Goal: Task Accomplishment & Management: Manage account settings

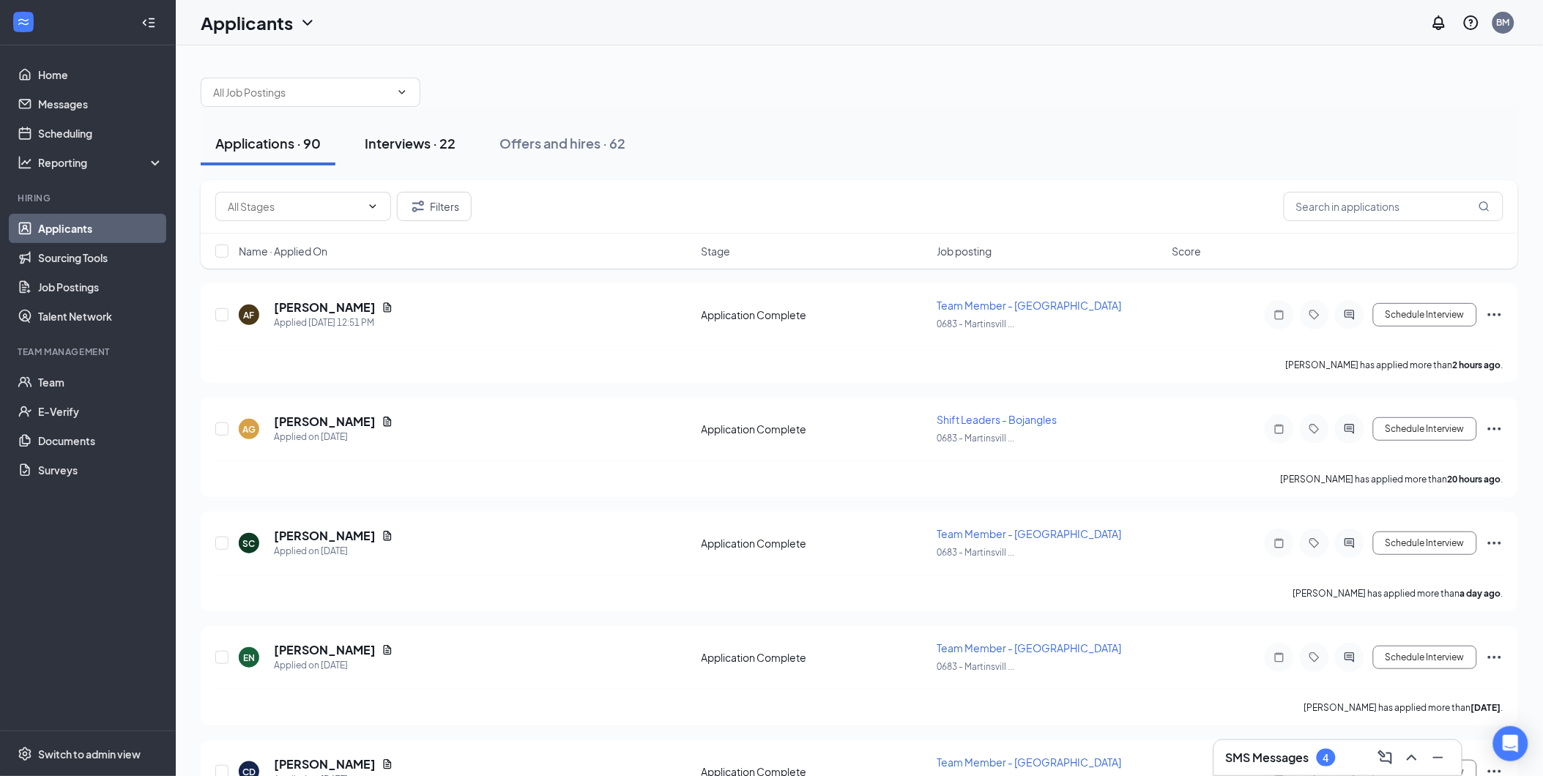
click at [425, 141] on div "Interviews · 22" at bounding box center [410, 143] width 91 height 18
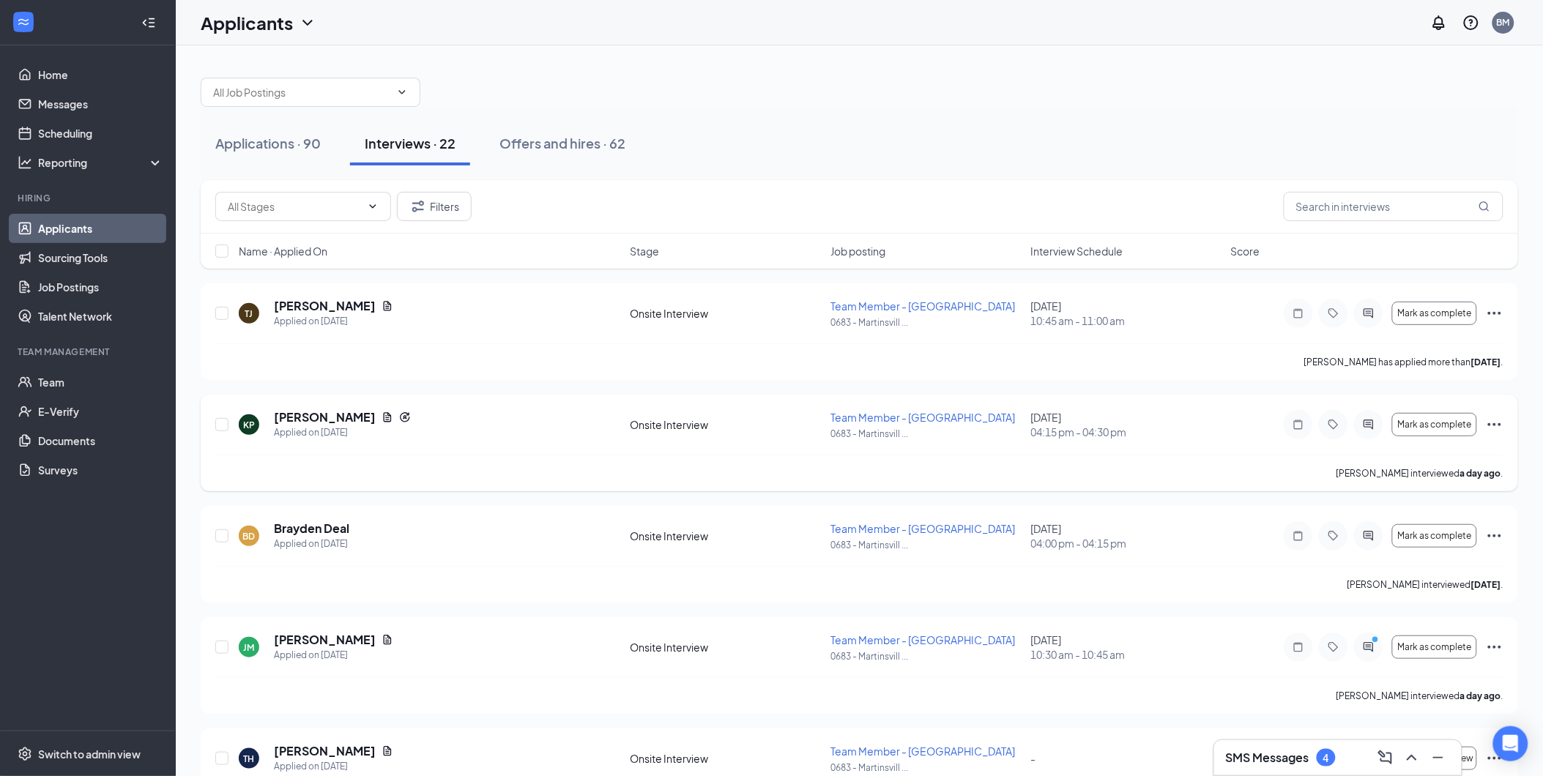
click at [1500, 422] on icon "Ellipses" at bounding box center [1495, 425] width 18 height 18
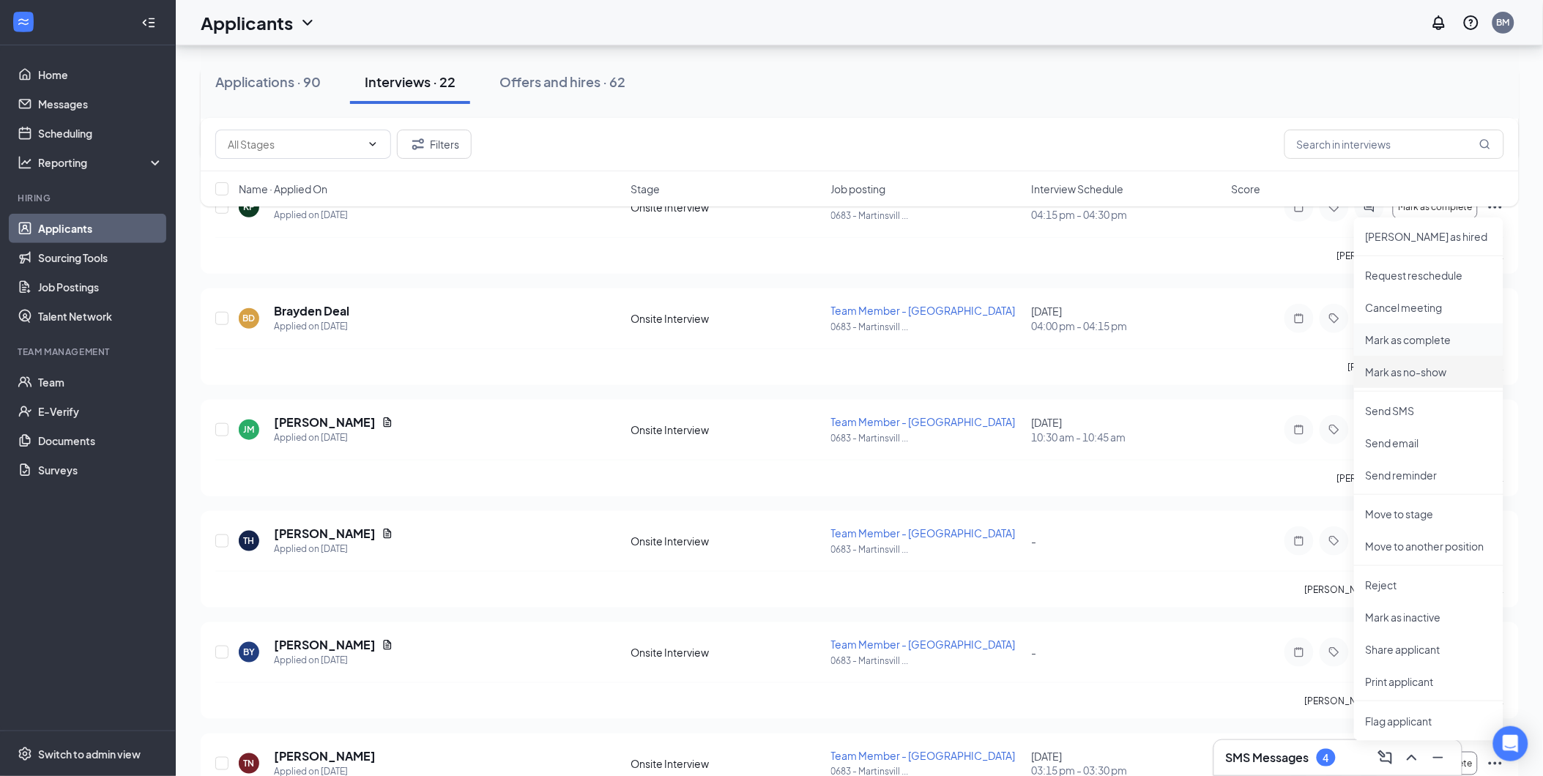
scroll to position [244, 0]
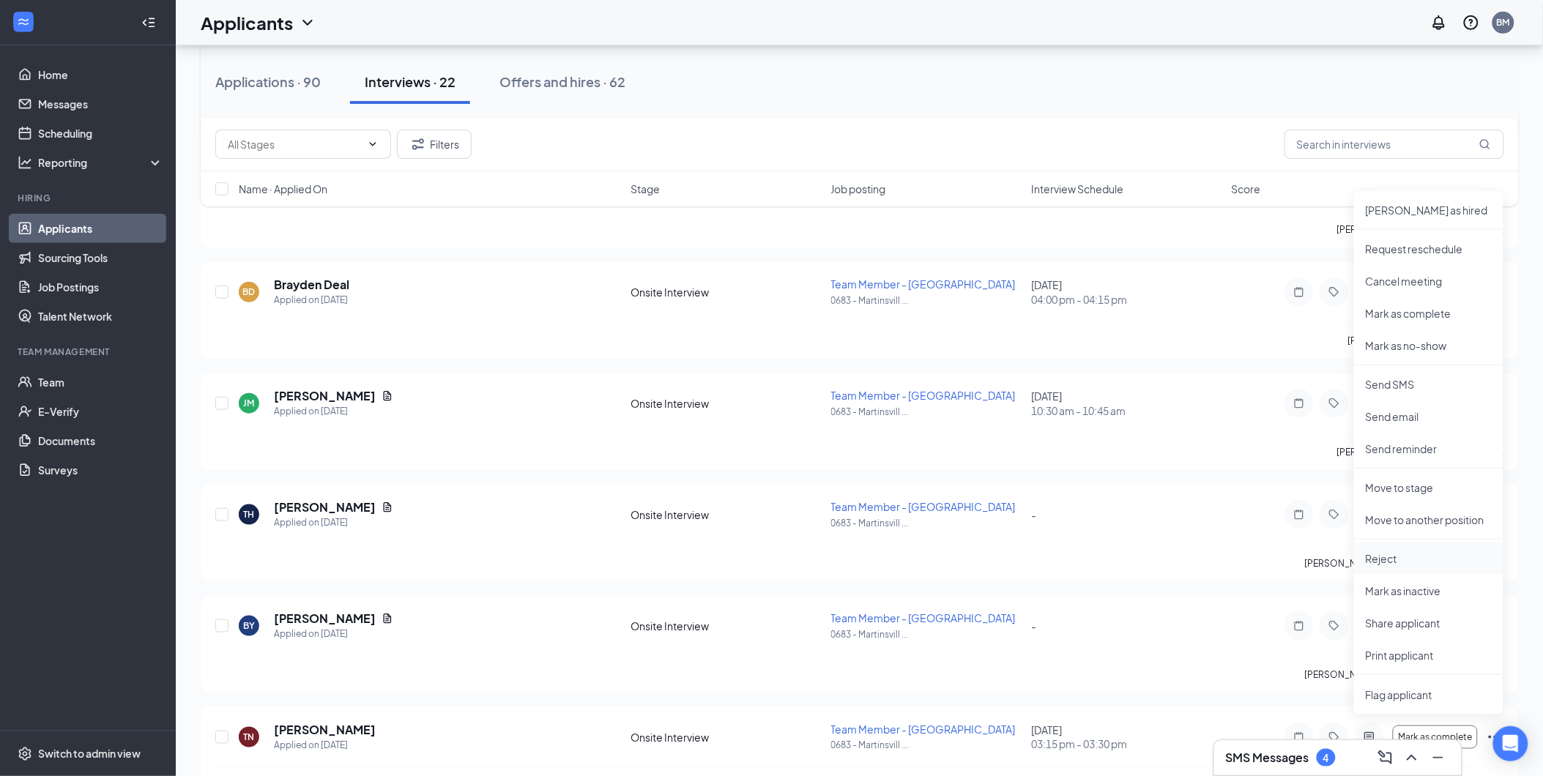
click at [1370, 562] on p "Reject" at bounding box center [1429, 558] width 126 height 15
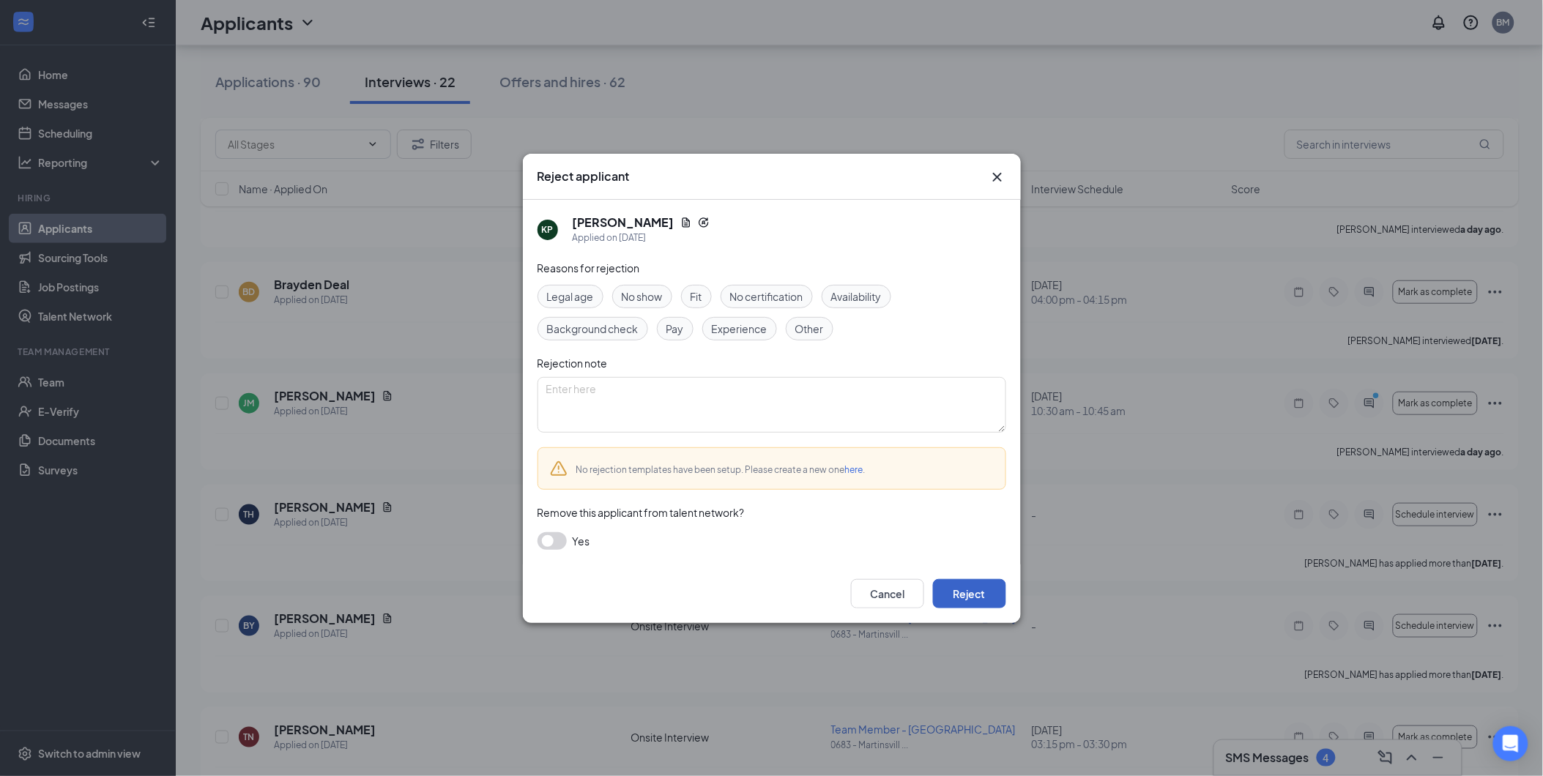
click at [989, 593] on button "Reject" at bounding box center [969, 593] width 73 height 29
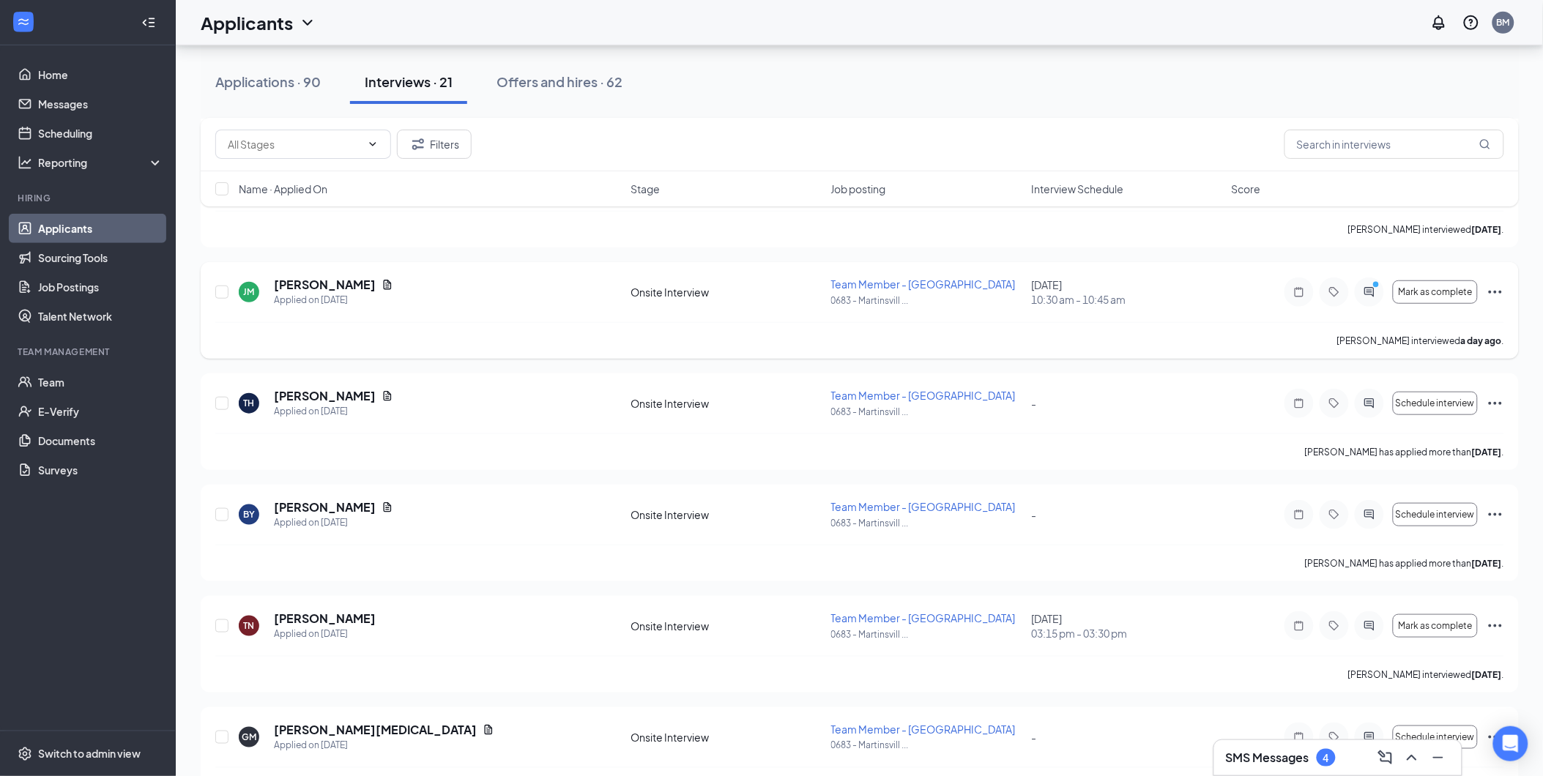
click at [1496, 295] on icon "Ellipses" at bounding box center [1496, 292] width 18 height 18
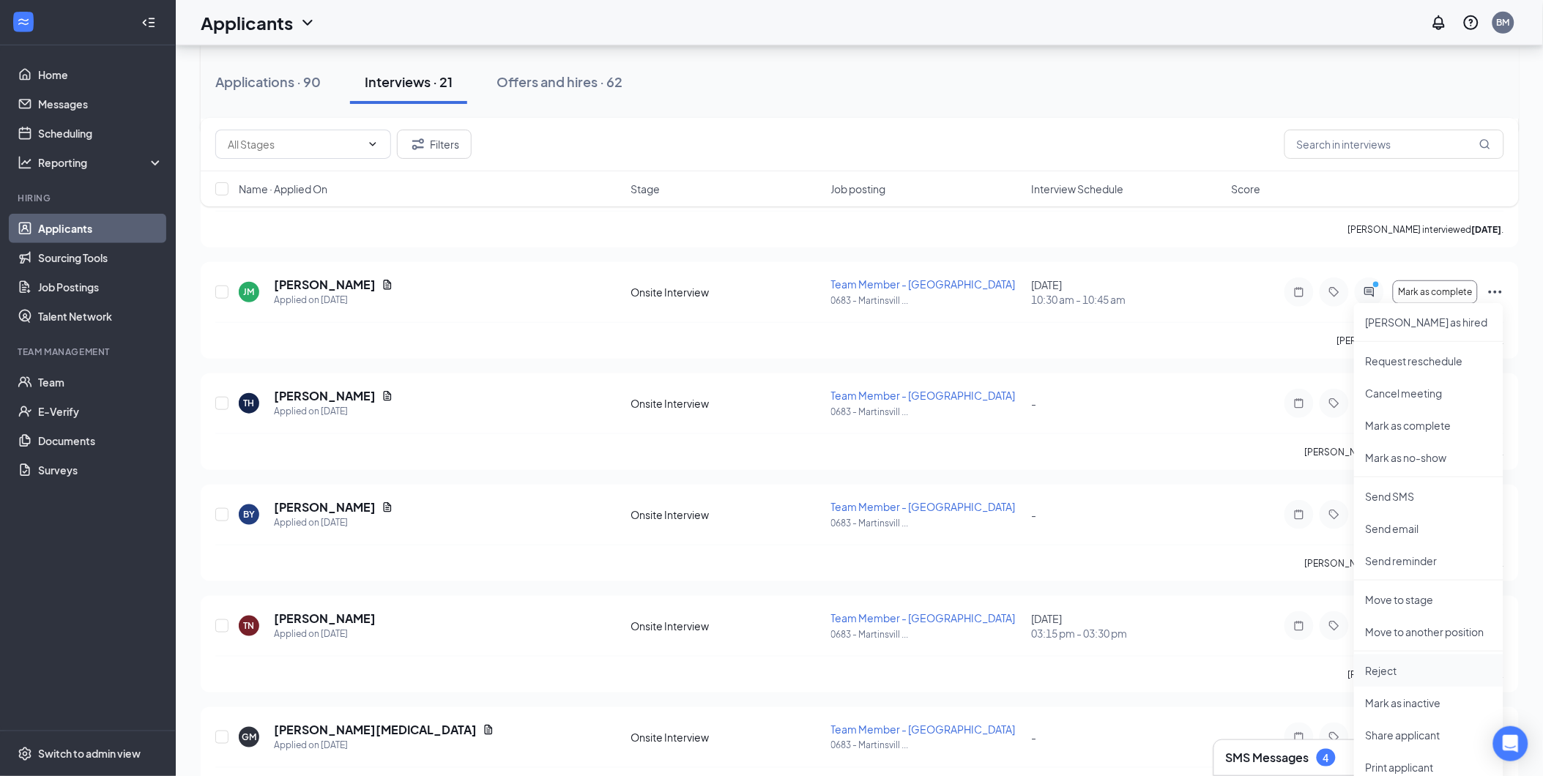
click at [1402, 675] on p "Reject" at bounding box center [1429, 671] width 126 height 15
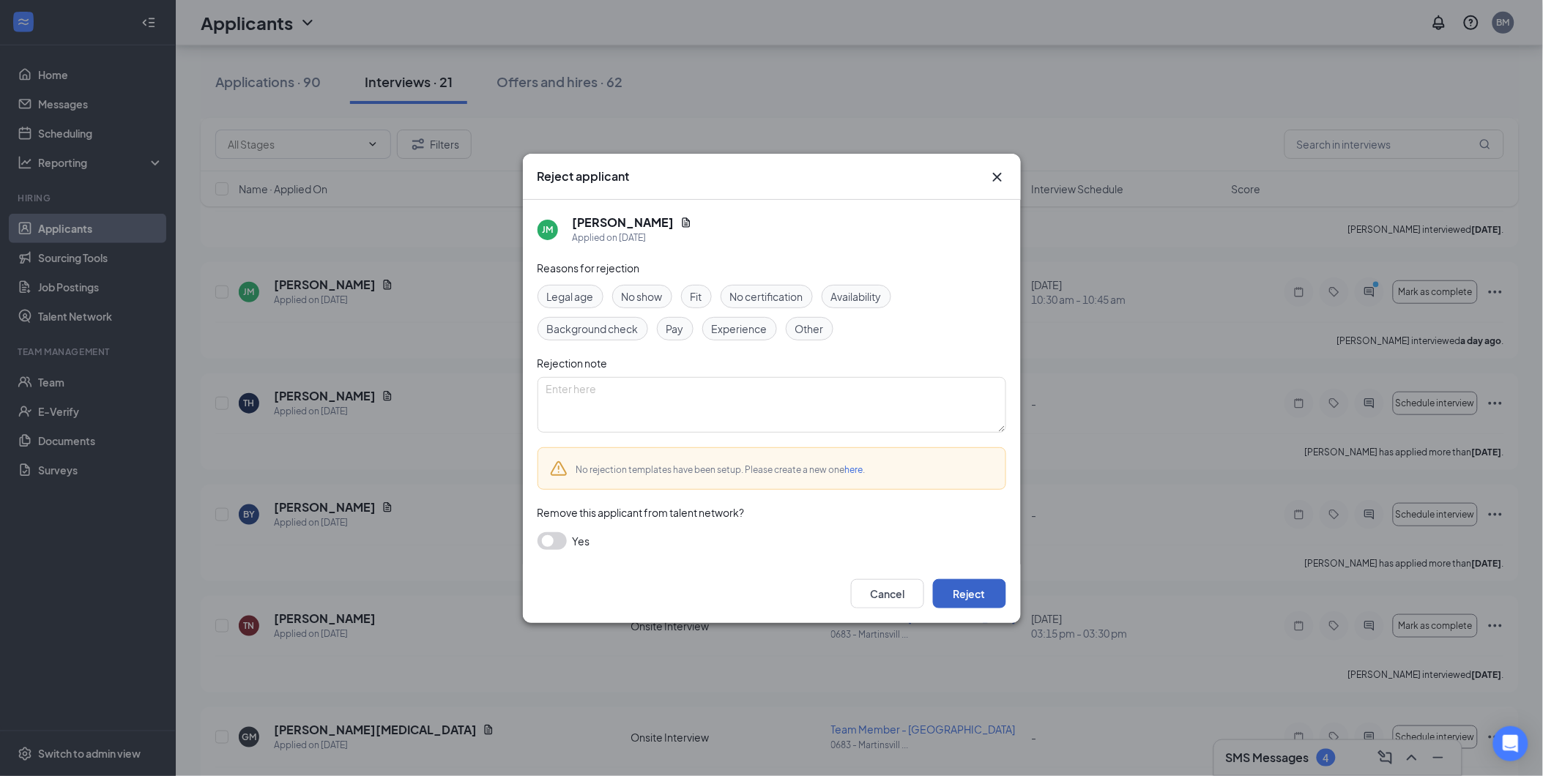
click at [973, 591] on button "Reject" at bounding box center [969, 593] width 73 height 29
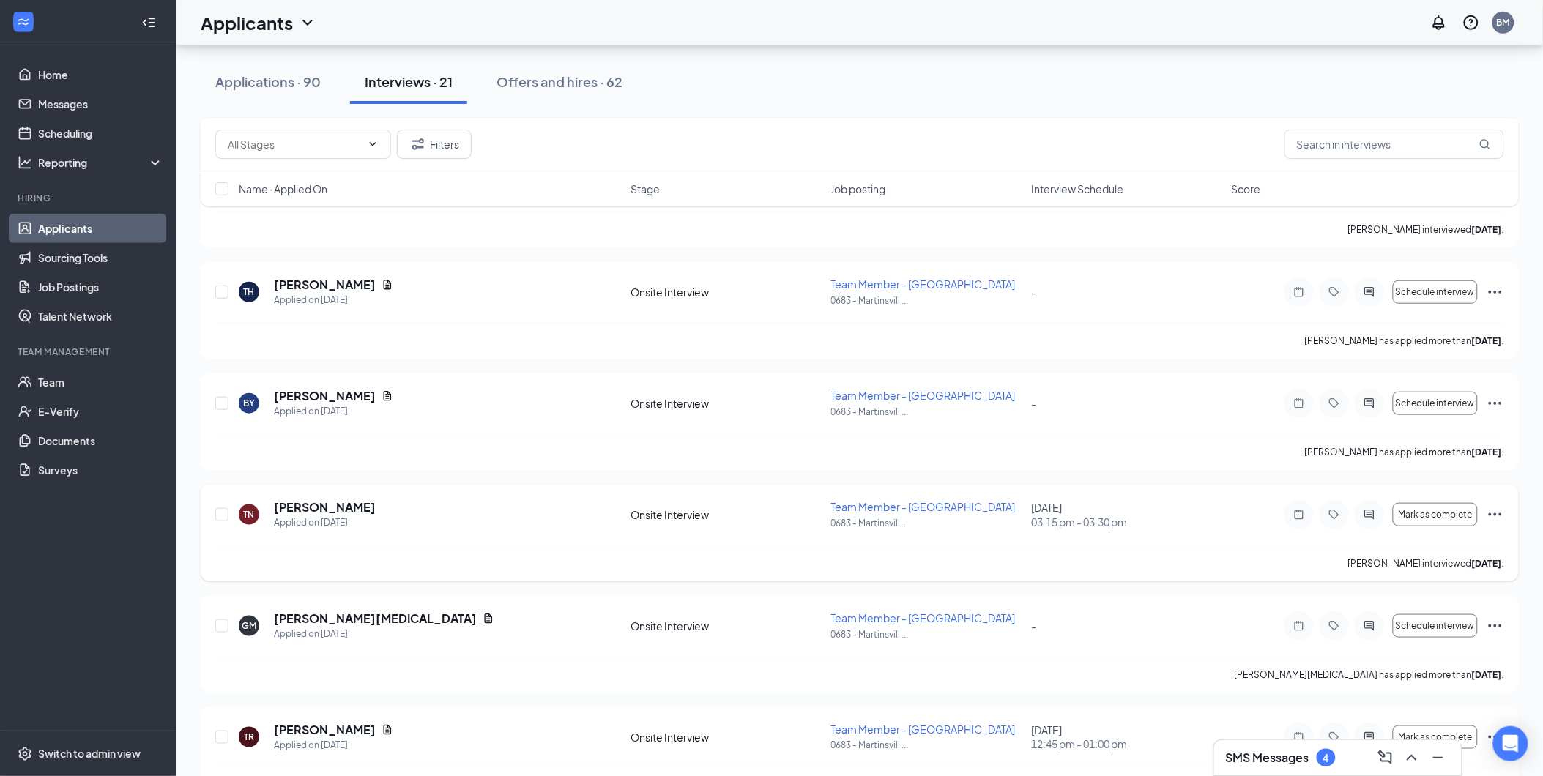
click at [1501, 515] on icon "Ellipses" at bounding box center [1495, 514] width 13 height 3
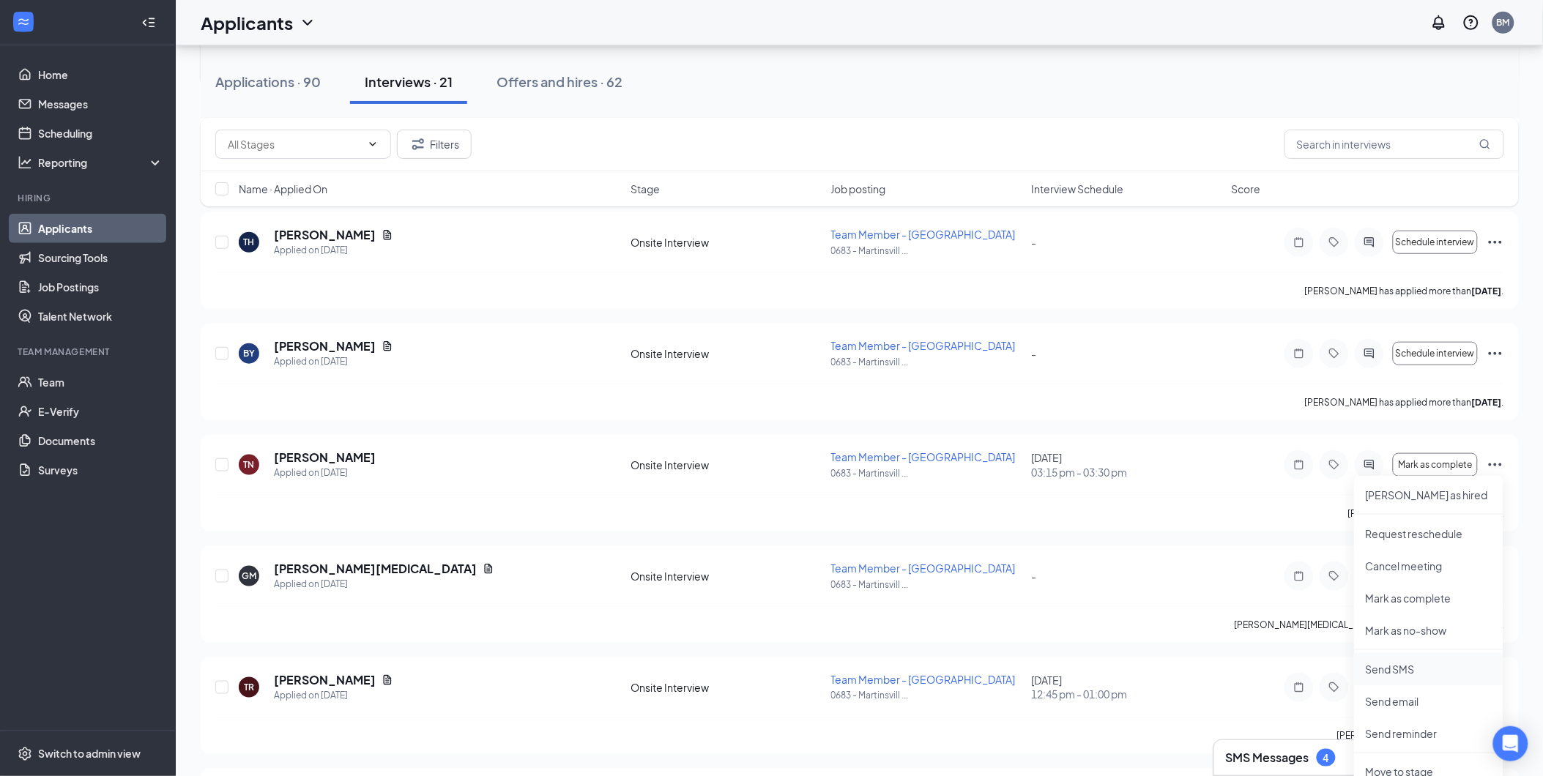
scroll to position [488, 0]
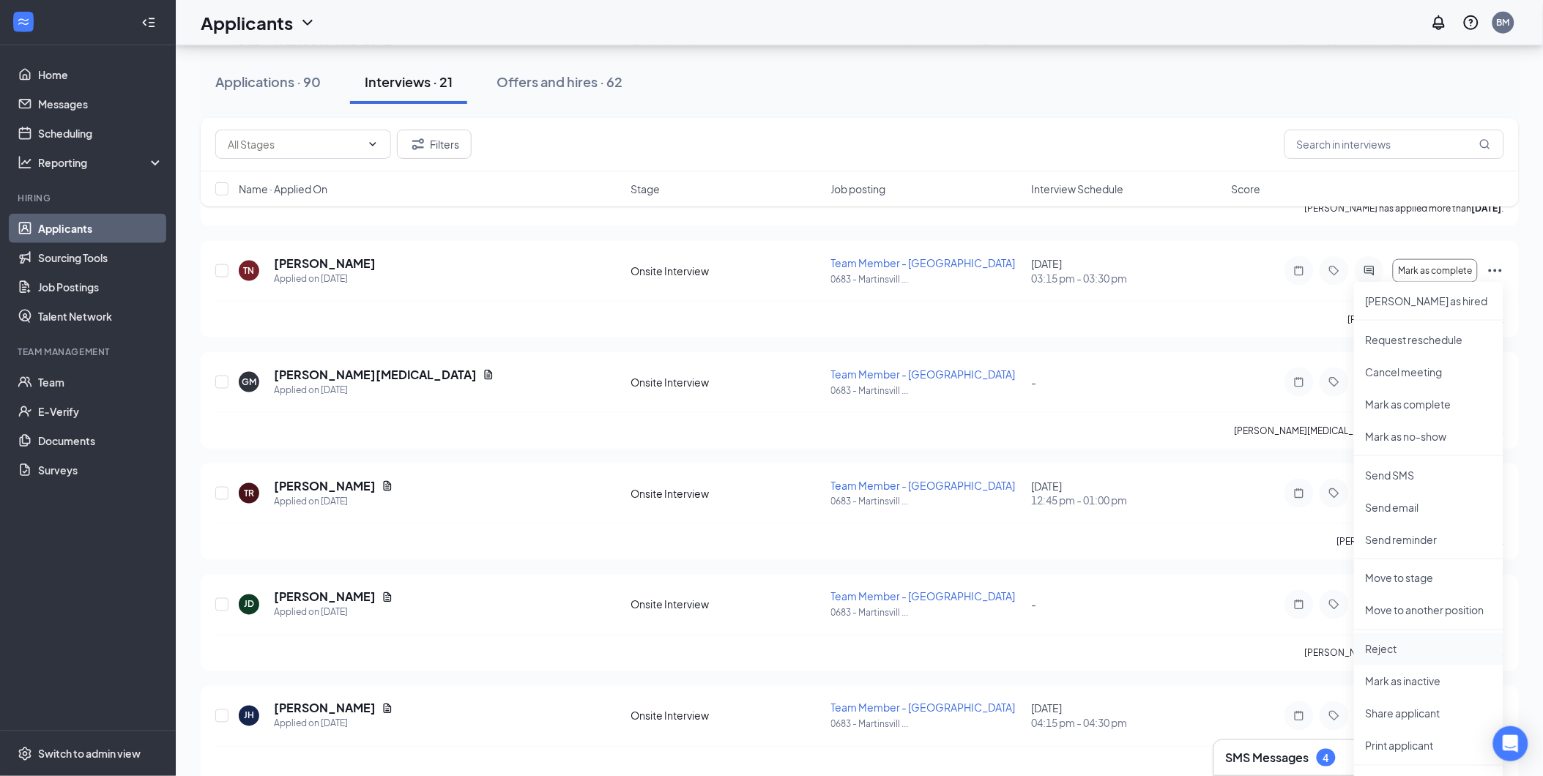
click at [1397, 647] on p "Reject" at bounding box center [1429, 649] width 126 height 15
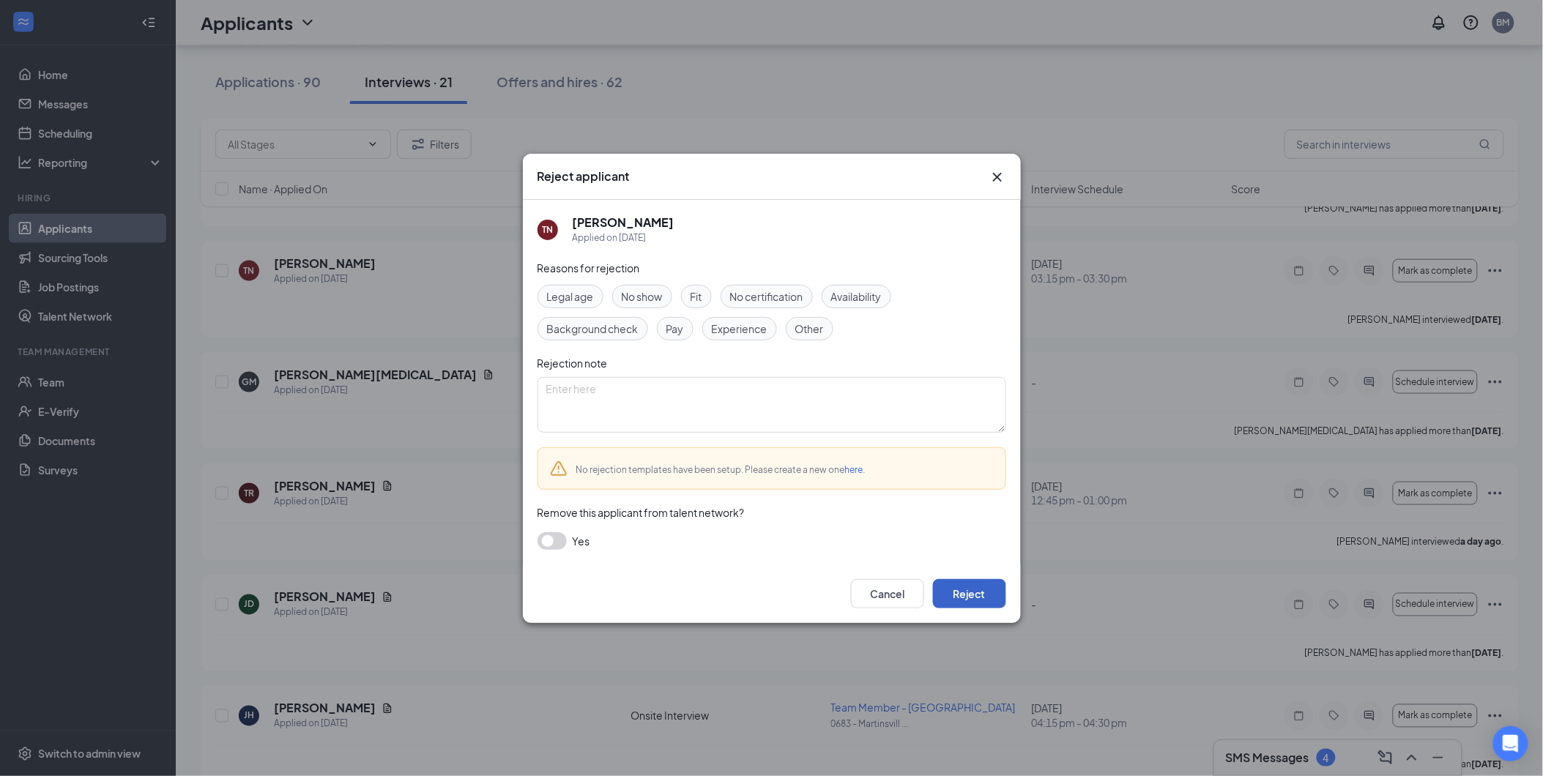
click at [973, 591] on button "Reject" at bounding box center [969, 593] width 73 height 29
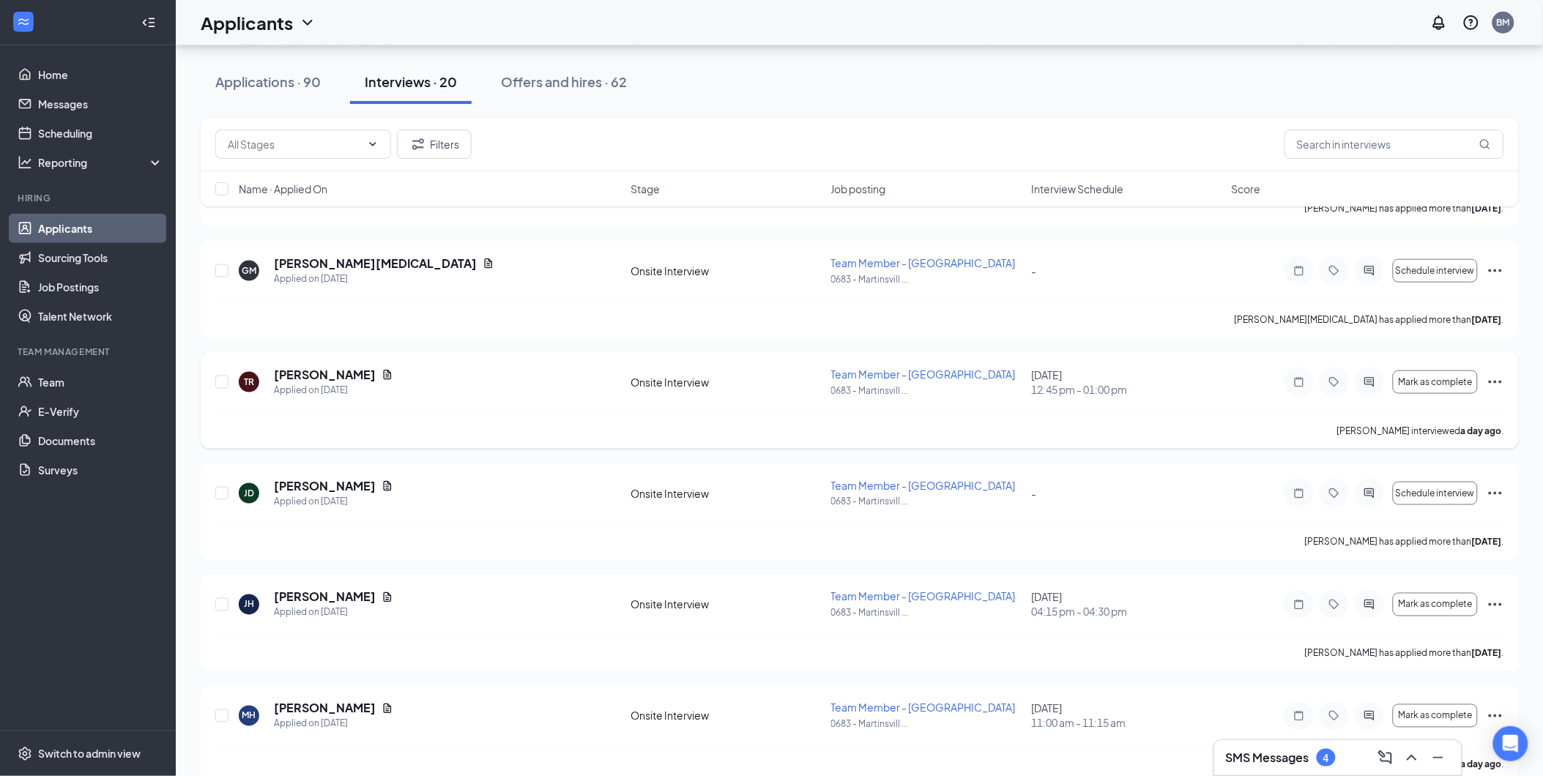
click at [1497, 382] on icon "Ellipses" at bounding box center [1496, 382] width 18 height 18
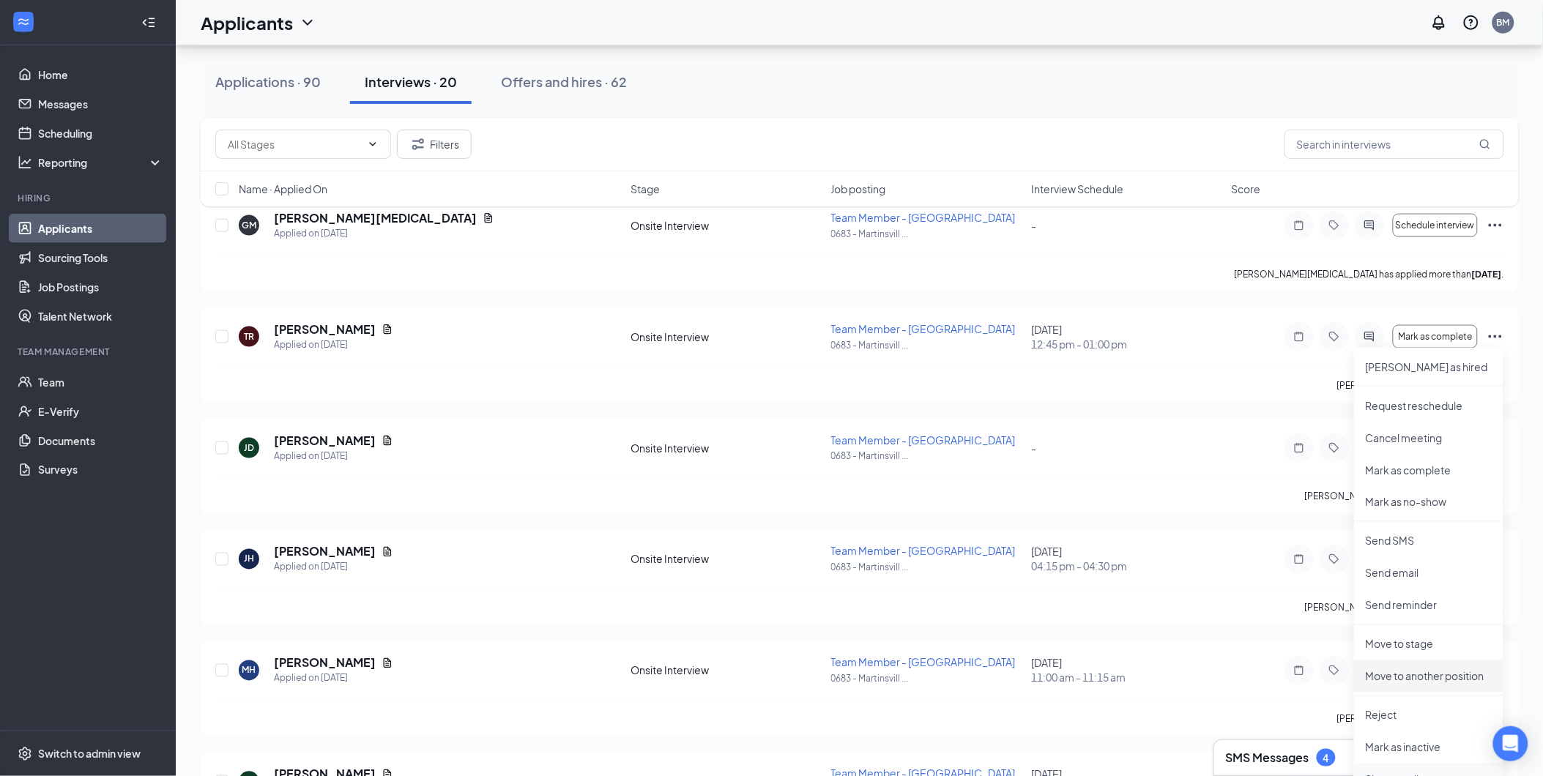
scroll to position [569, 0]
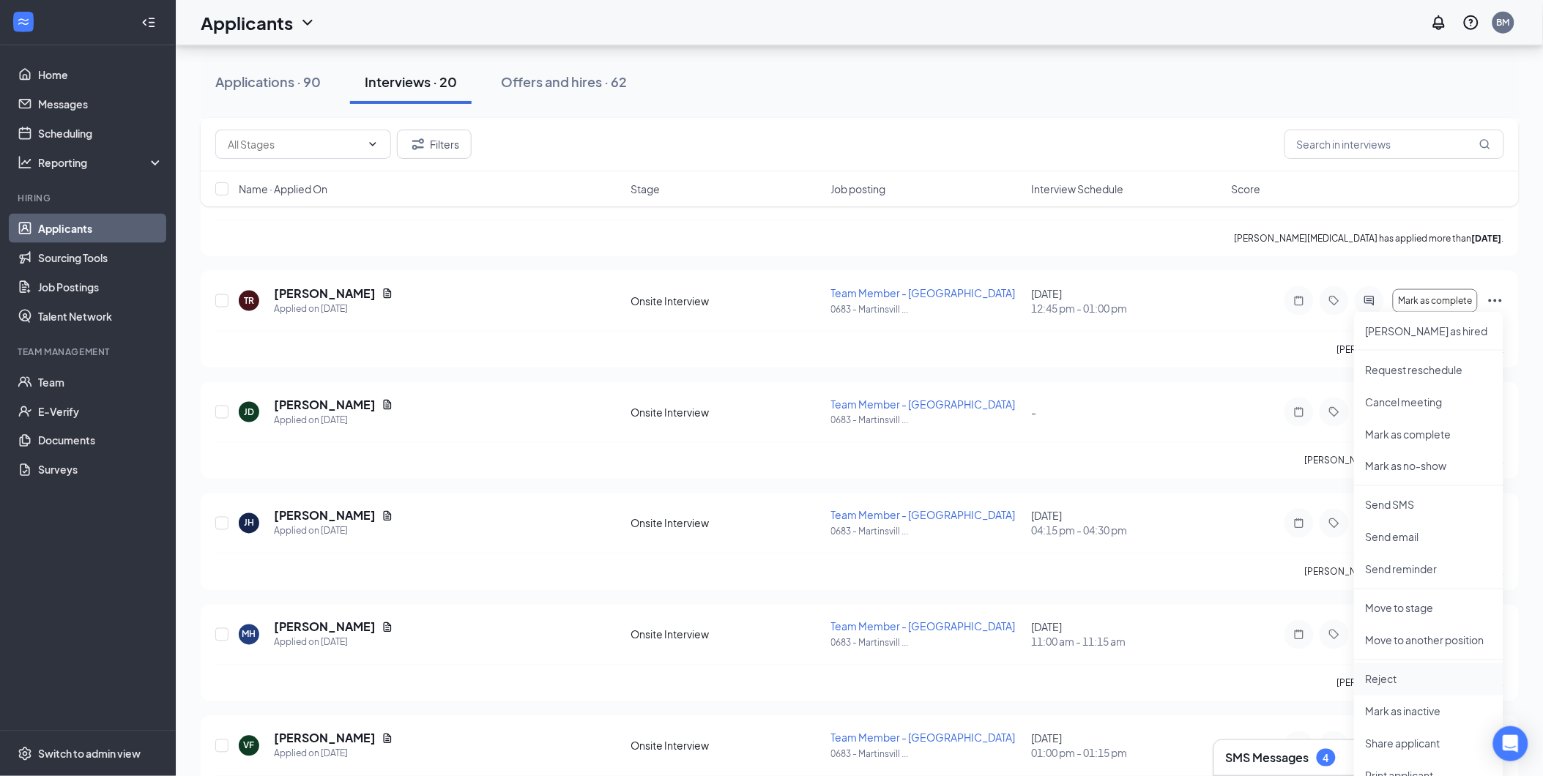
click at [1392, 681] on p "Reject" at bounding box center [1429, 679] width 126 height 15
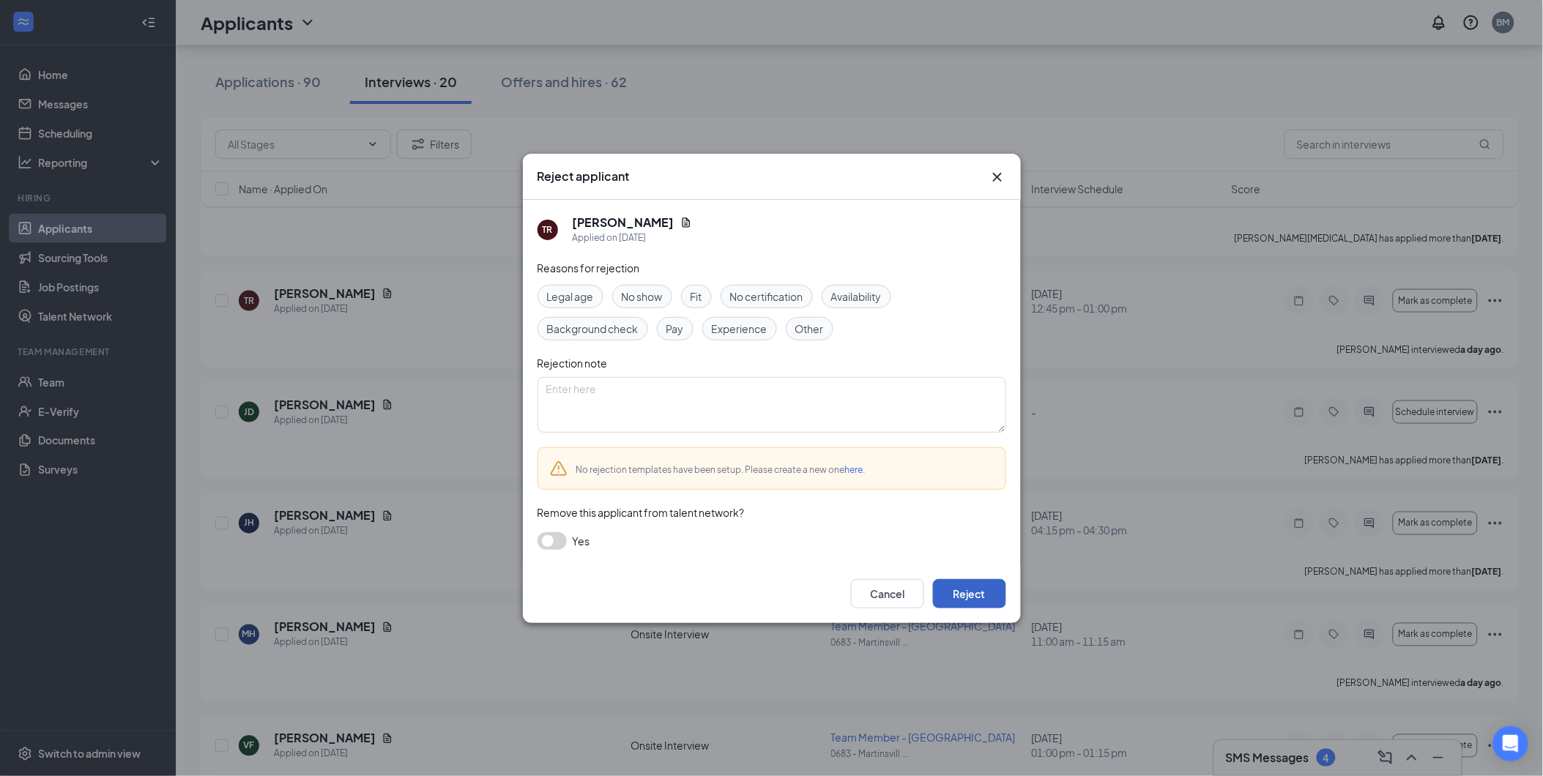
click at [962, 595] on button "Reject" at bounding box center [969, 593] width 73 height 29
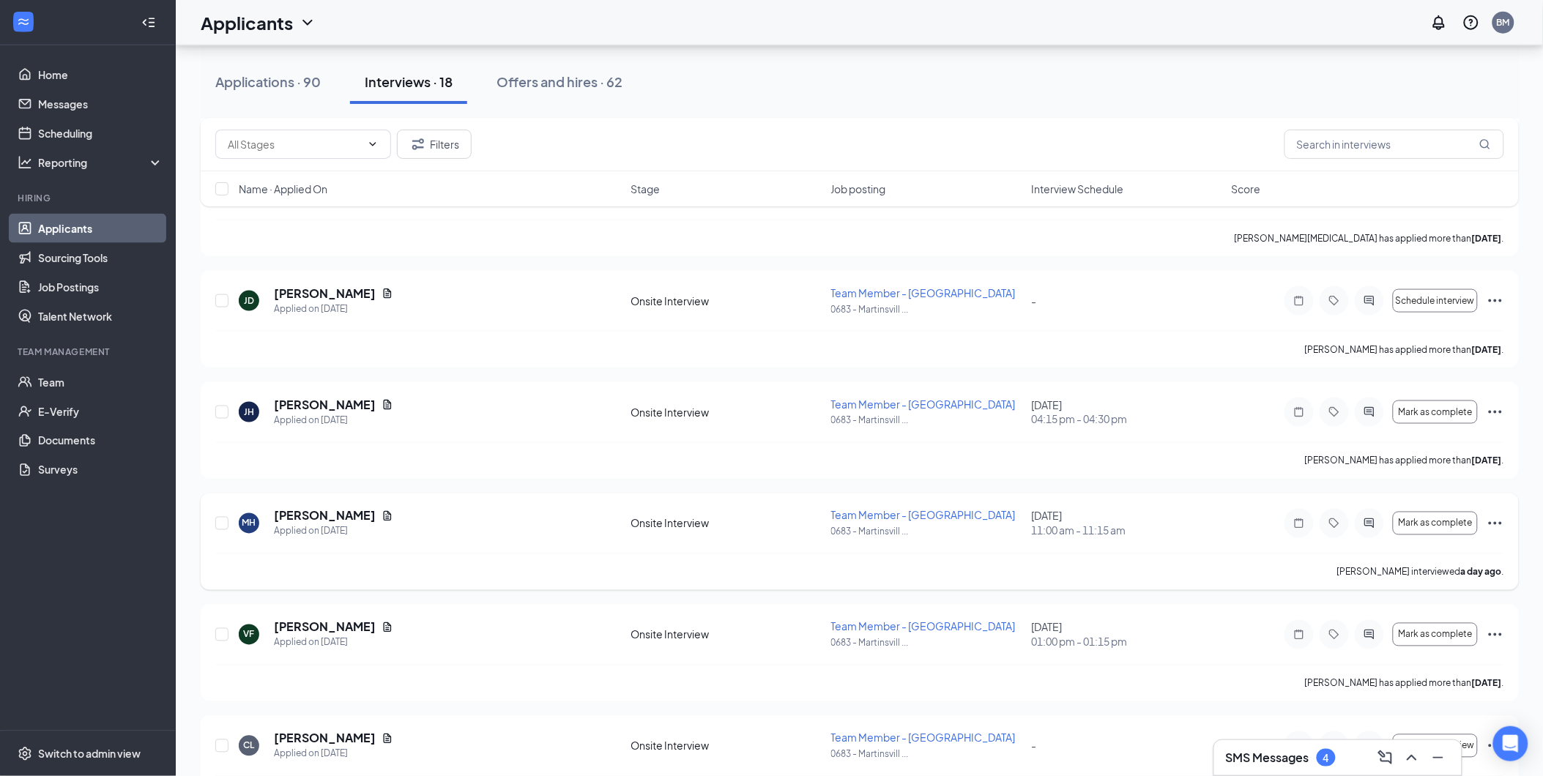
click at [1500, 521] on icon "Ellipses" at bounding box center [1496, 524] width 18 height 18
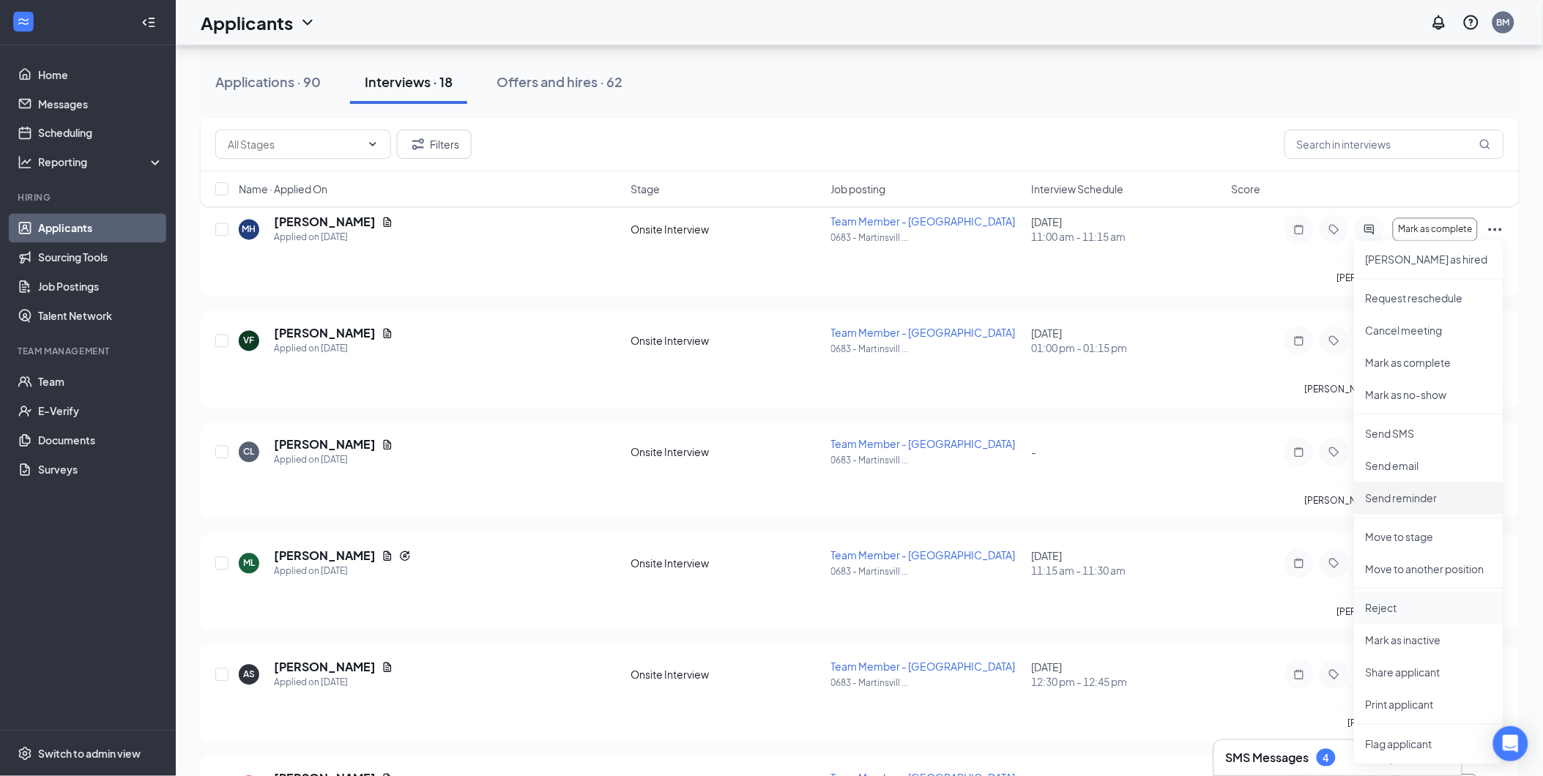
scroll to position [895, 0]
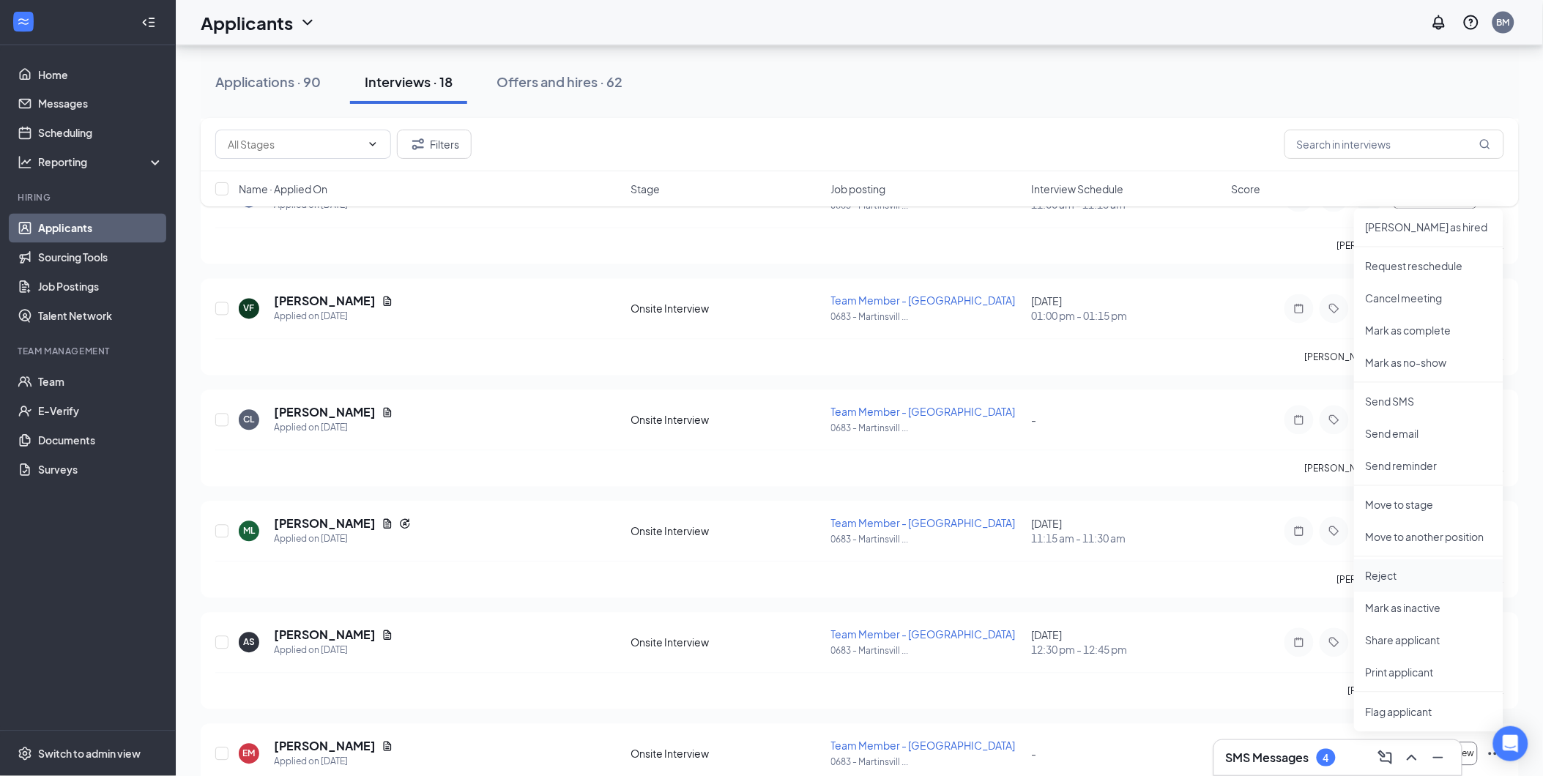
click at [1388, 573] on p "Reject" at bounding box center [1429, 576] width 126 height 15
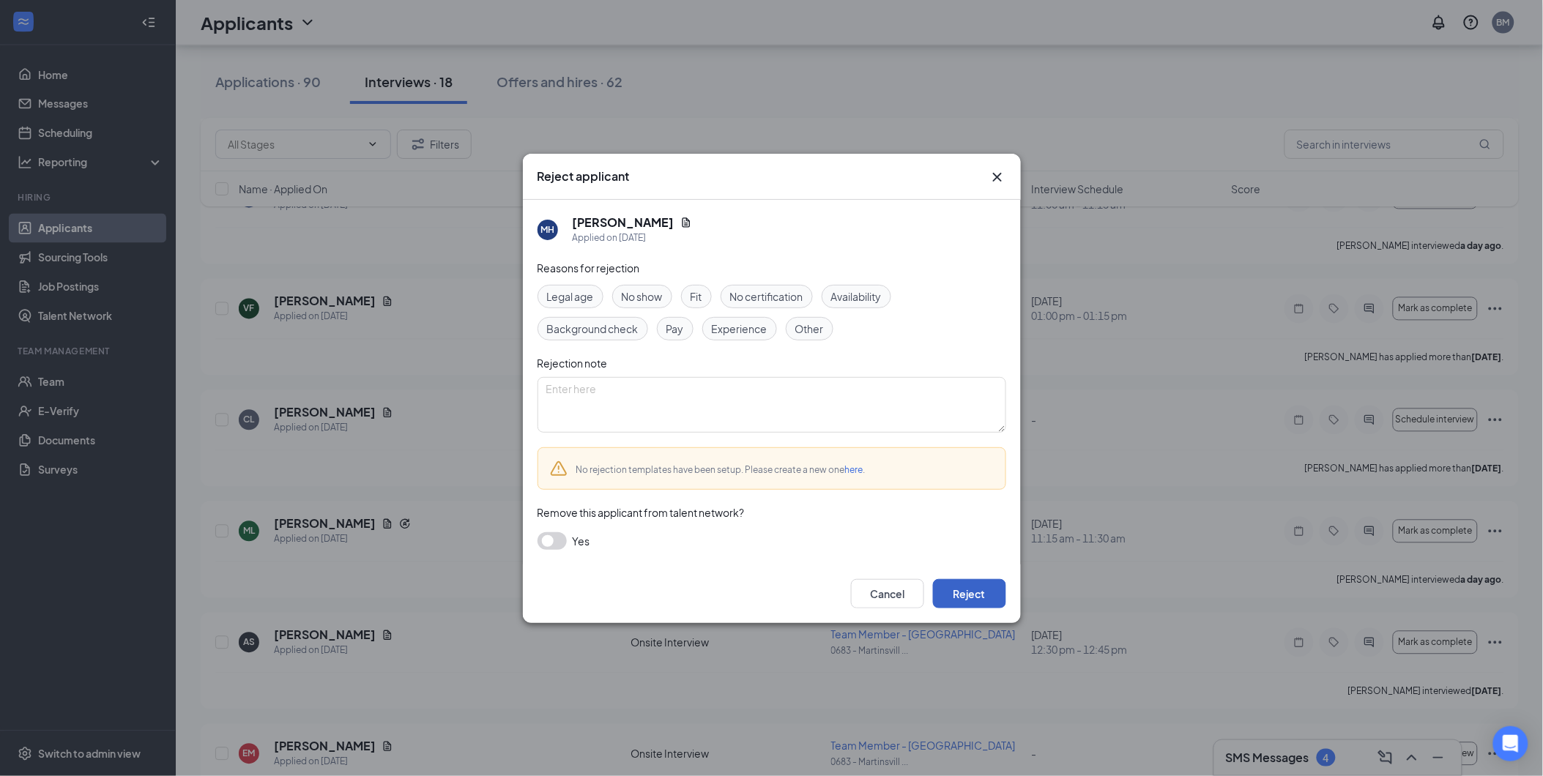
click at [978, 594] on button "Reject" at bounding box center [969, 593] width 73 height 29
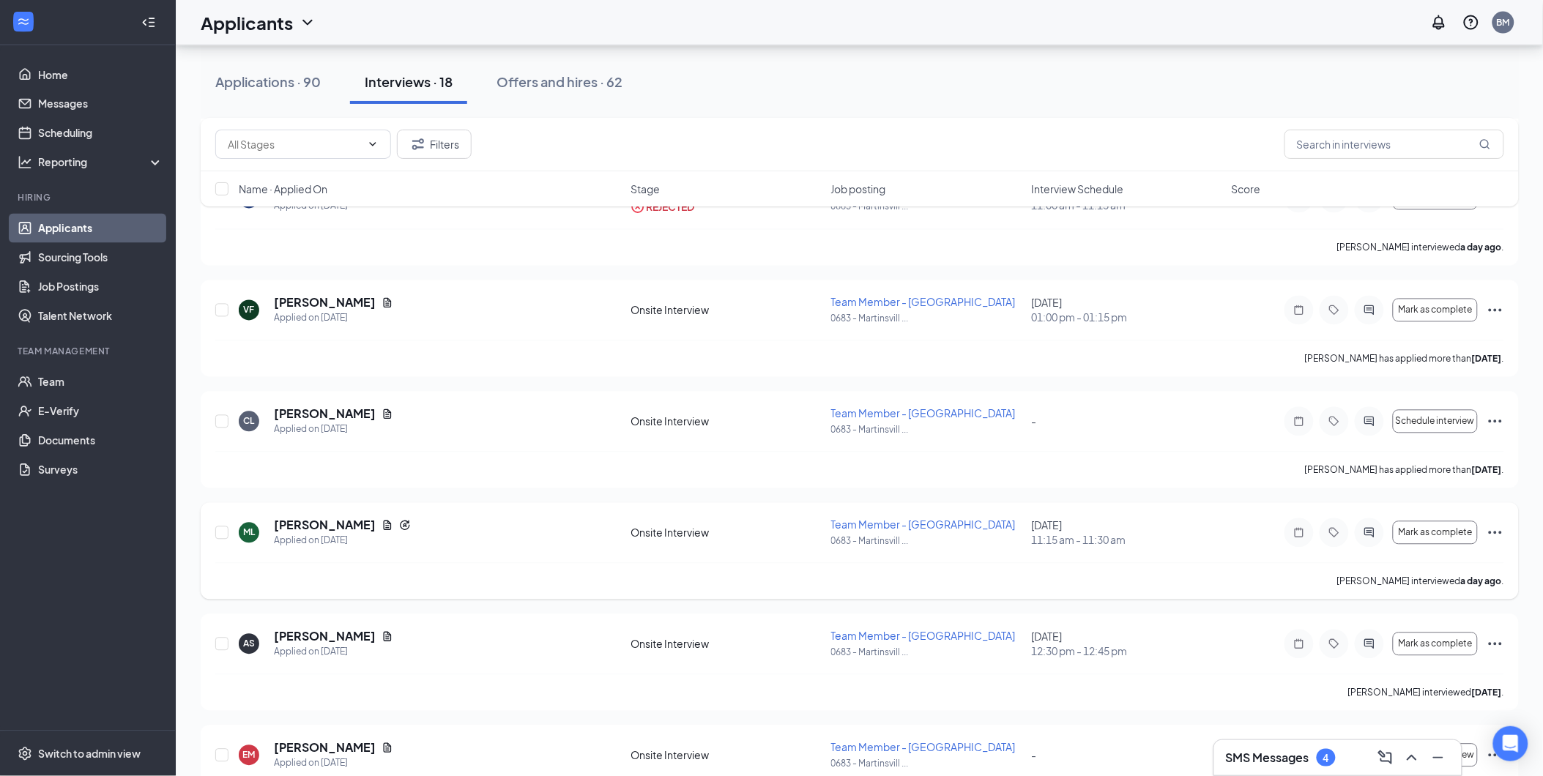
click at [1492, 531] on icon "Ellipses" at bounding box center [1496, 533] width 18 height 18
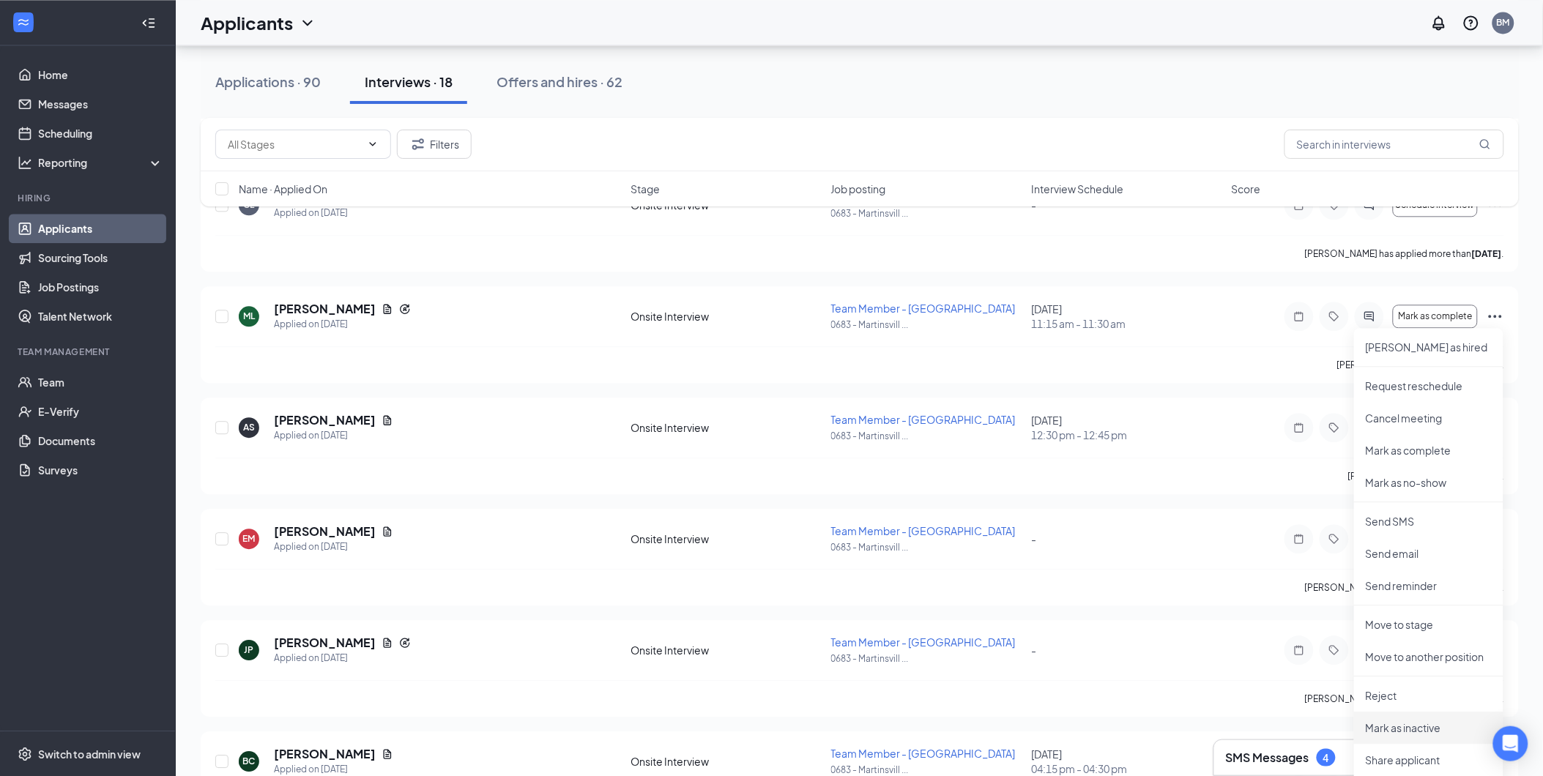
scroll to position [1220, 0]
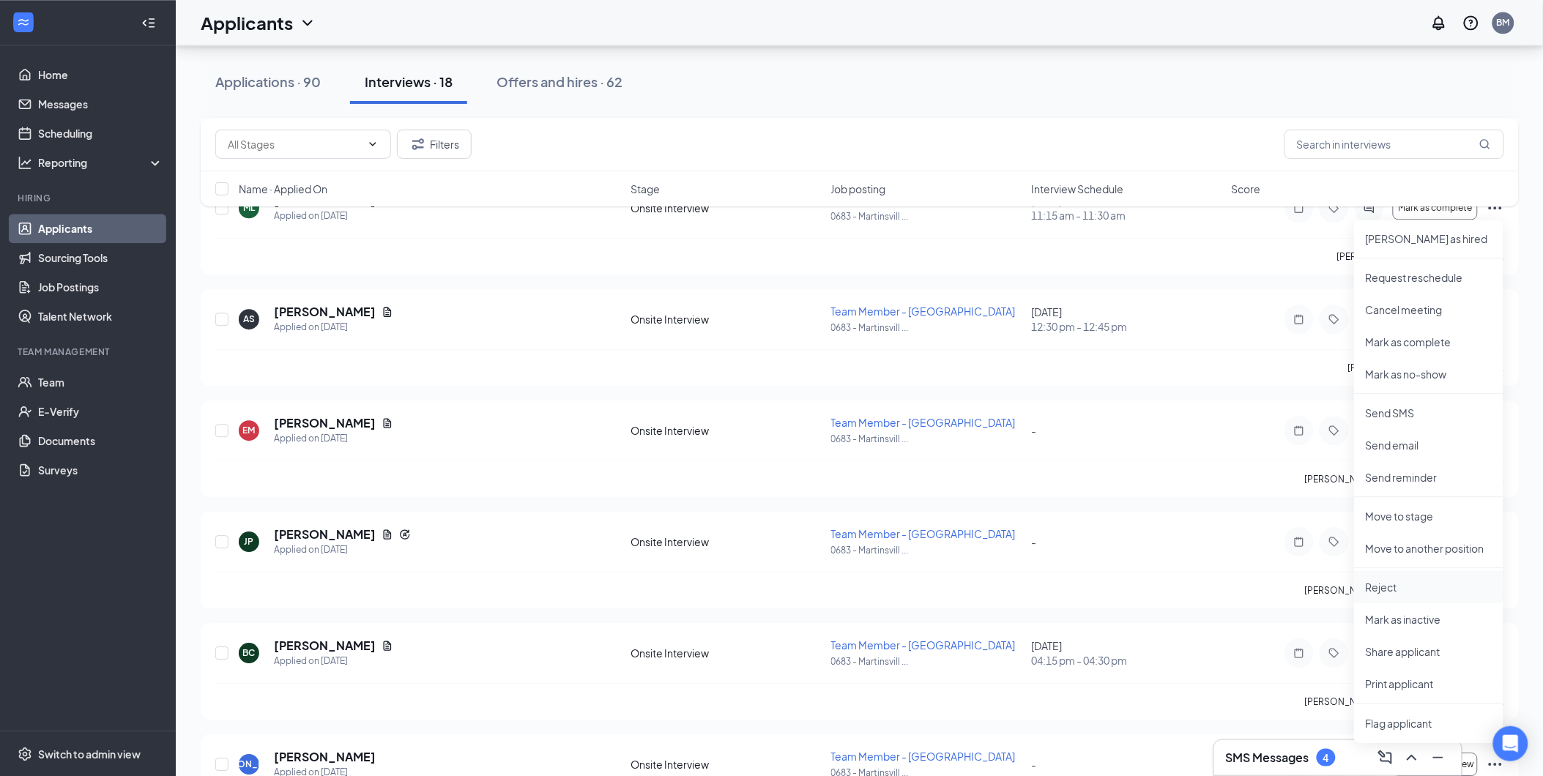
click at [1392, 590] on p "Reject" at bounding box center [1429, 587] width 126 height 15
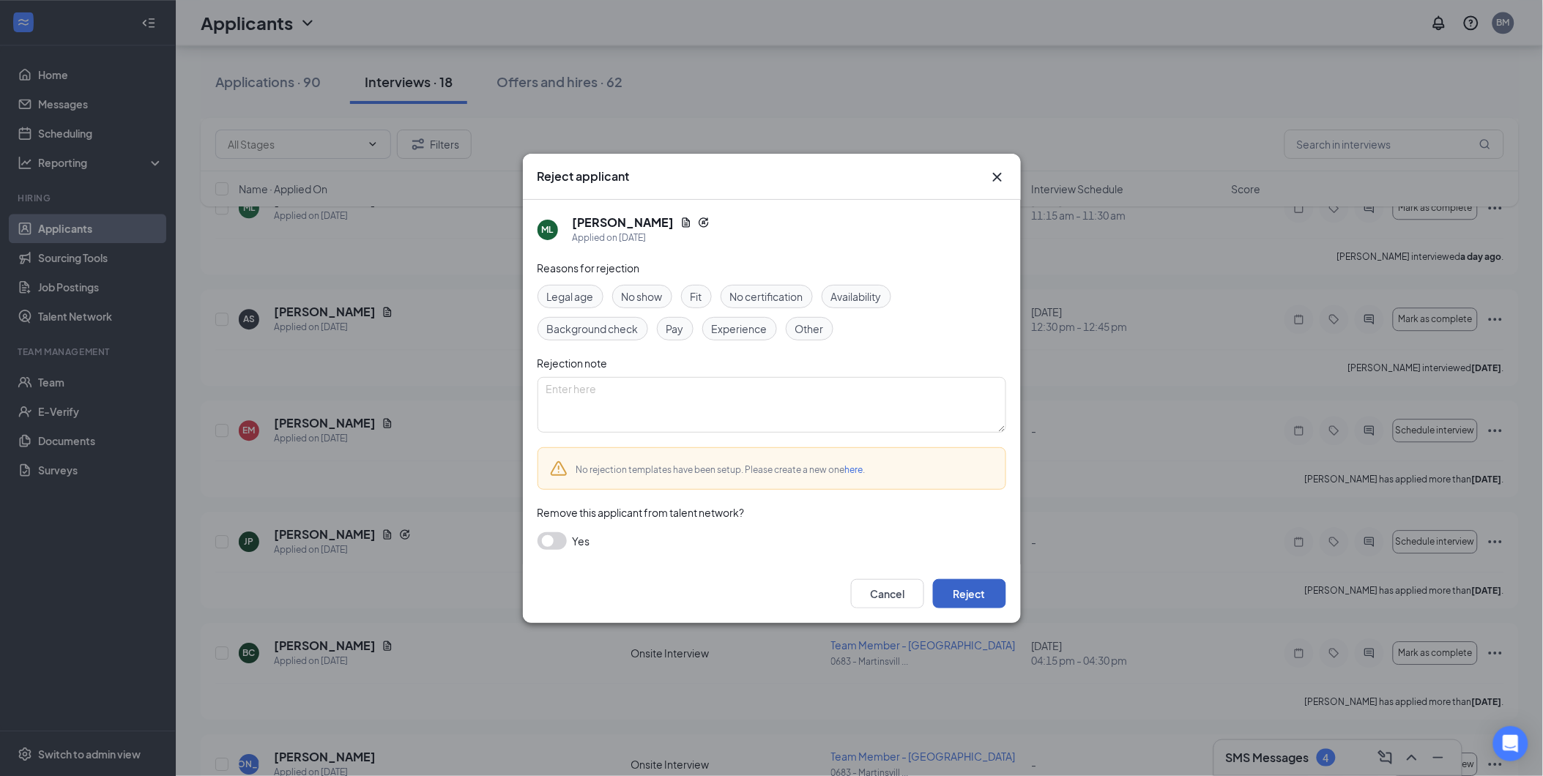
click at [982, 597] on button "Reject" at bounding box center [969, 593] width 73 height 29
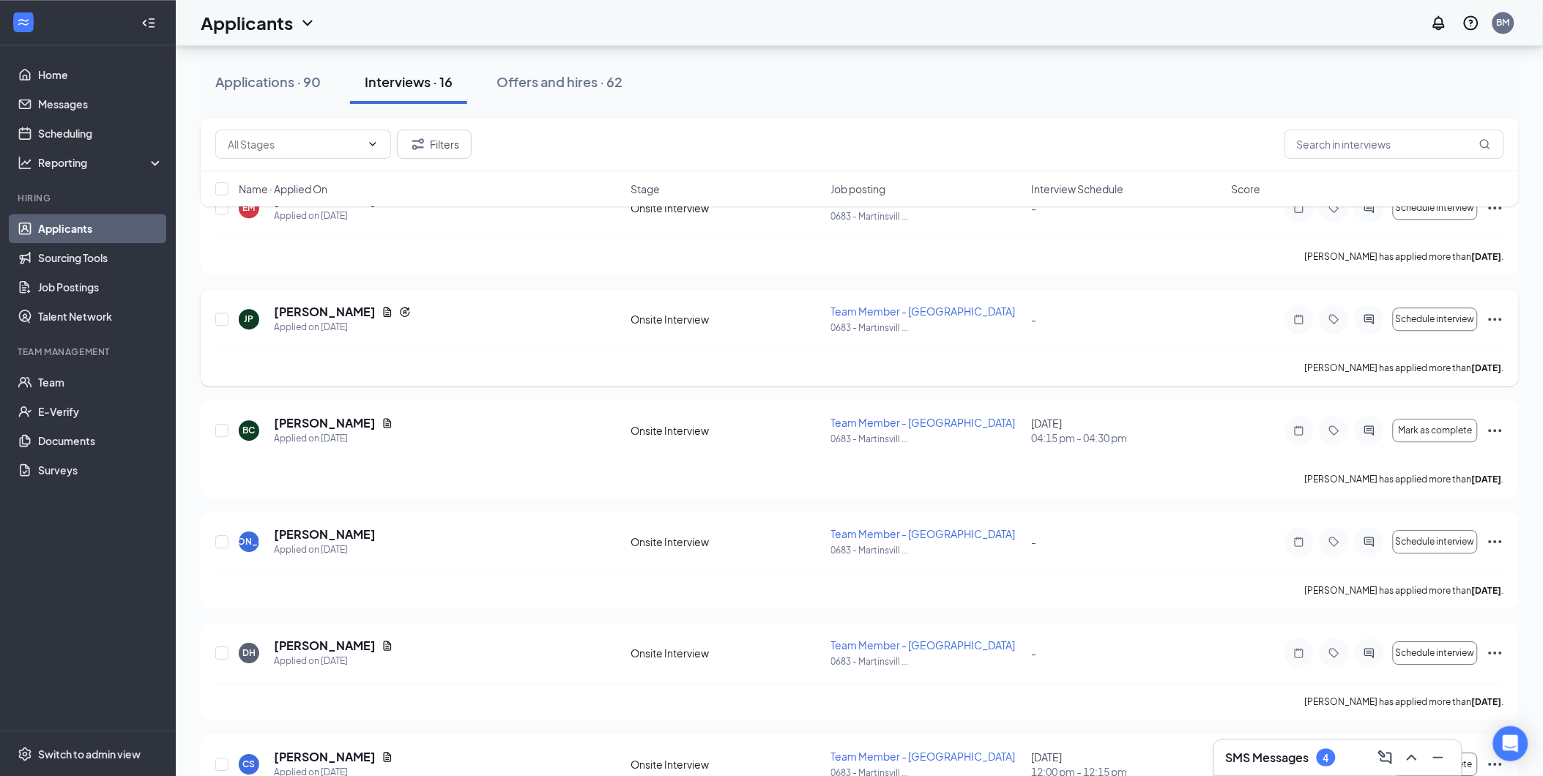
scroll to position [1137, 0]
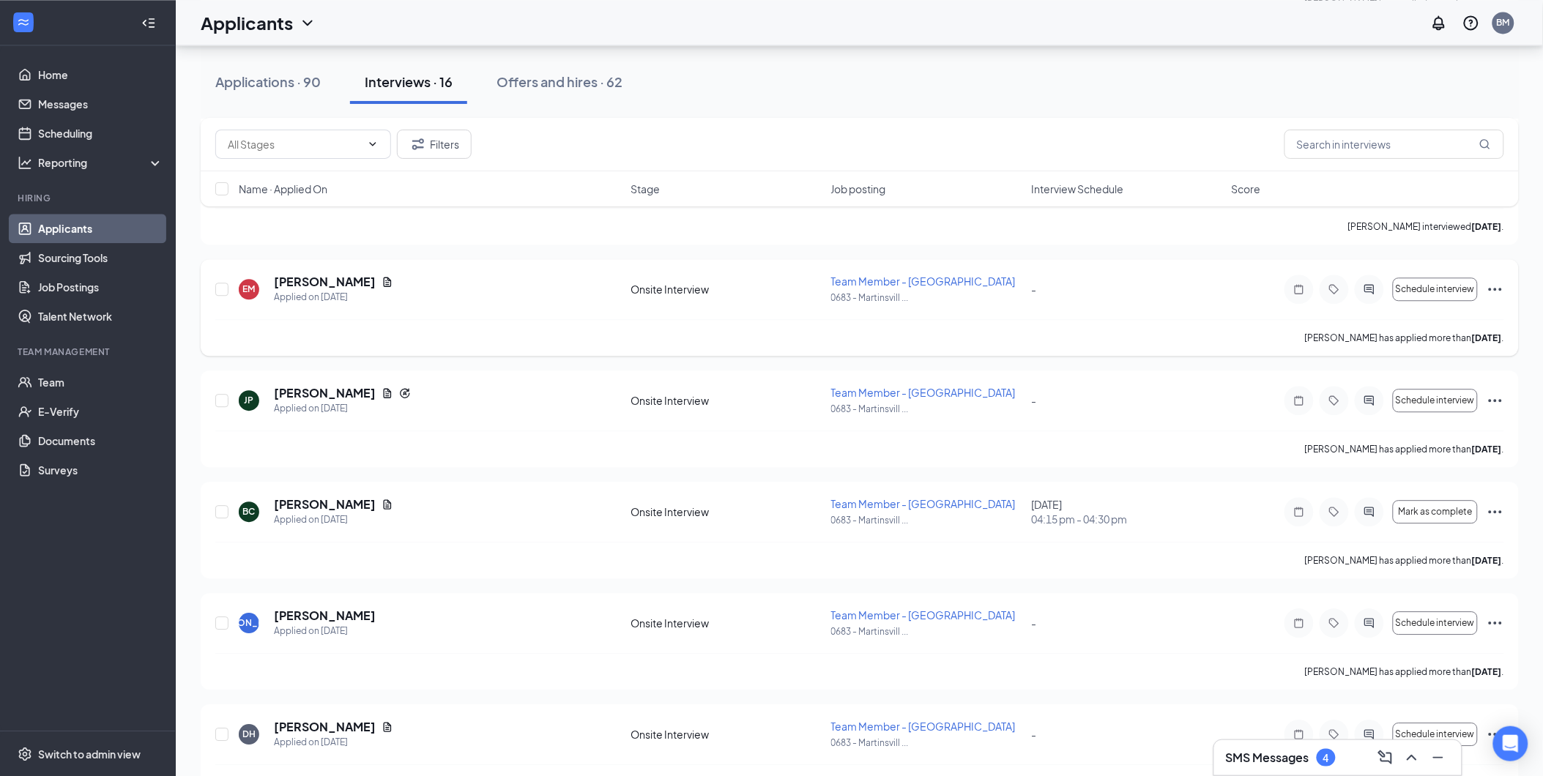
click at [1496, 287] on icon "Ellipses" at bounding box center [1496, 289] width 18 height 18
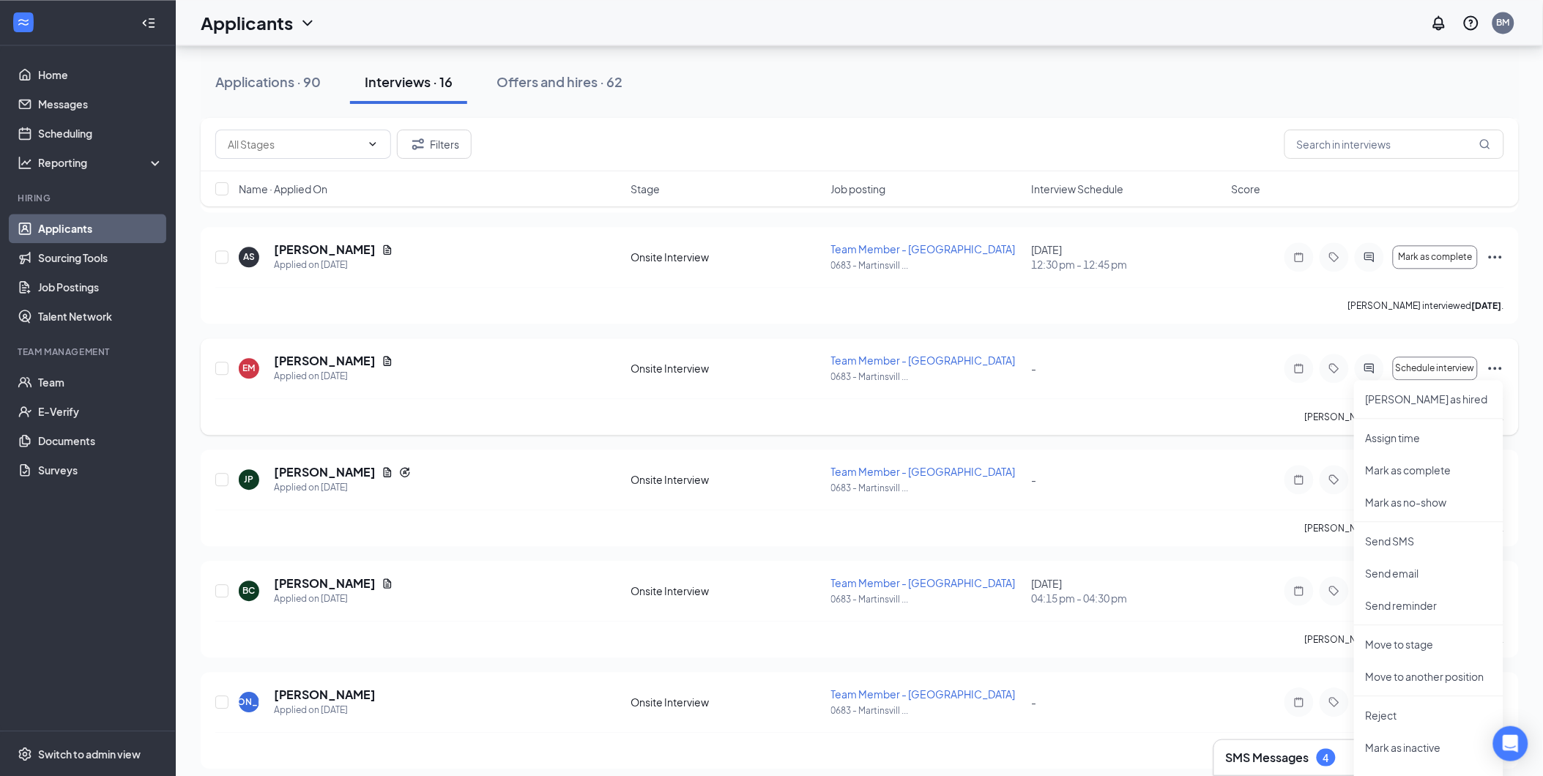
scroll to position [1056, 0]
click at [1498, 259] on icon "Ellipses" at bounding box center [1496, 259] width 18 height 18
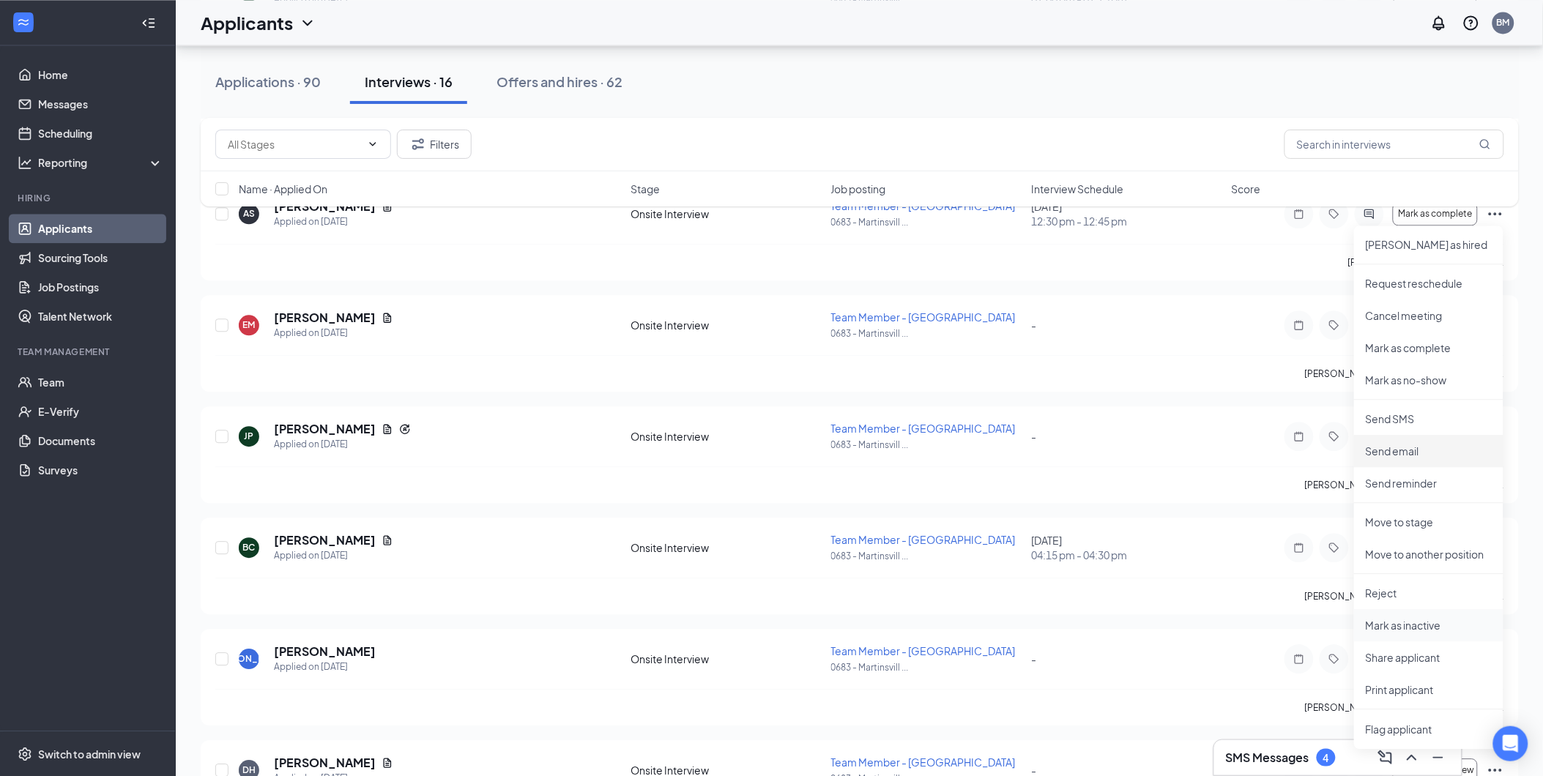
scroll to position [1137, 0]
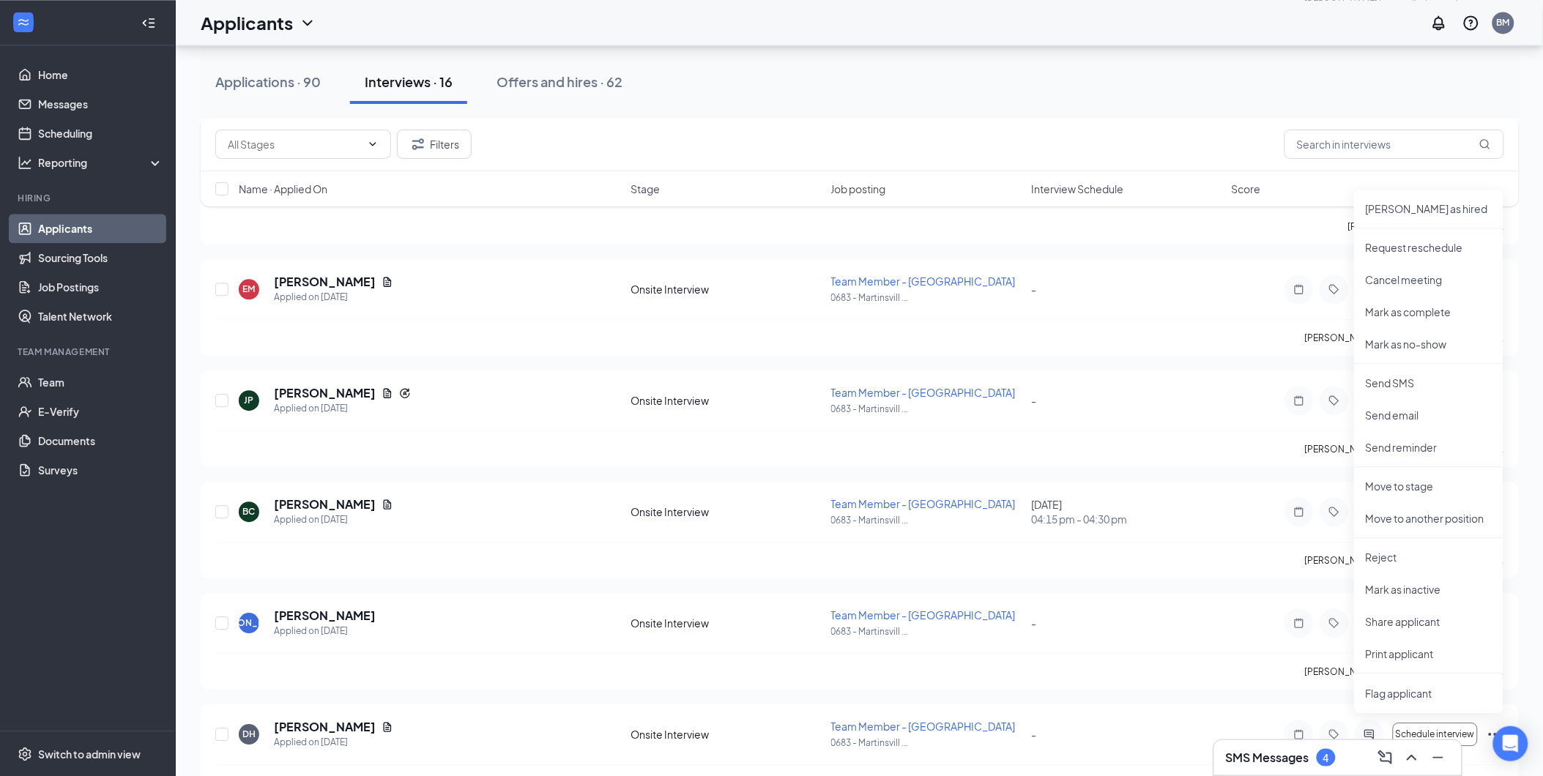
click at [1389, 538] on ul "[PERSON_NAME] as hired Request reschedule Cancel meeting [PERSON_NAME] as compl…" at bounding box center [1428, 452] width 149 height 524
click at [1388, 548] on li "Reject" at bounding box center [1428, 557] width 149 height 32
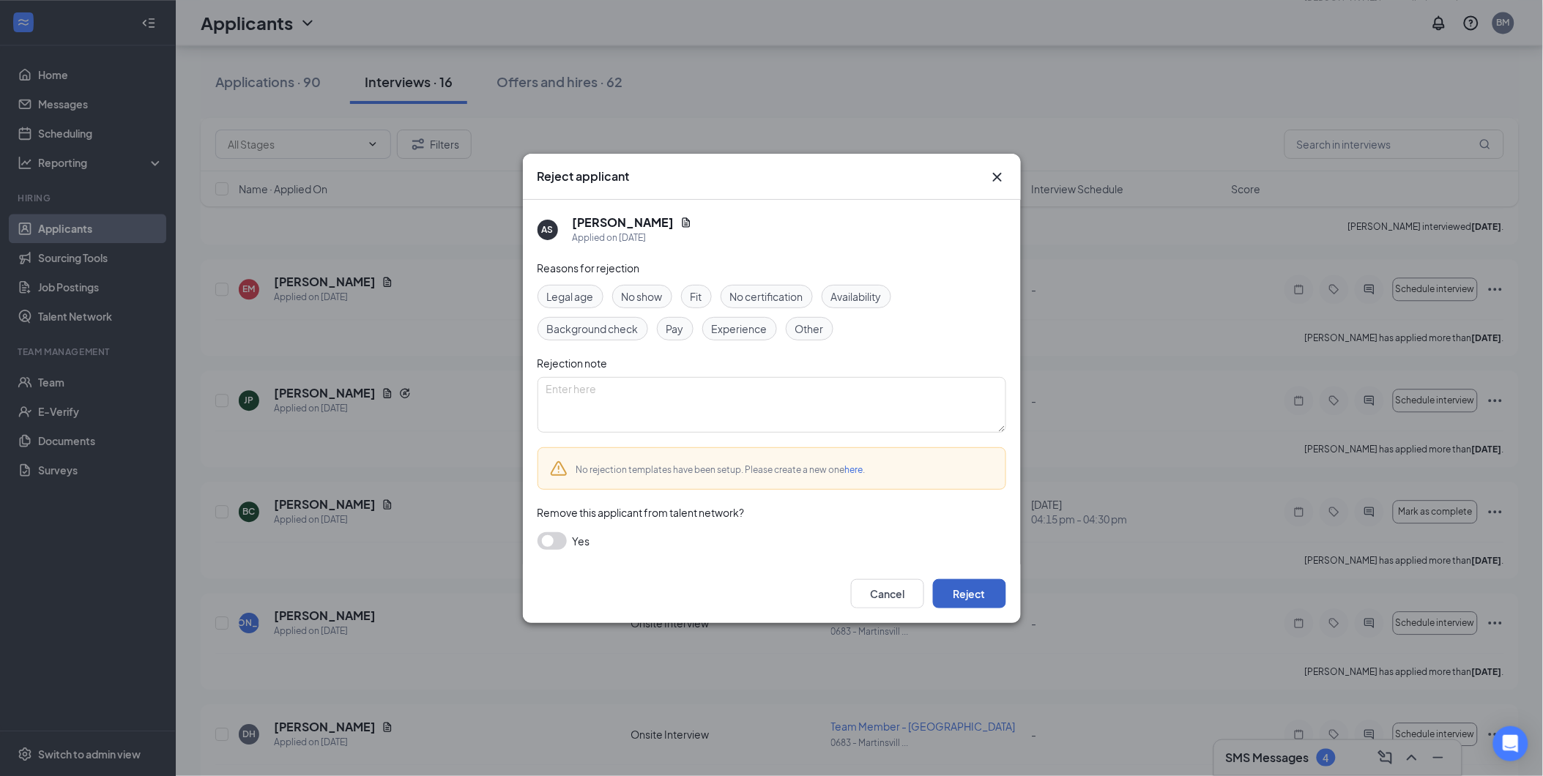
click at [979, 586] on button "Reject" at bounding box center [969, 593] width 73 height 29
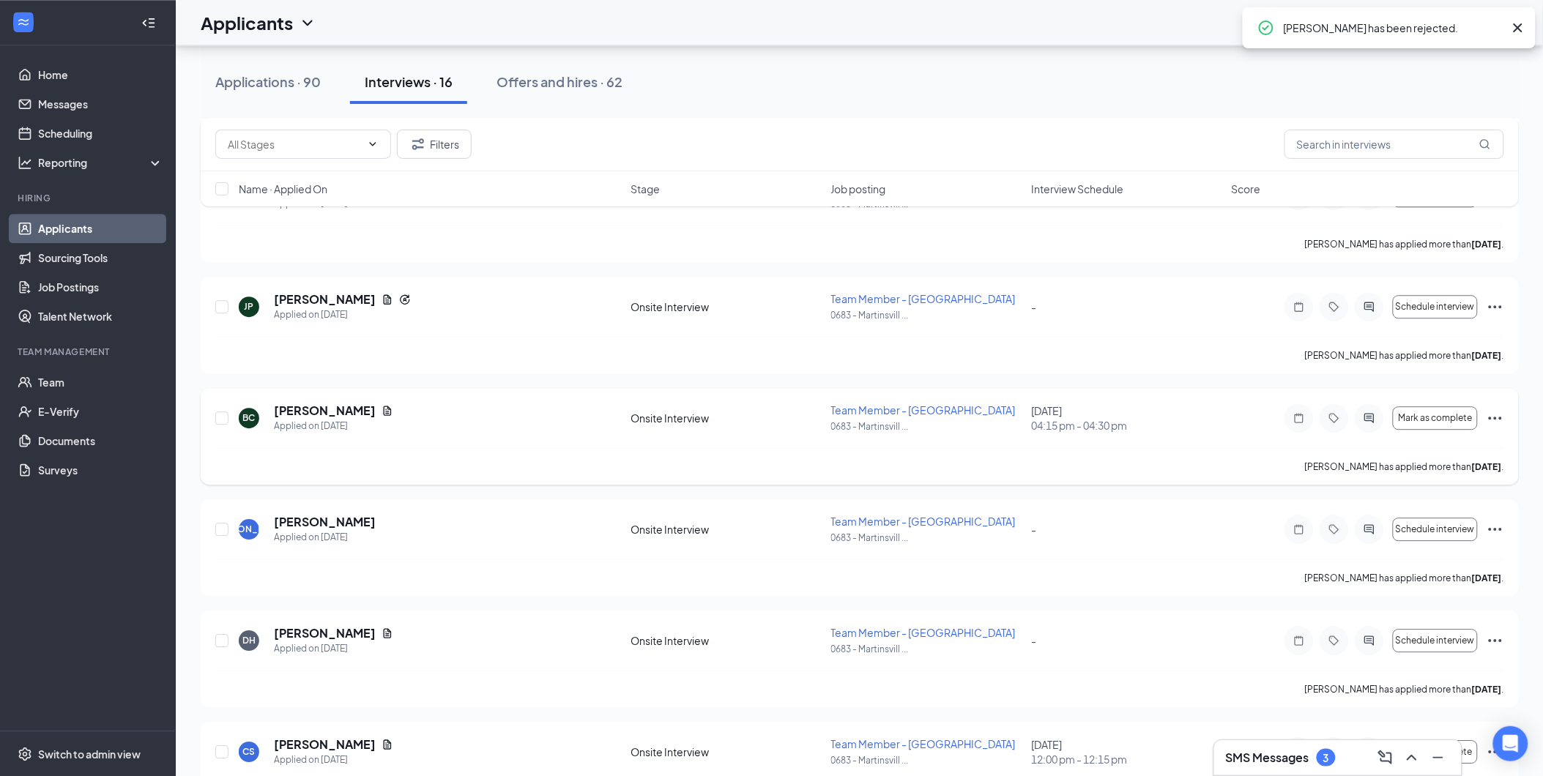
scroll to position [1181, 0]
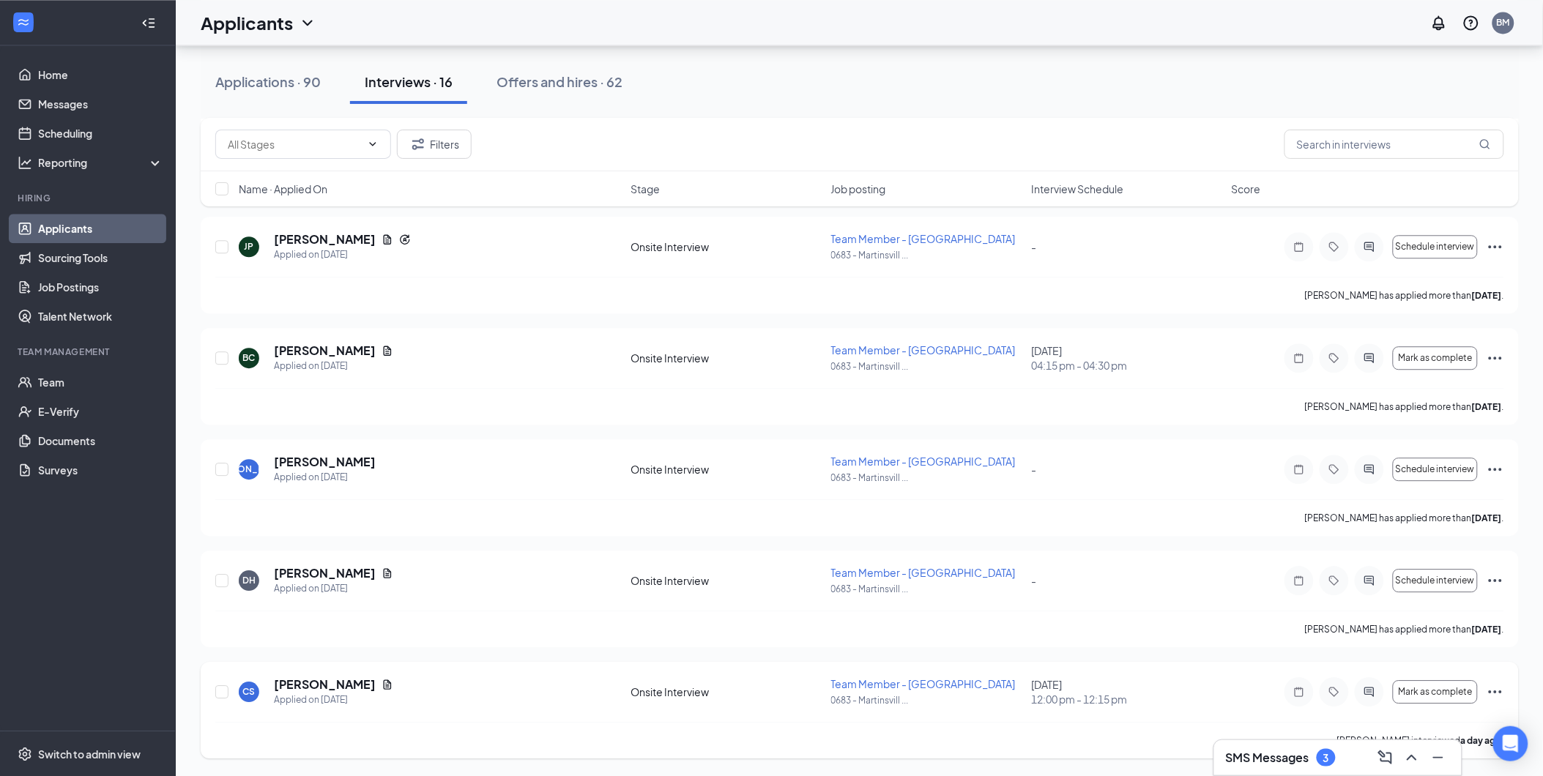
click at [1497, 686] on icon "Ellipses" at bounding box center [1496, 692] width 18 height 18
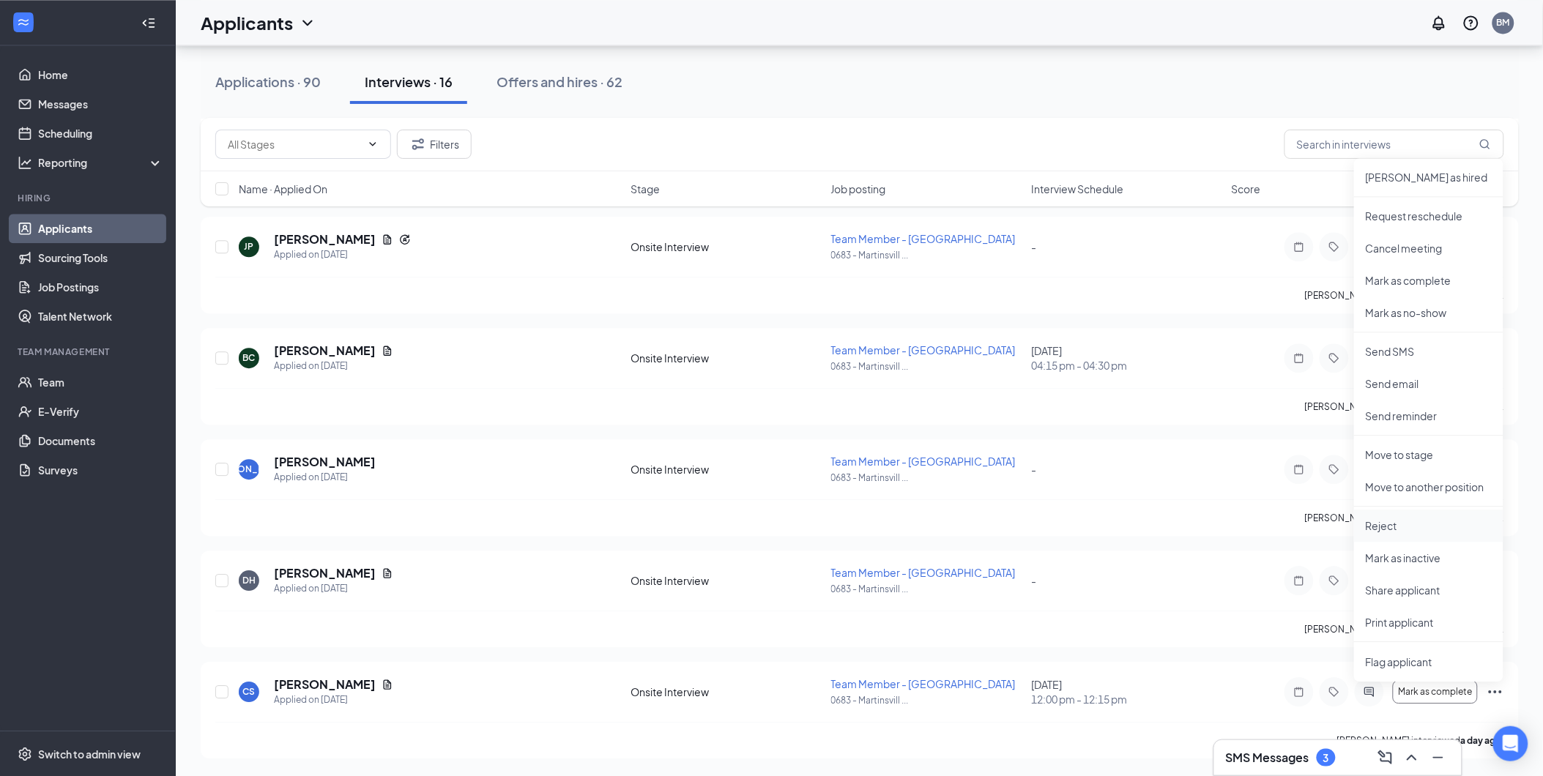
click at [1423, 521] on p "Reject" at bounding box center [1429, 525] width 126 height 15
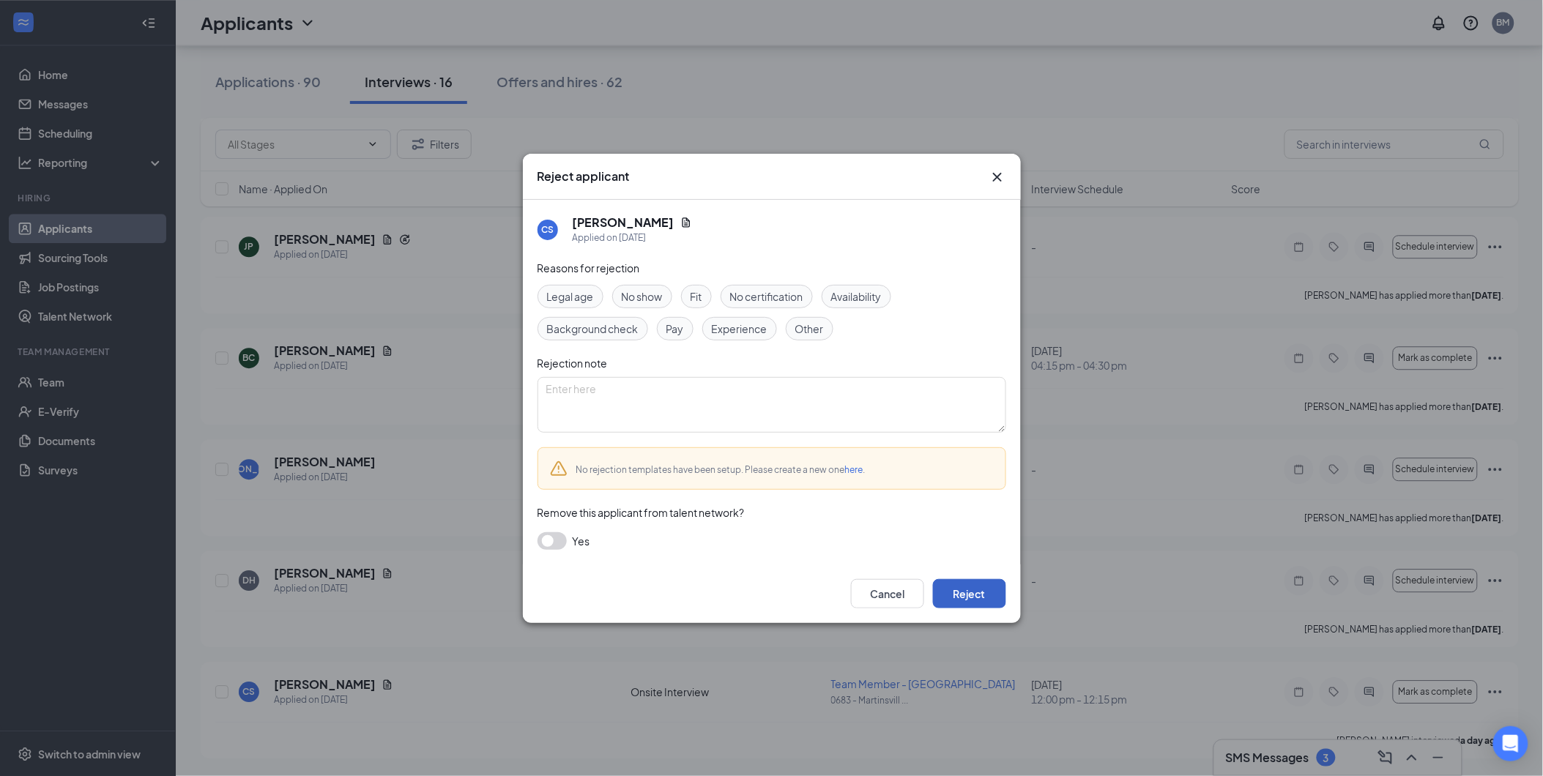
click at [976, 591] on button "Reject" at bounding box center [969, 593] width 73 height 29
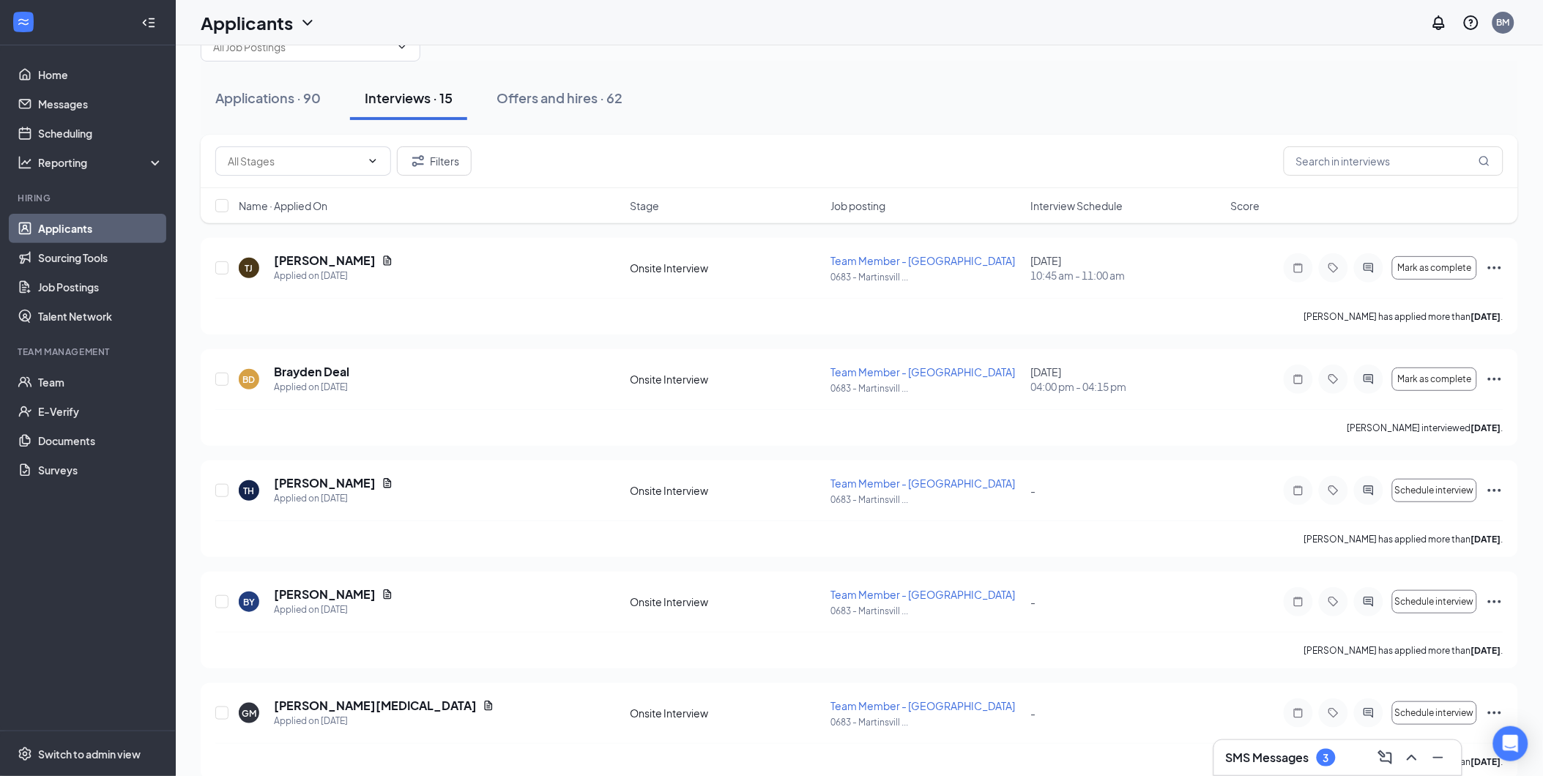
scroll to position [81, 0]
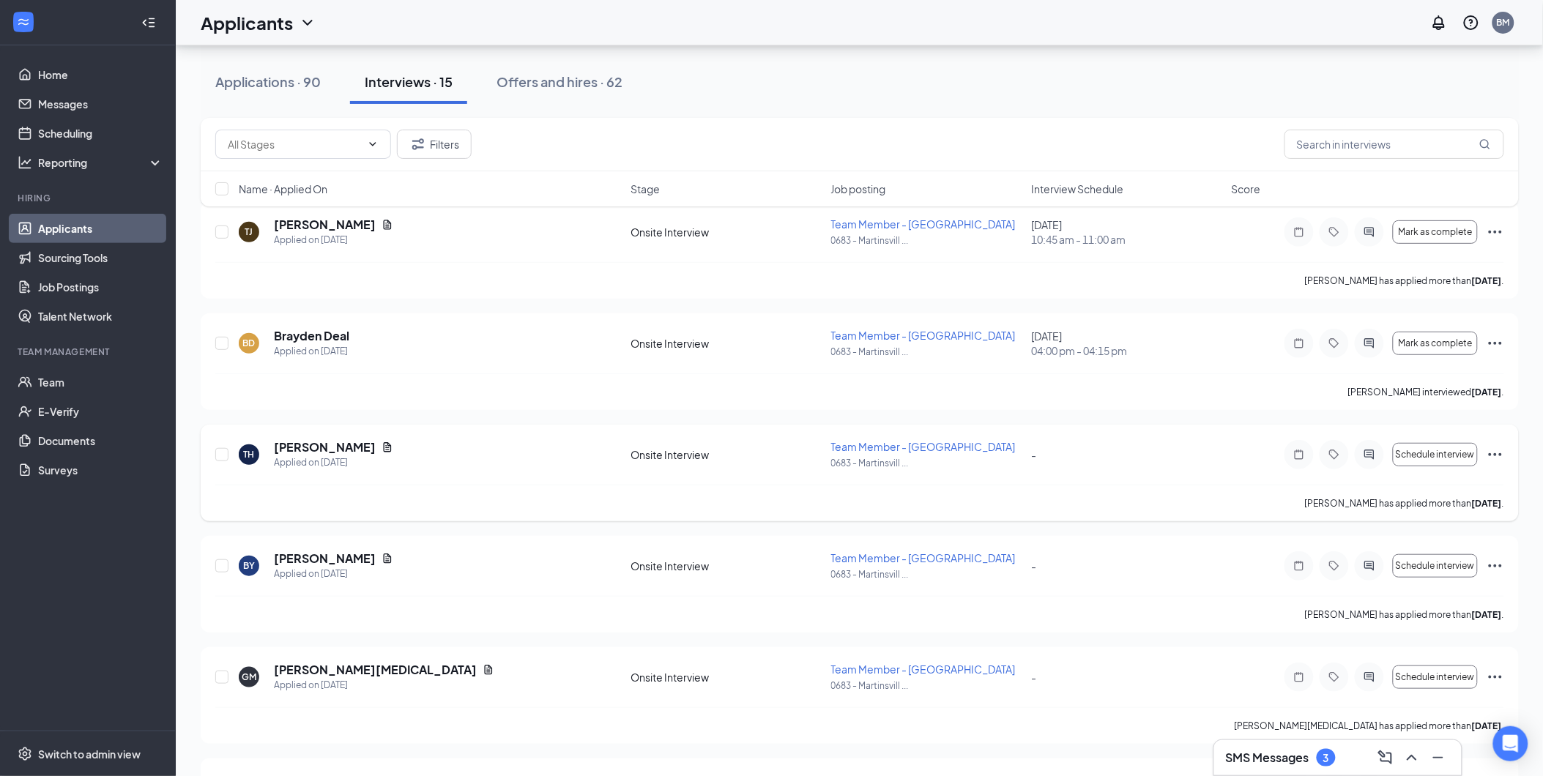
click at [1499, 456] on icon "Ellipses" at bounding box center [1496, 455] width 18 height 18
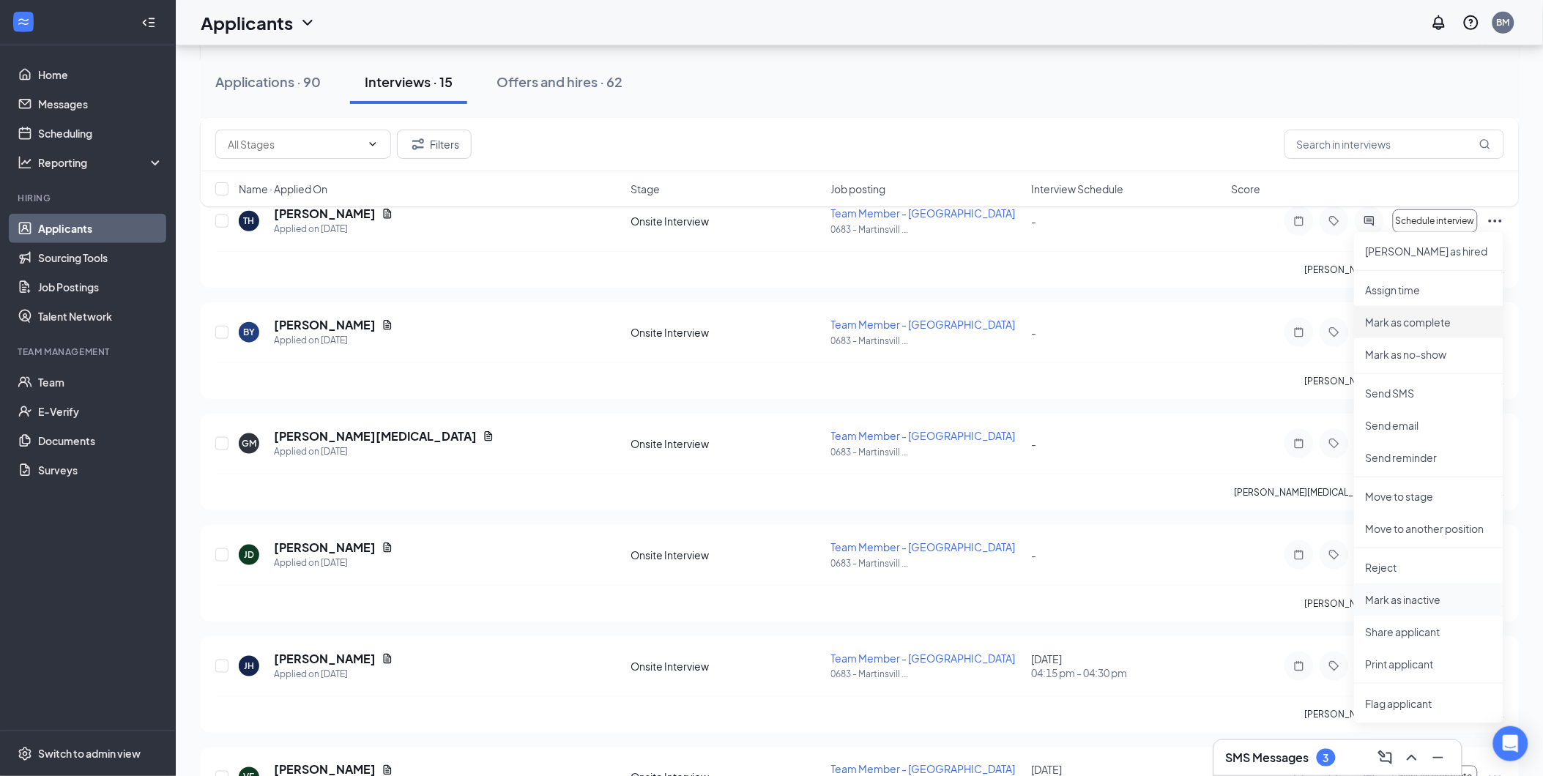
scroll to position [325, 0]
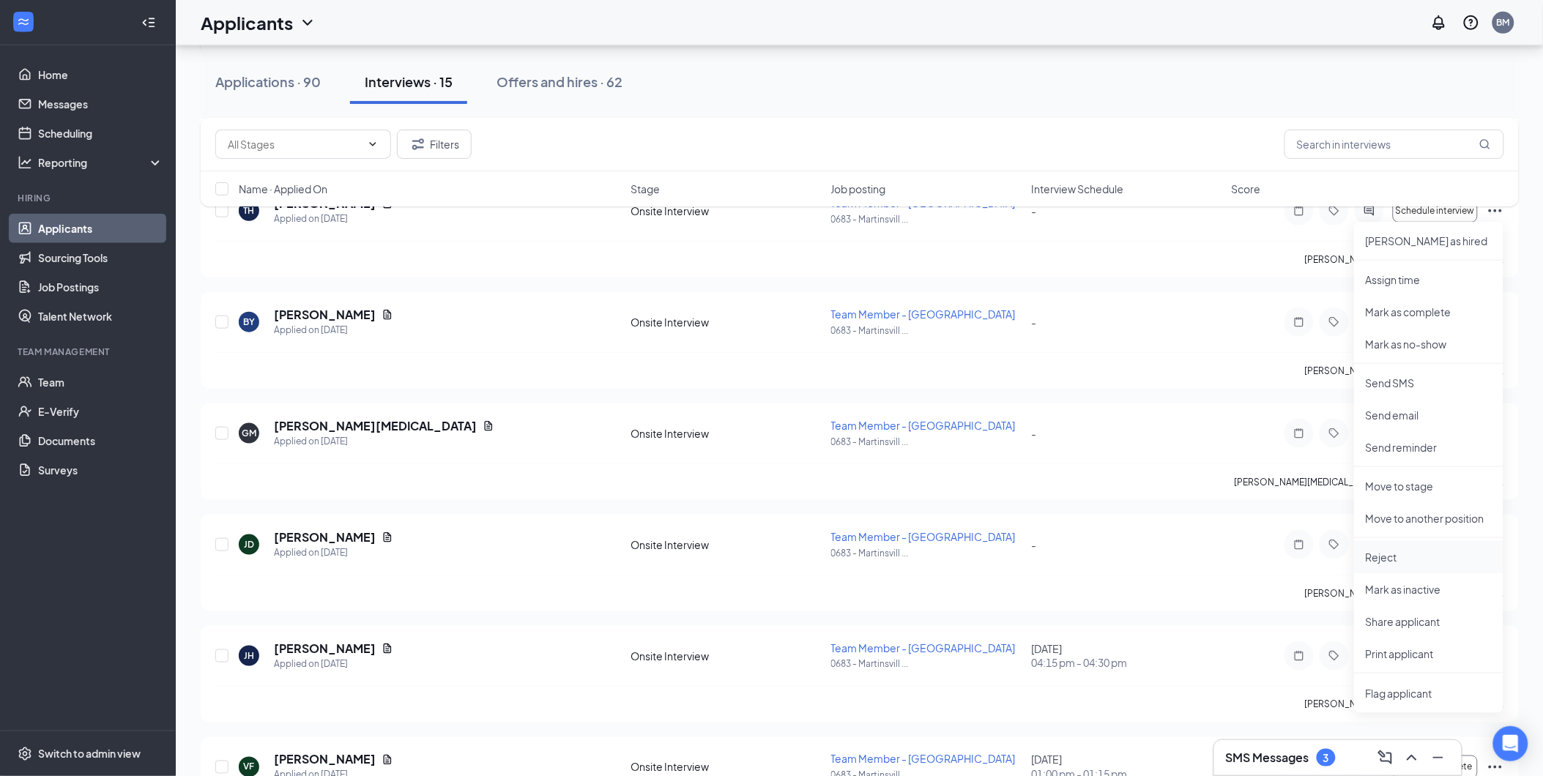
click at [1402, 559] on p "Reject" at bounding box center [1429, 557] width 126 height 15
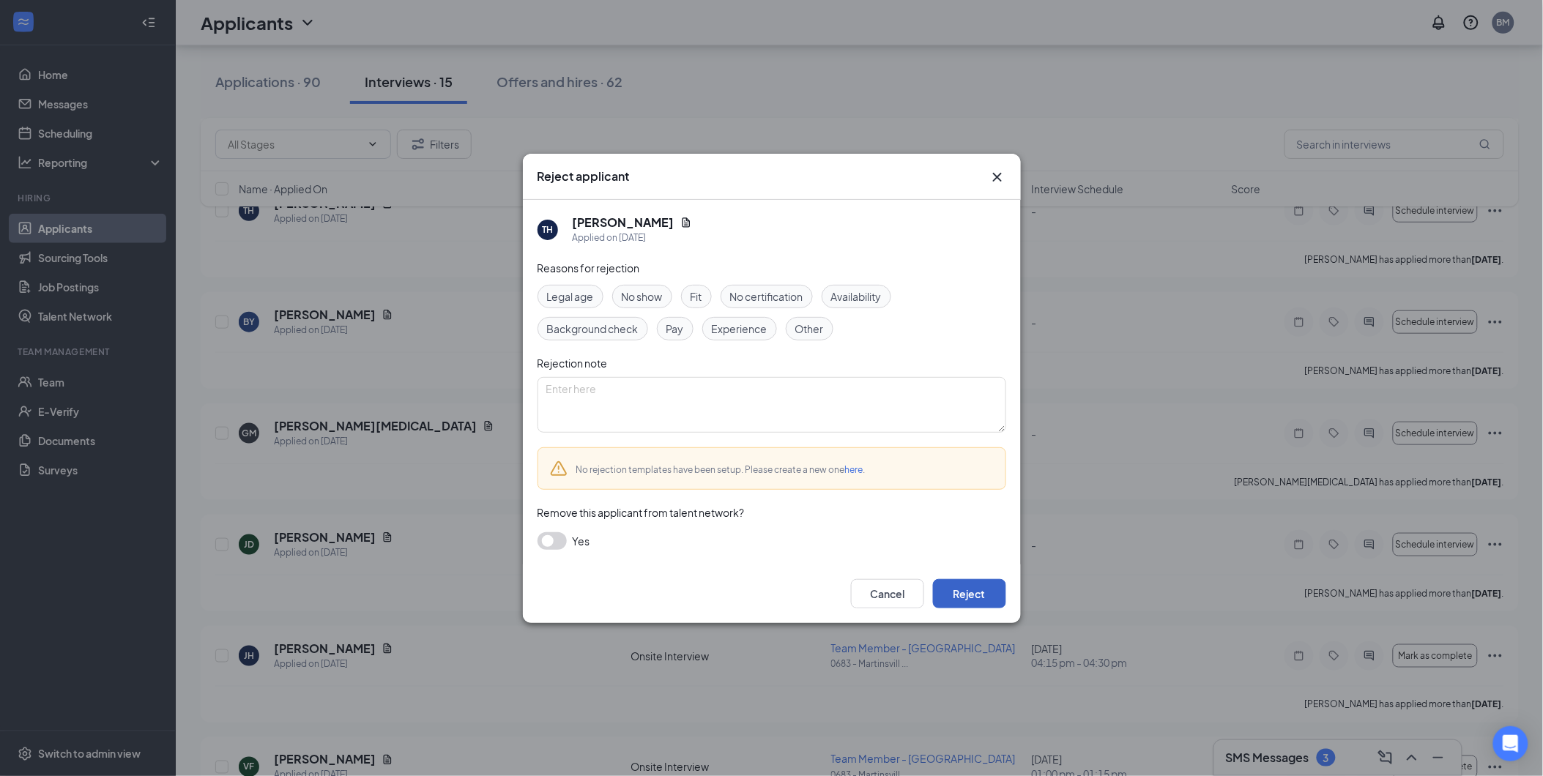
click at [974, 587] on button "Reject" at bounding box center [969, 593] width 73 height 29
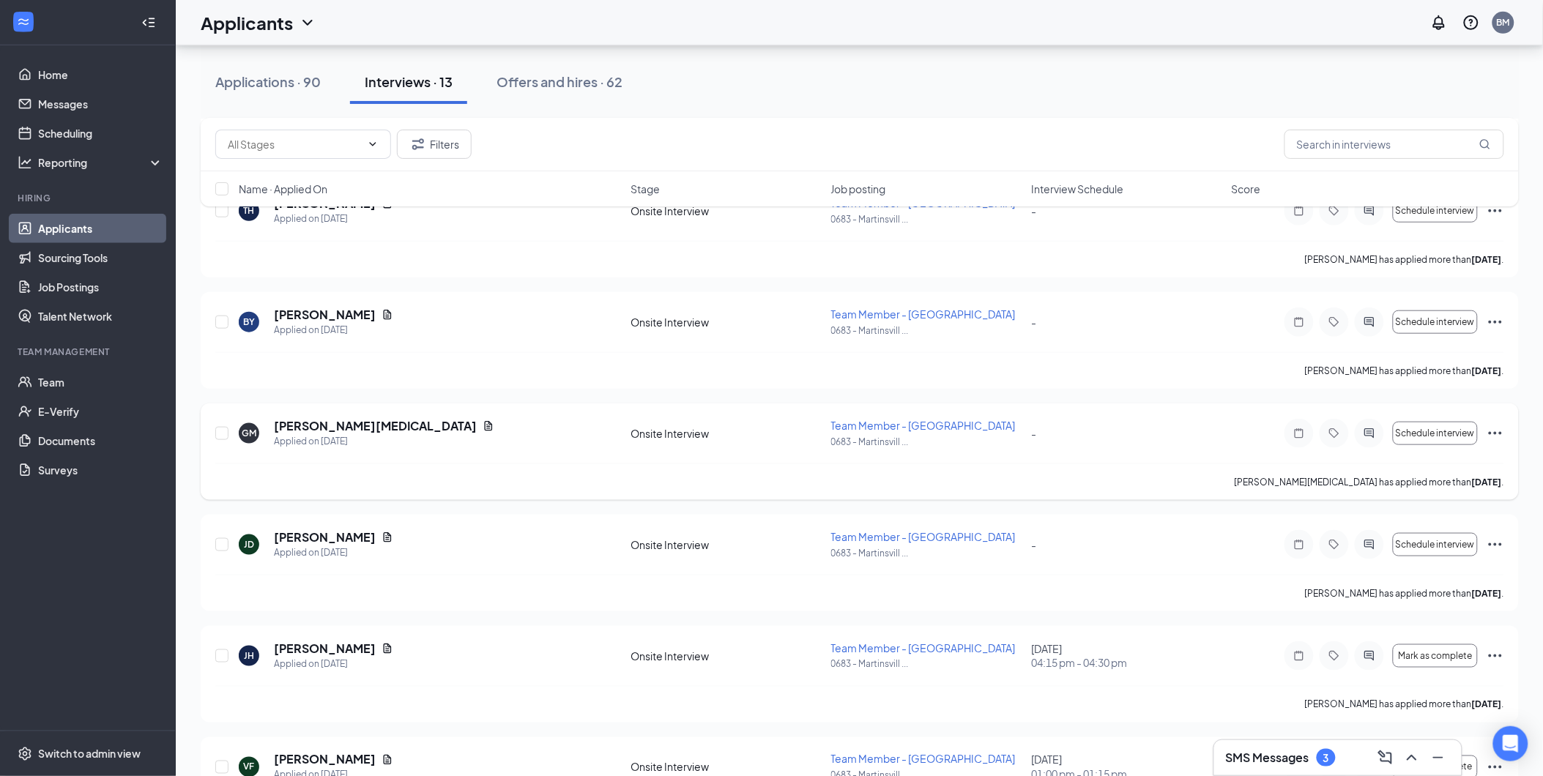
click at [1495, 432] on icon "Ellipses" at bounding box center [1495, 433] width 13 height 3
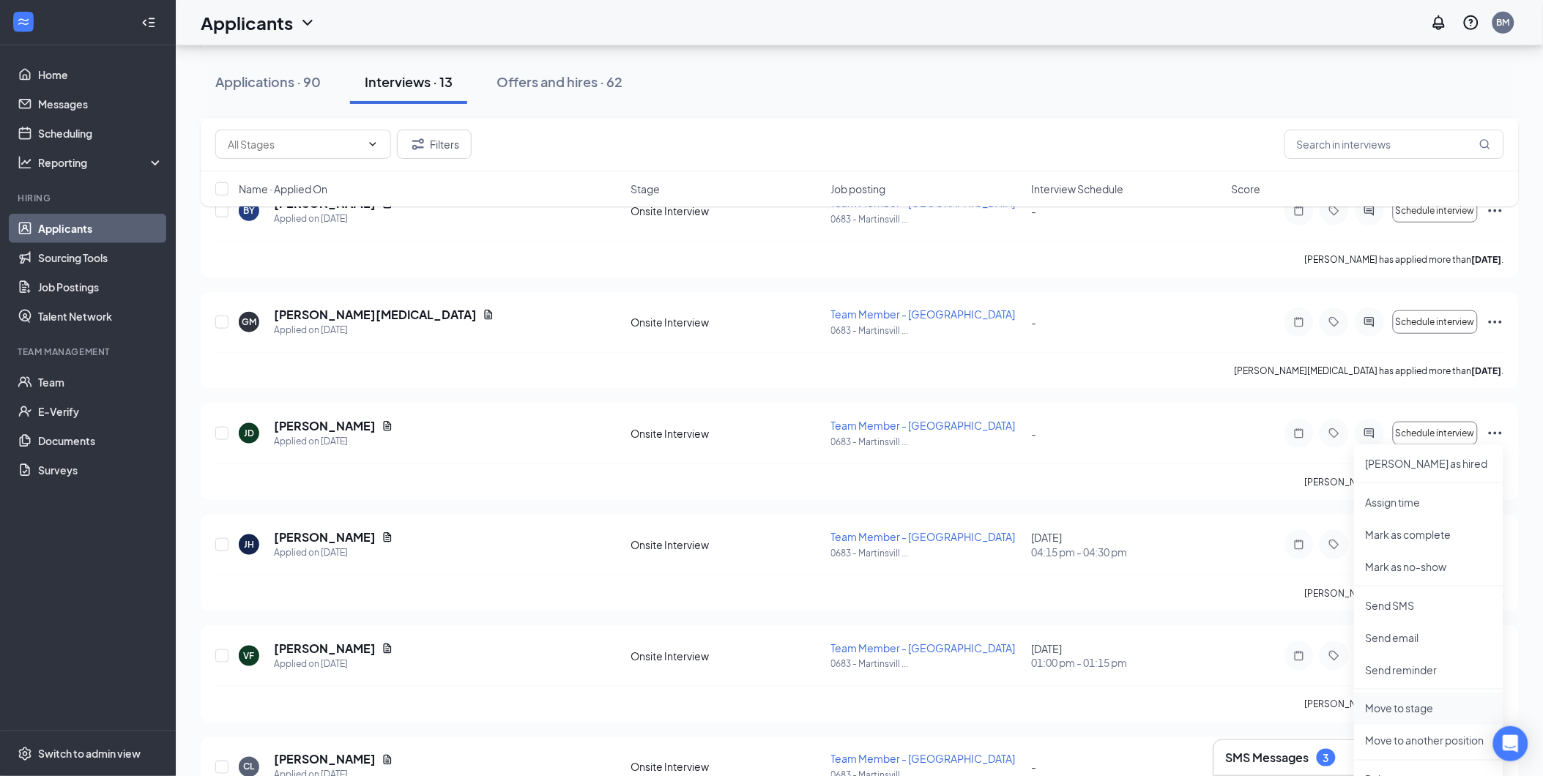
scroll to position [406, 0]
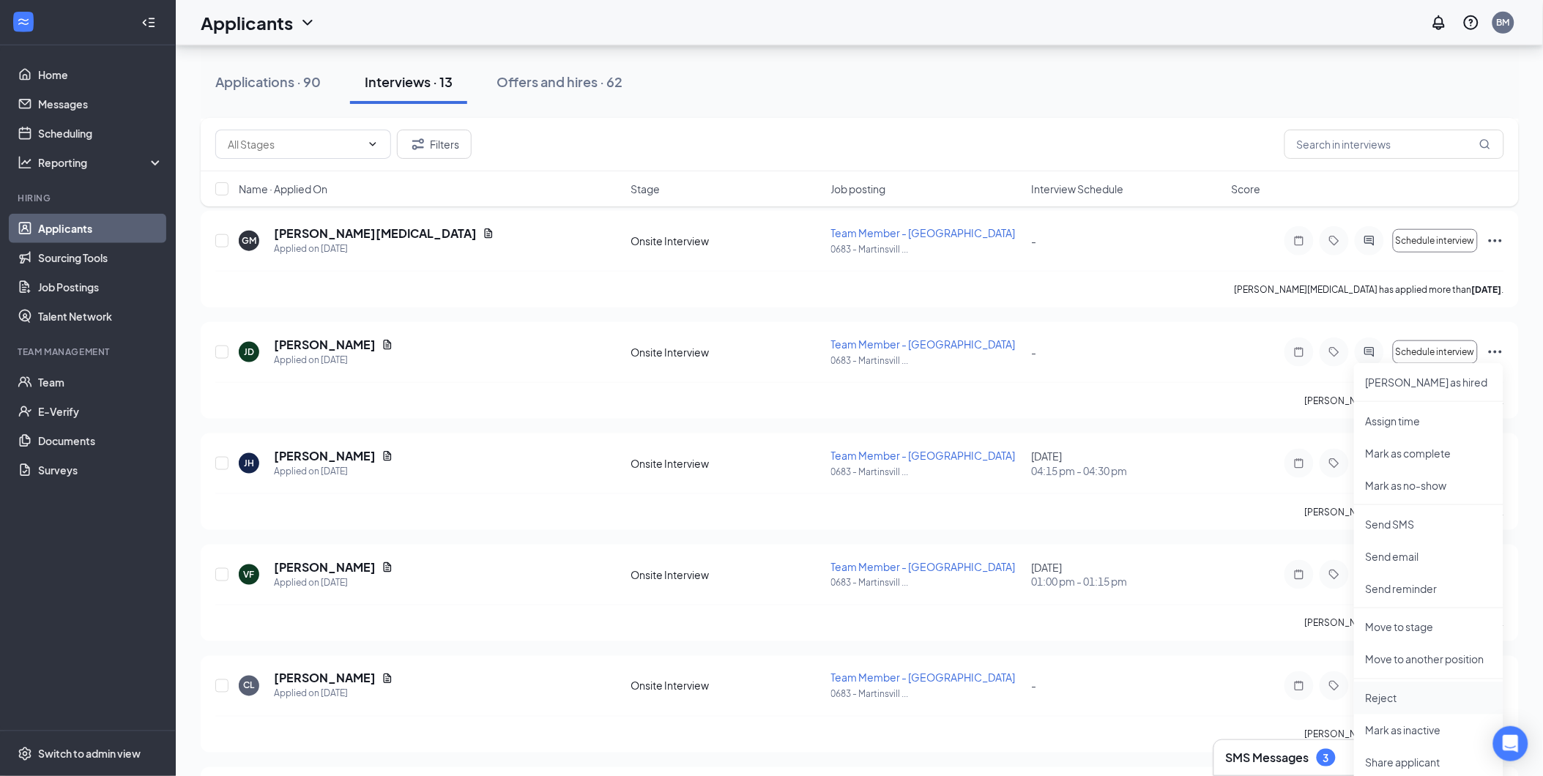
click at [1407, 705] on p "Reject" at bounding box center [1429, 698] width 126 height 15
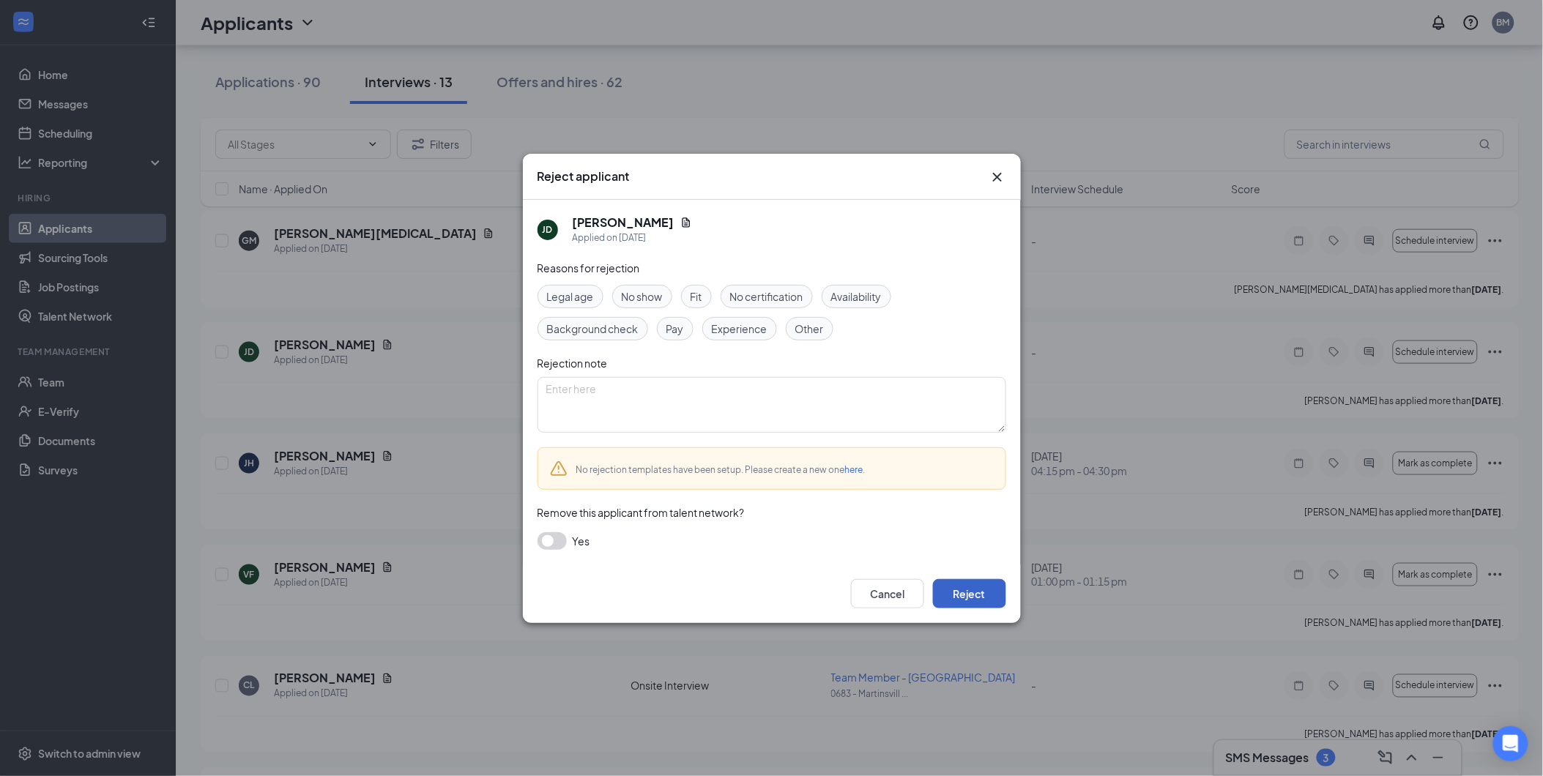
click at [967, 589] on button "Reject" at bounding box center [969, 593] width 73 height 29
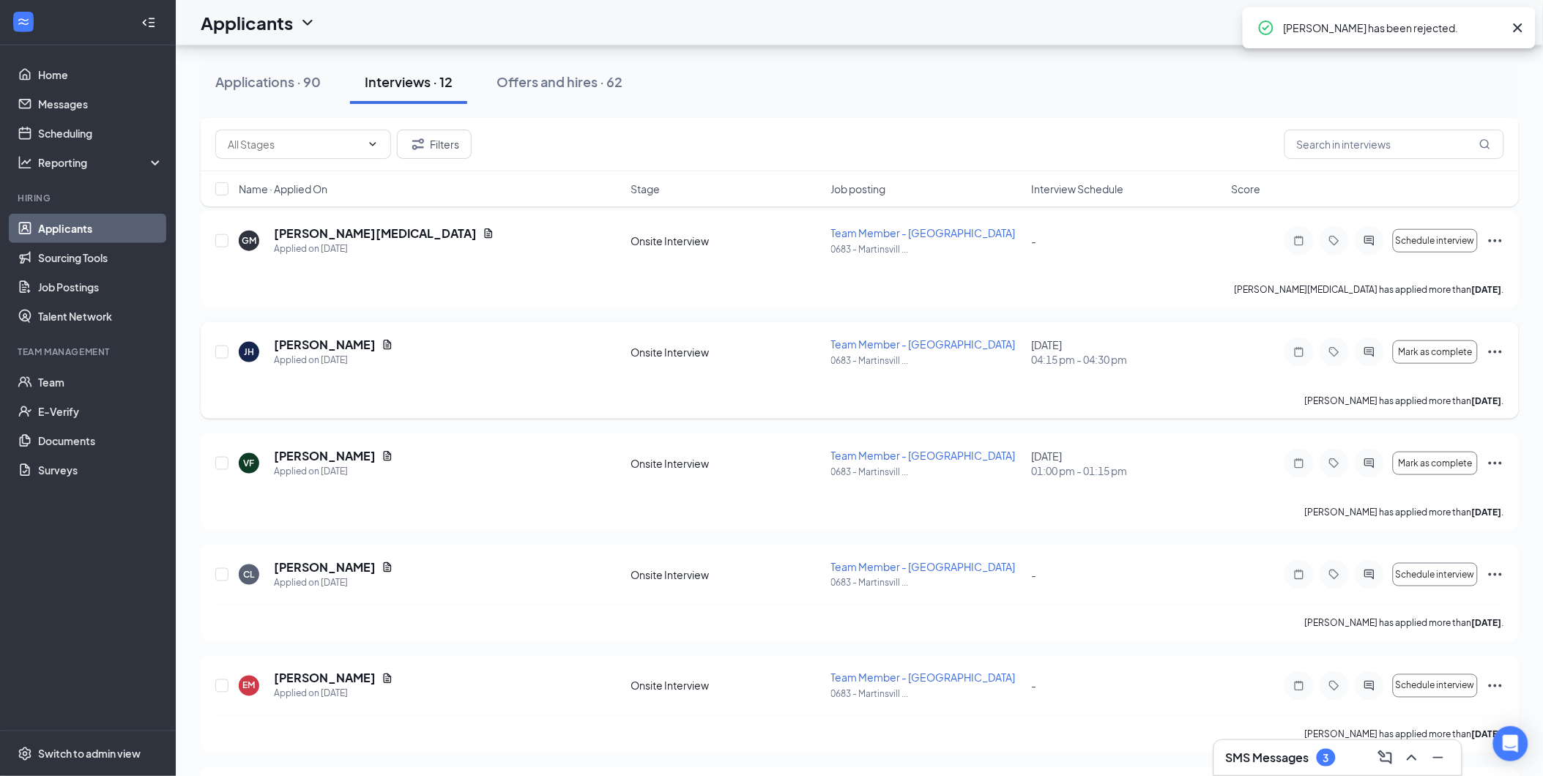
click at [1495, 349] on icon "Ellipses" at bounding box center [1496, 352] width 18 height 18
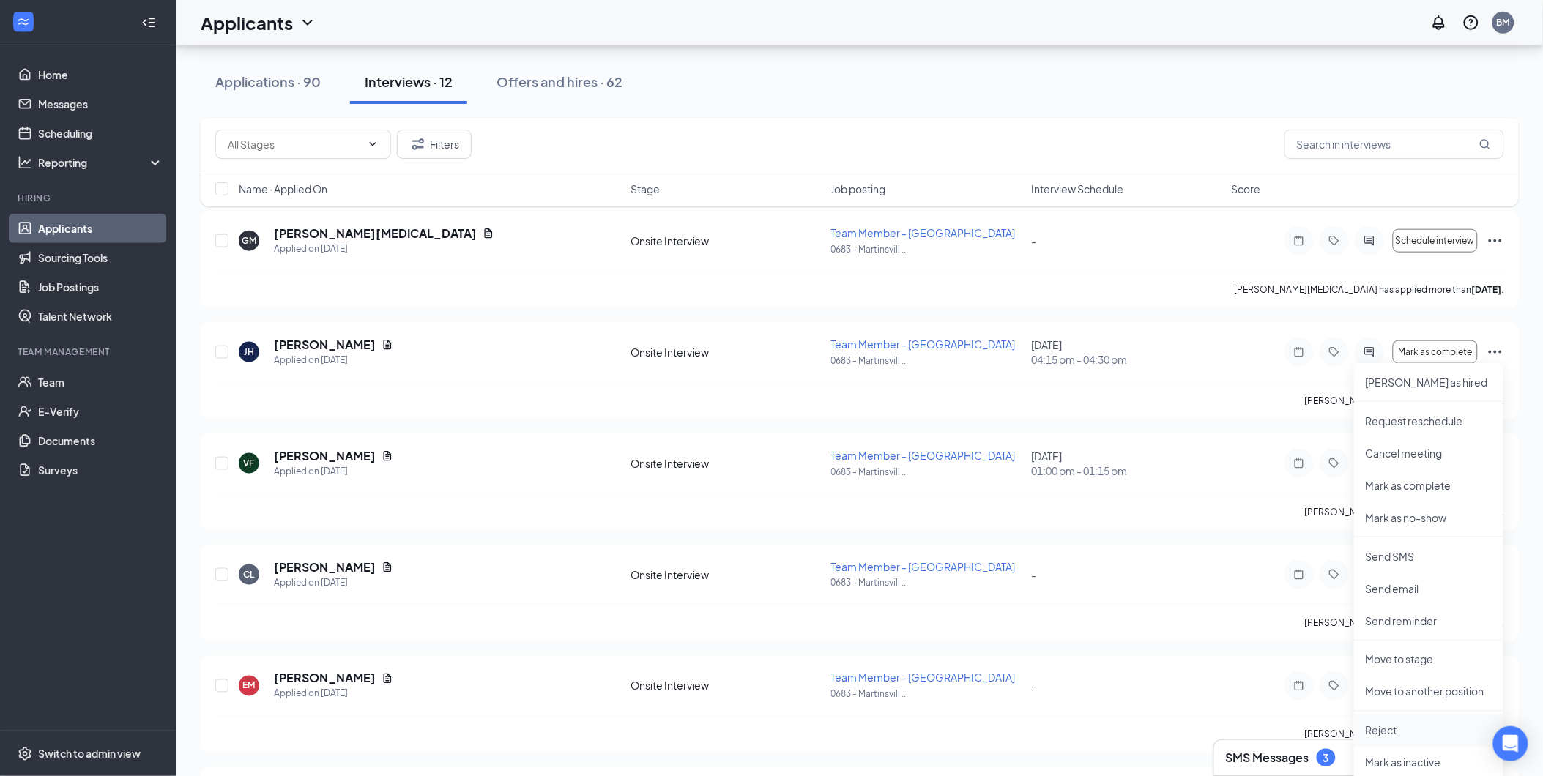
click at [1406, 726] on p "Reject" at bounding box center [1429, 731] width 126 height 15
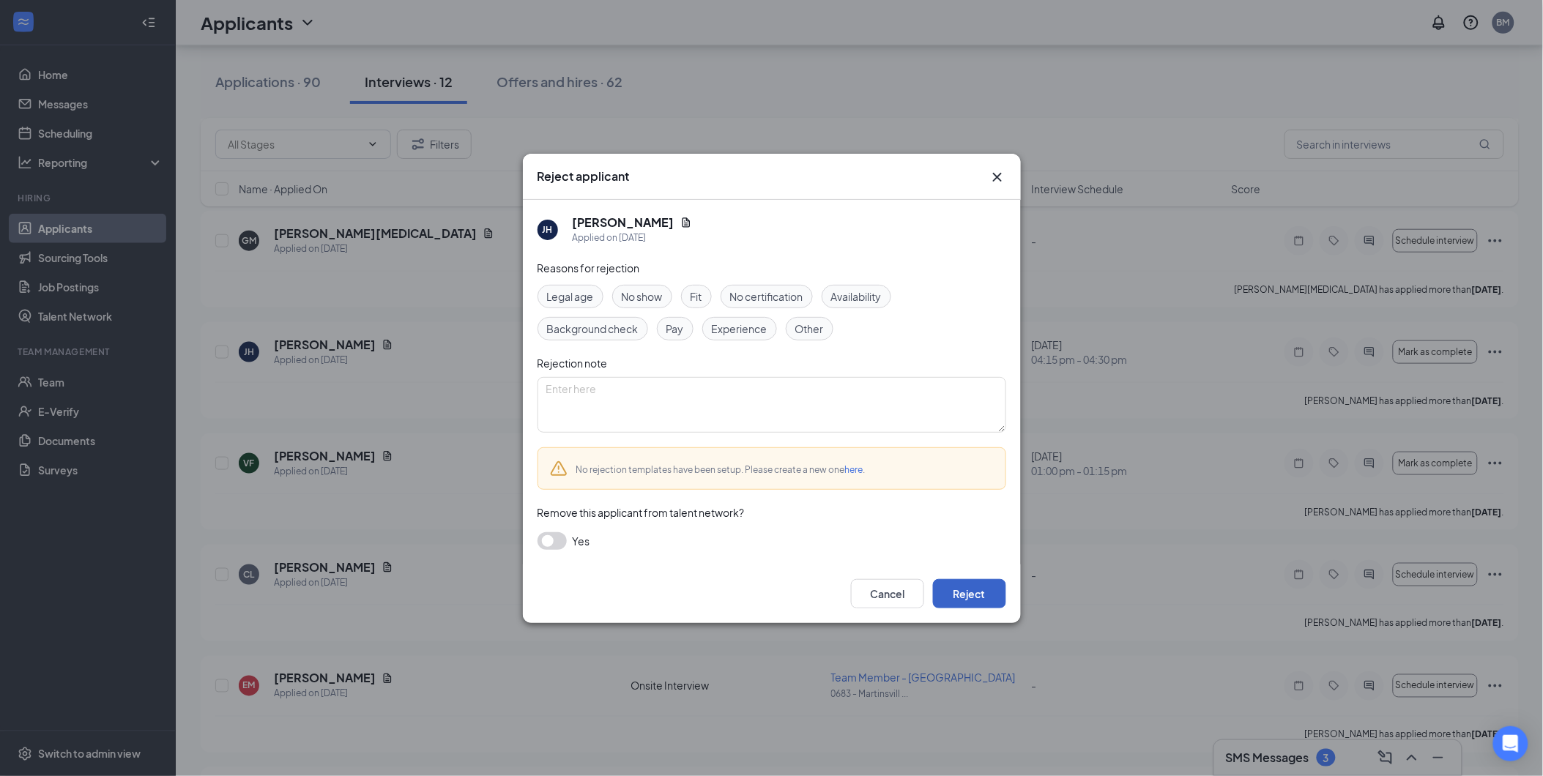
click at [978, 584] on button "Reject" at bounding box center [969, 593] width 73 height 29
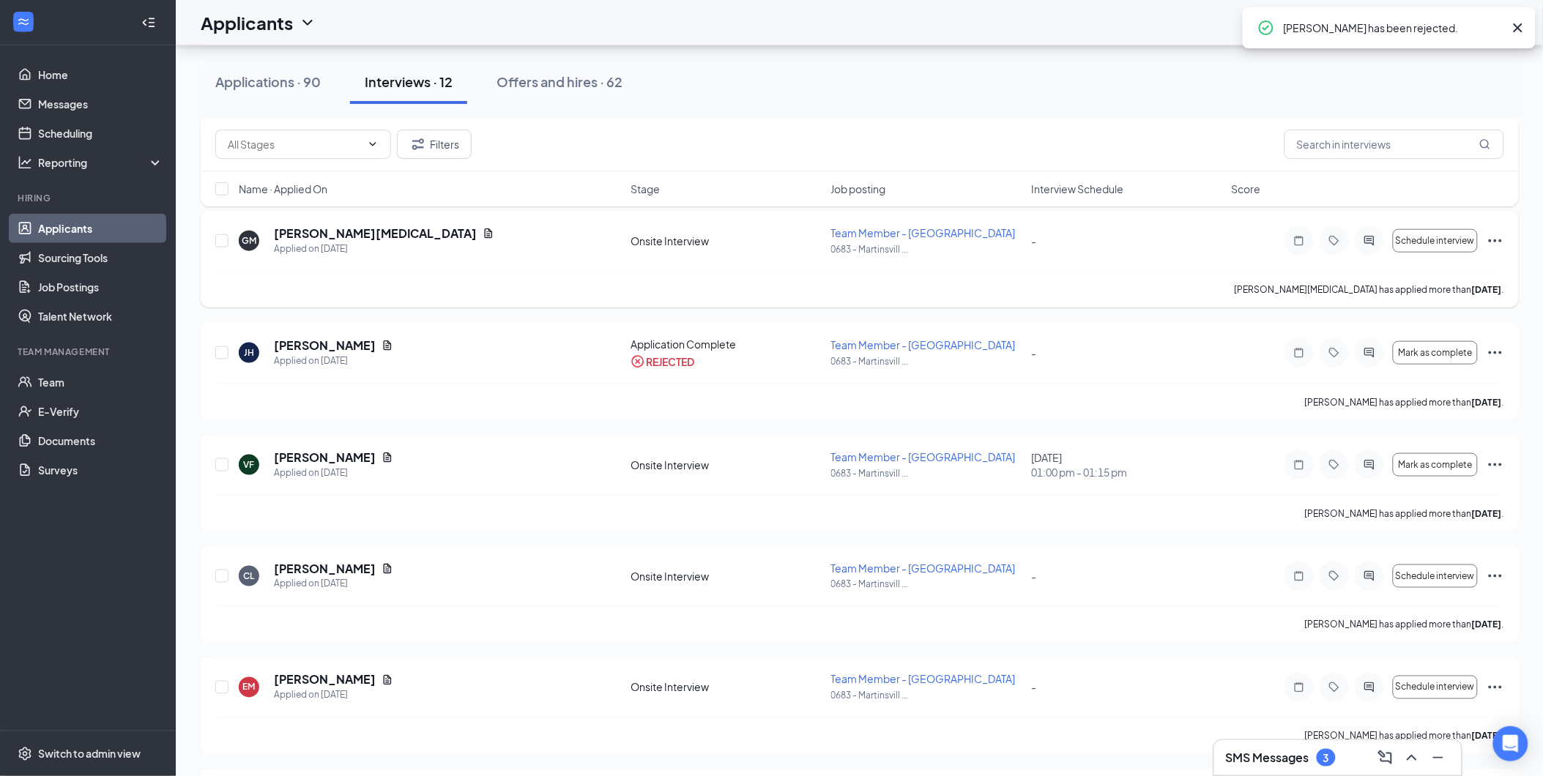
click at [1494, 242] on icon "Ellipses" at bounding box center [1496, 241] width 18 height 18
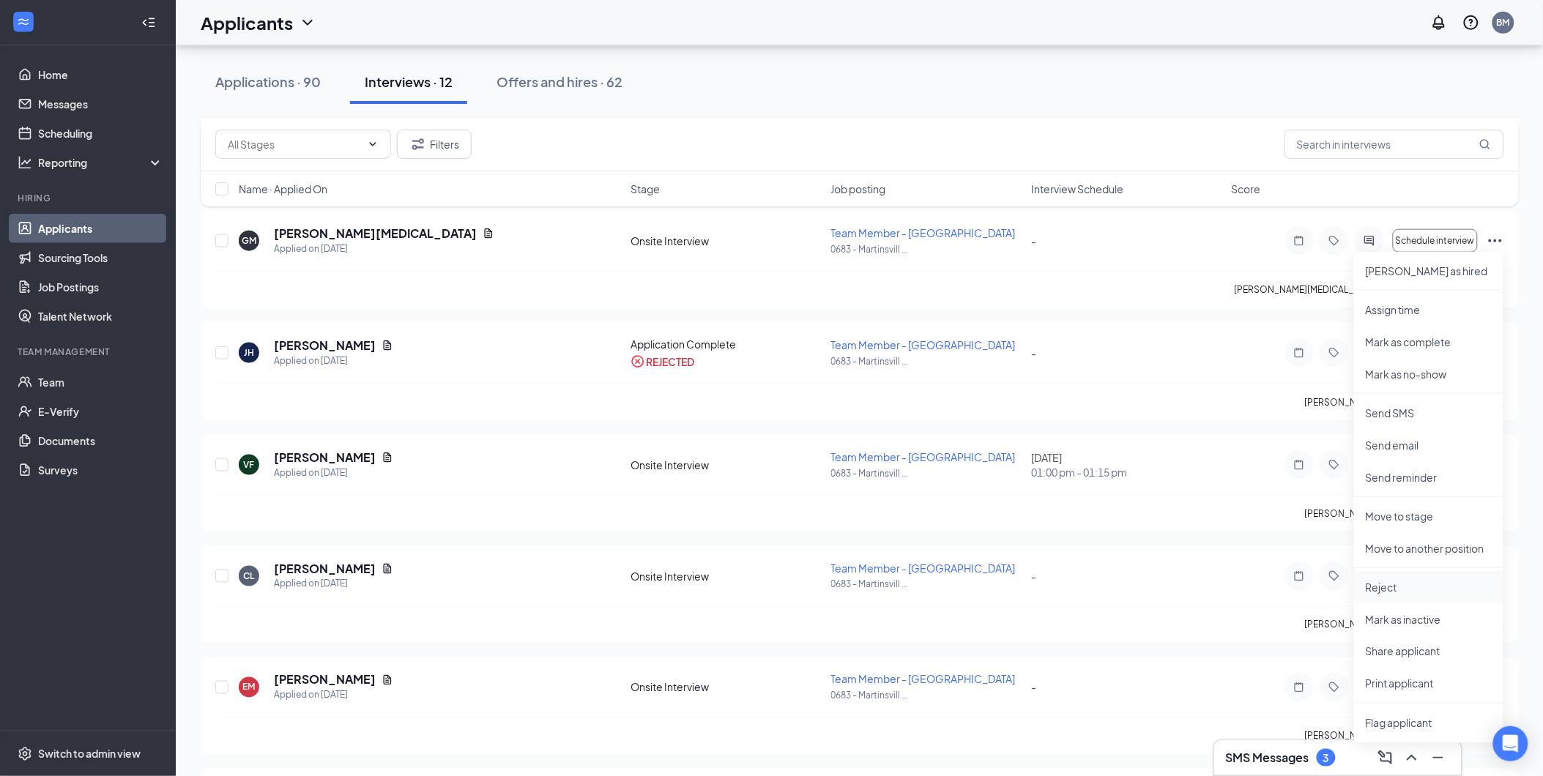
click at [1410, 595] on li "Reject" at bounding box center [1428, 587] width 149 height 32
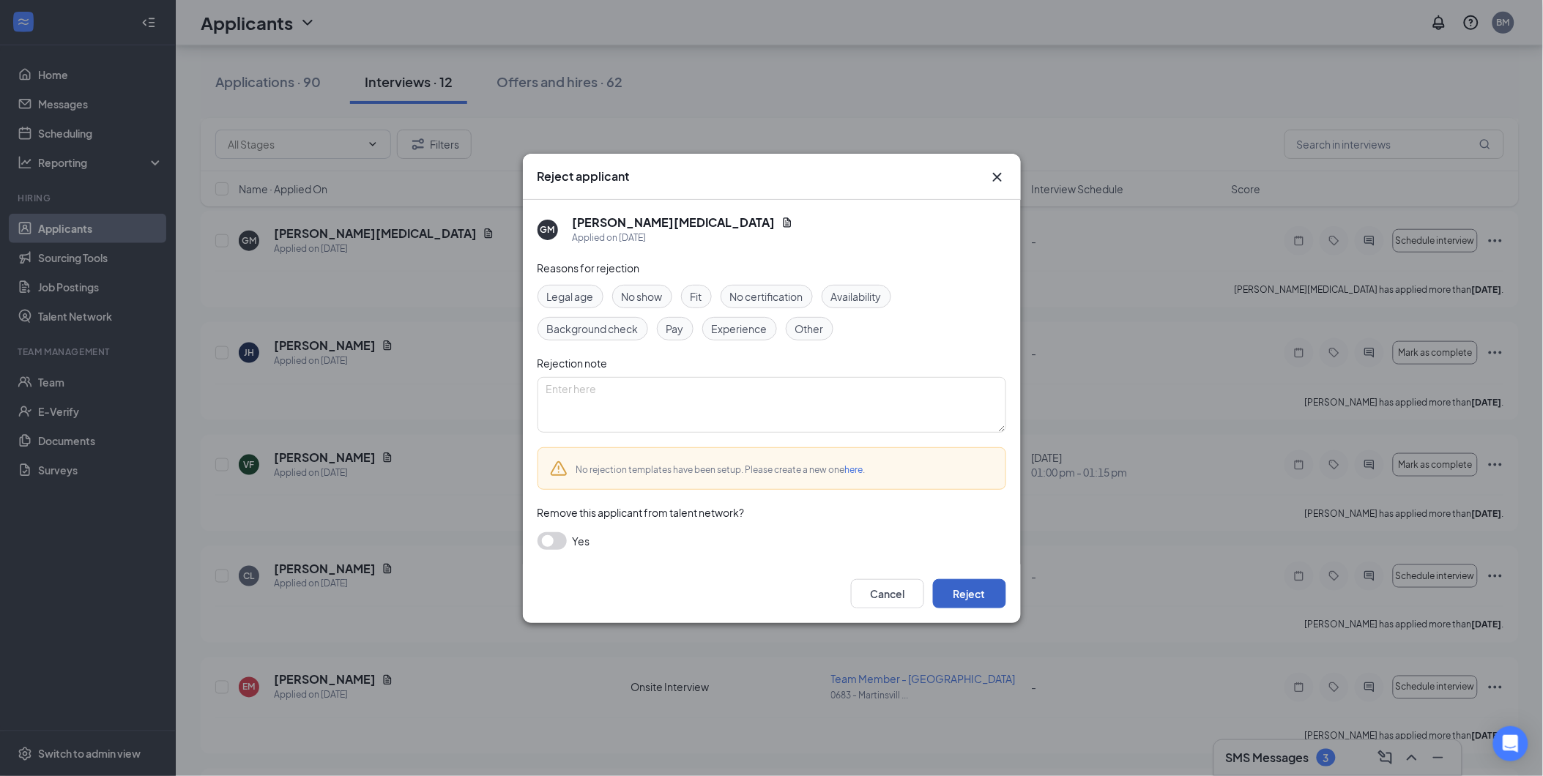
click at [989, 604] on button "Reject" at bounding box center [969, 593] width 73 height 29
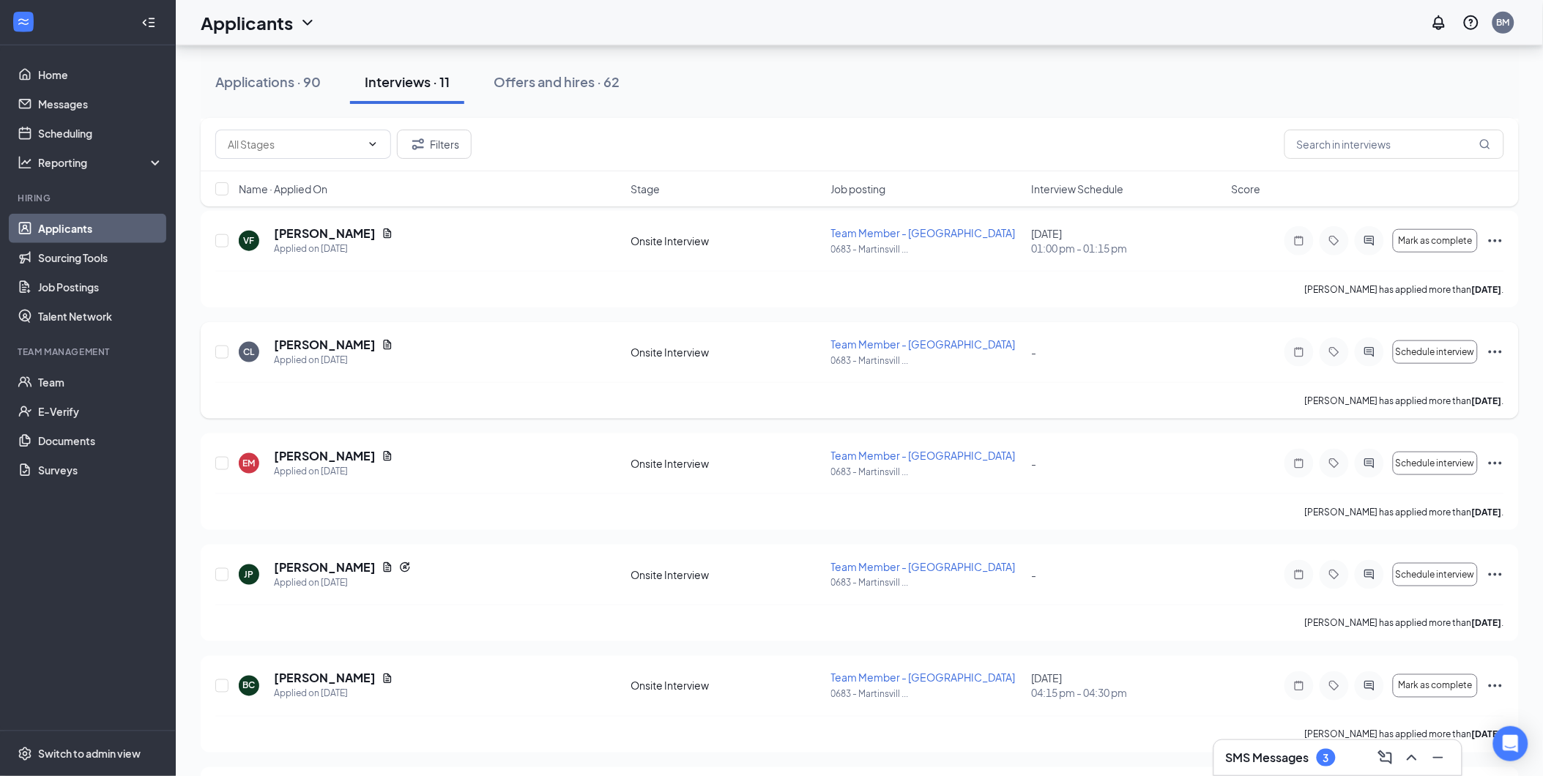
click at [1493, 347] on icon "Ellipses" at bounding box center [1496, 352] width 18 height 18
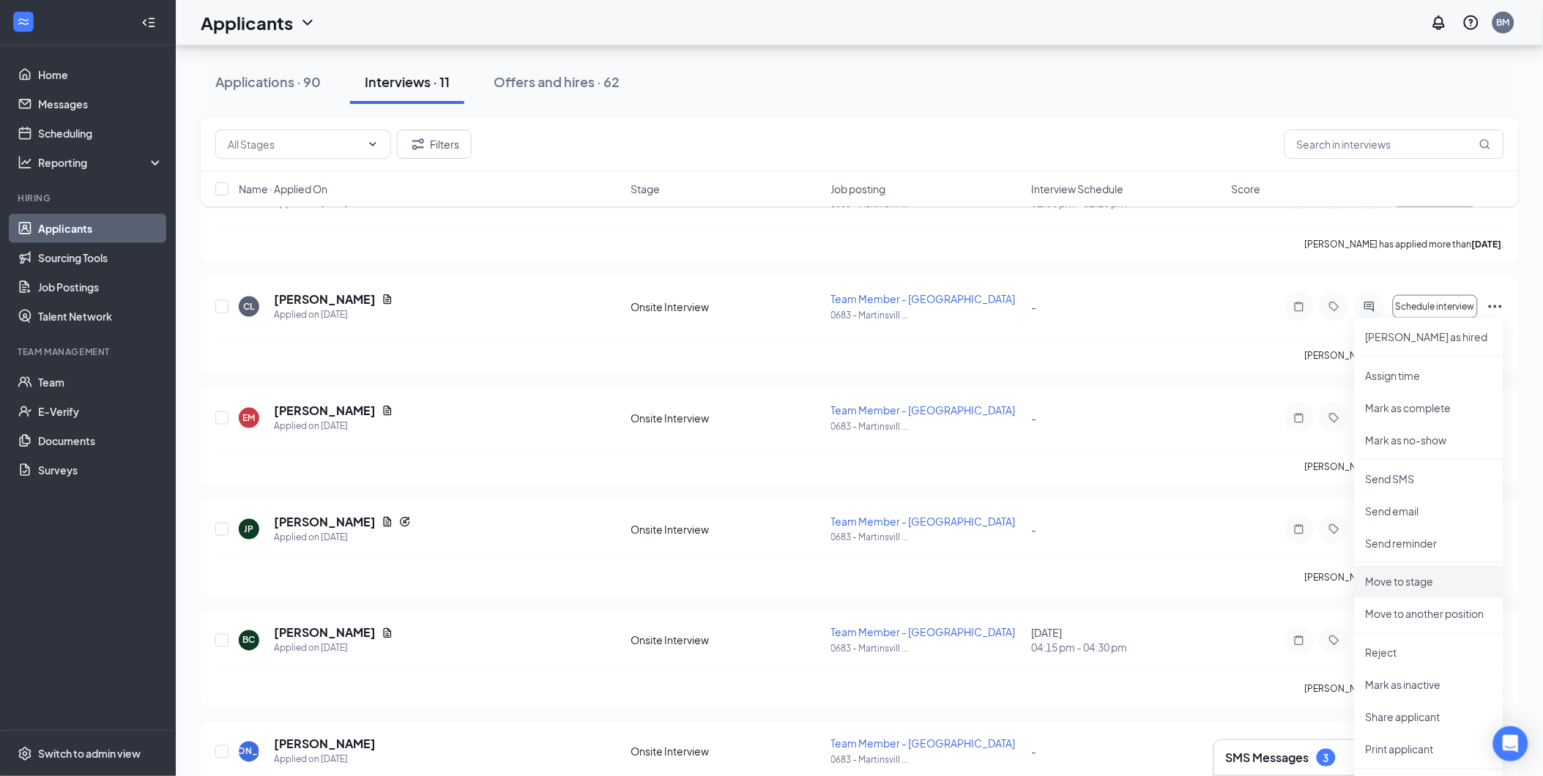
scroll to position [488, 0]
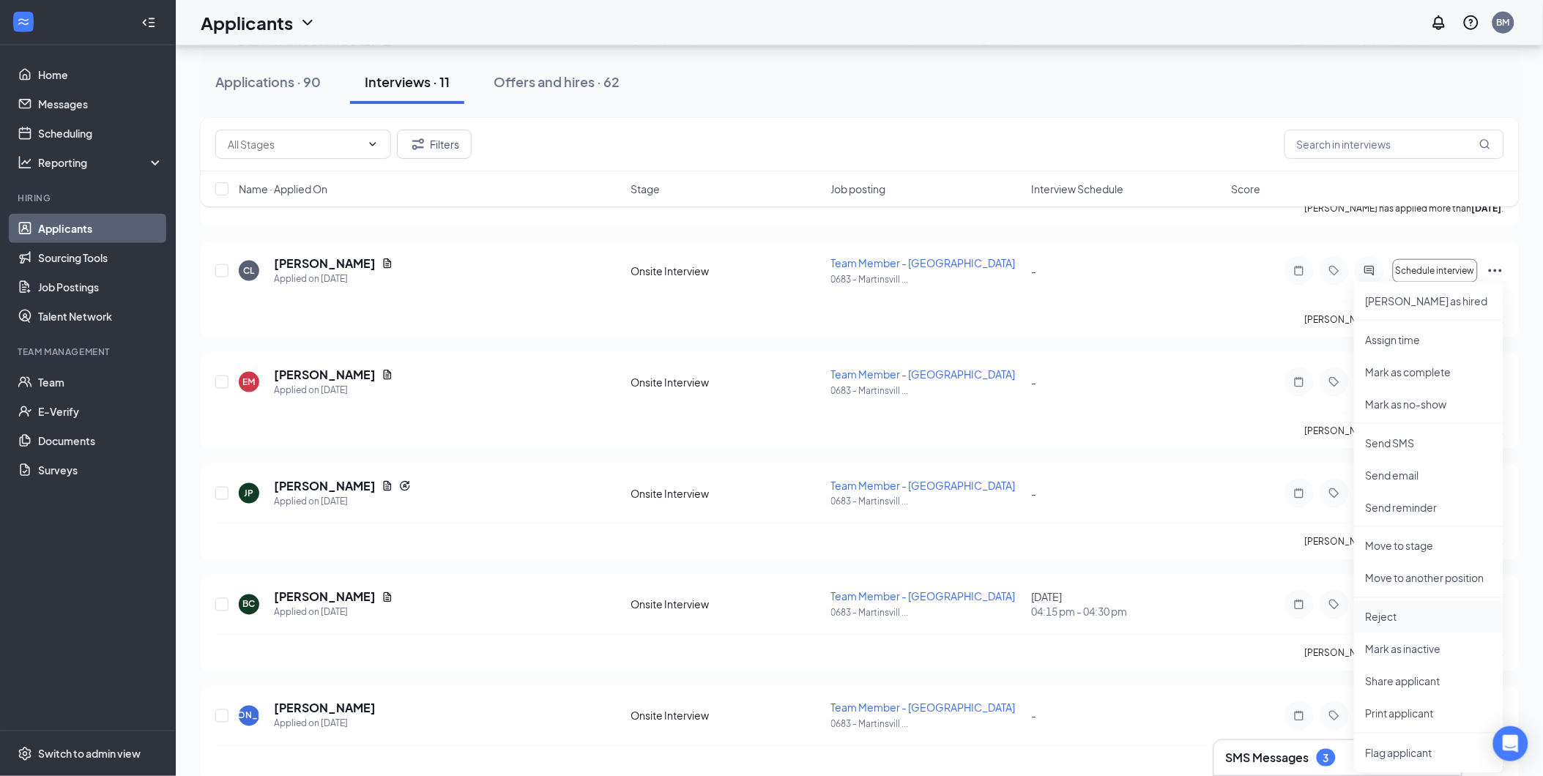
click at [1394, 617] on p "Reject" at bounding box center [1429, 617] width 126 height 15
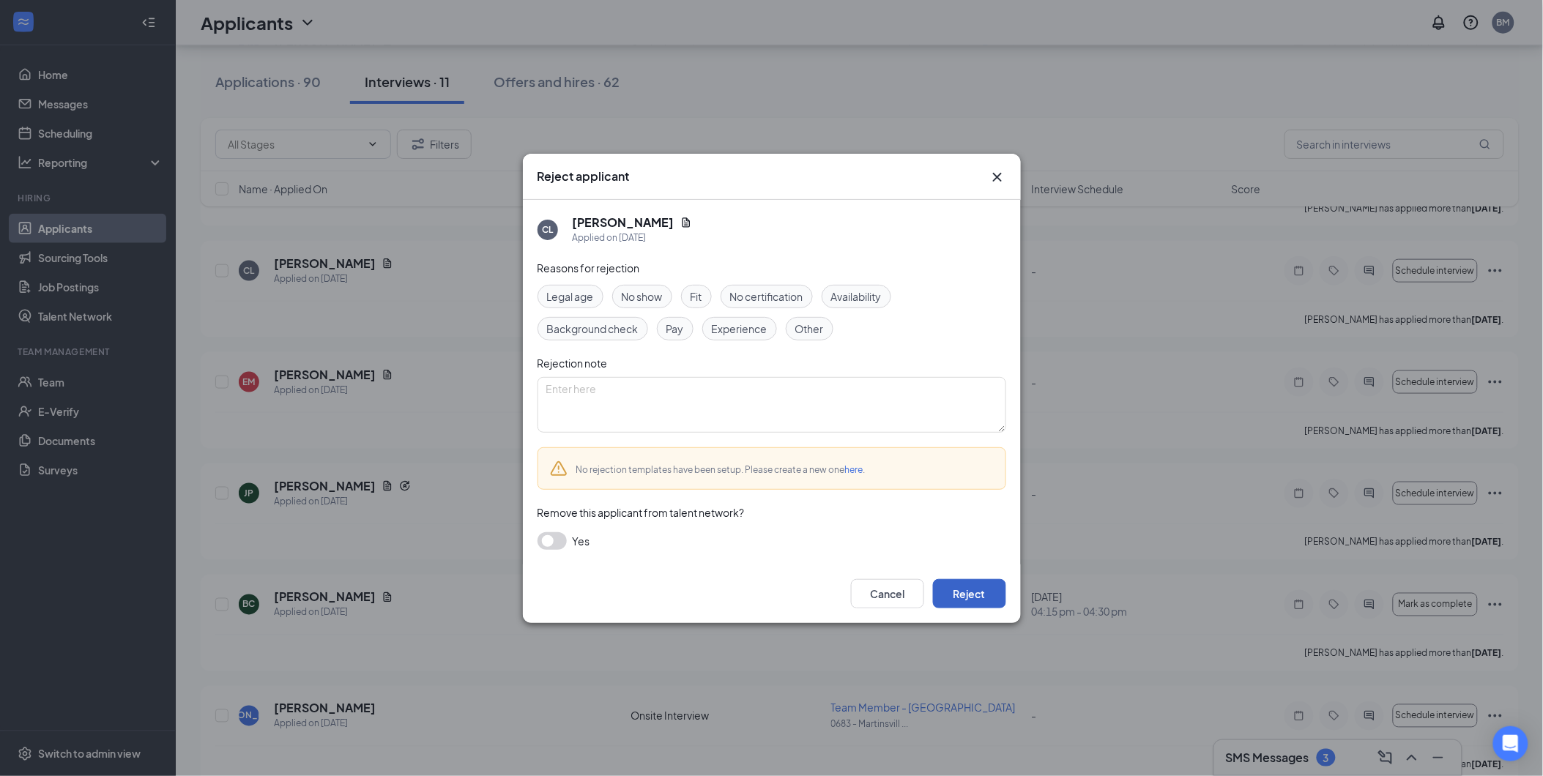
click at [975, 595] on button "Reject" at bounding box center [969, 593] width 73 height 29
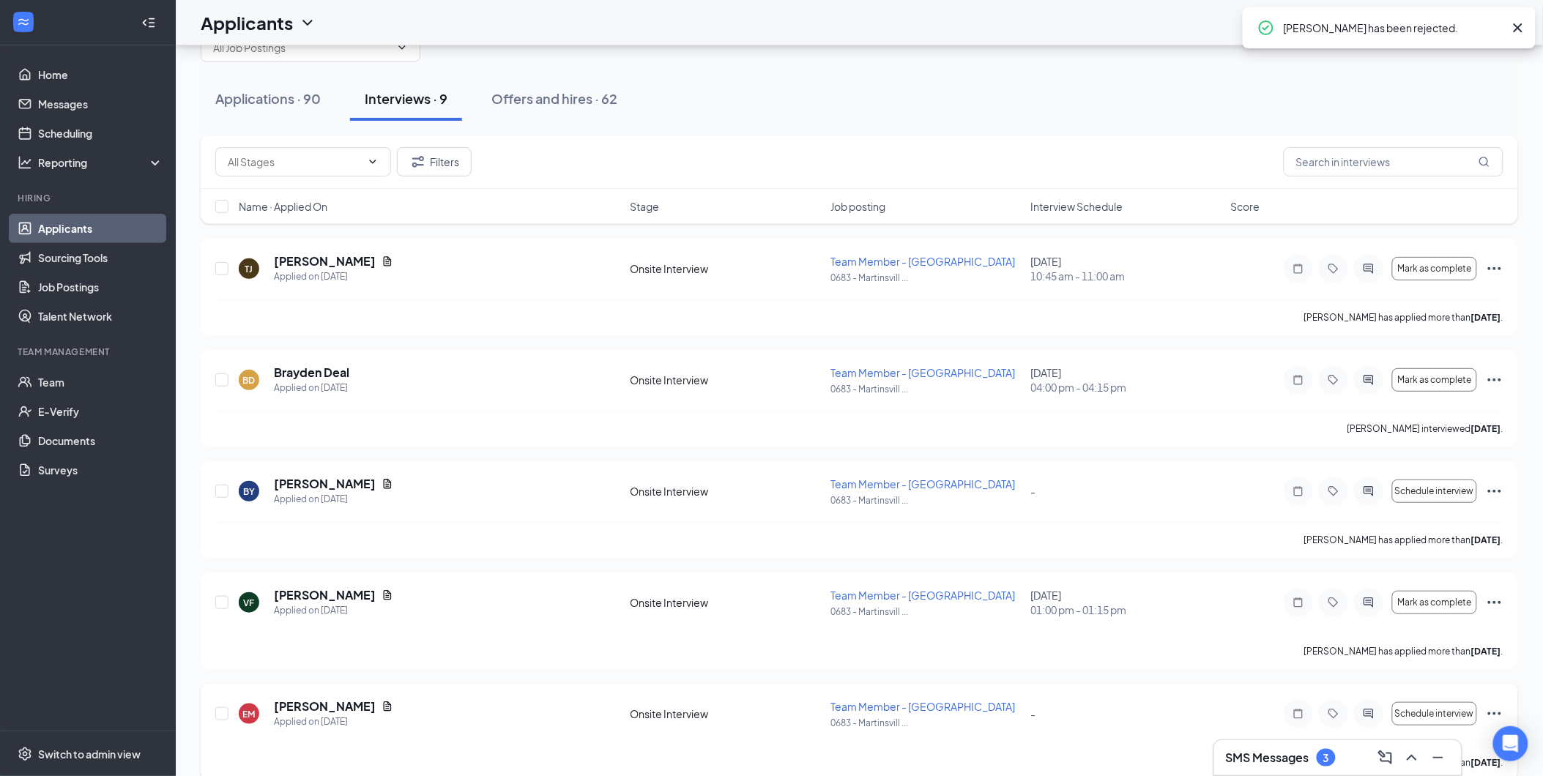
scroll to position [0, 0]
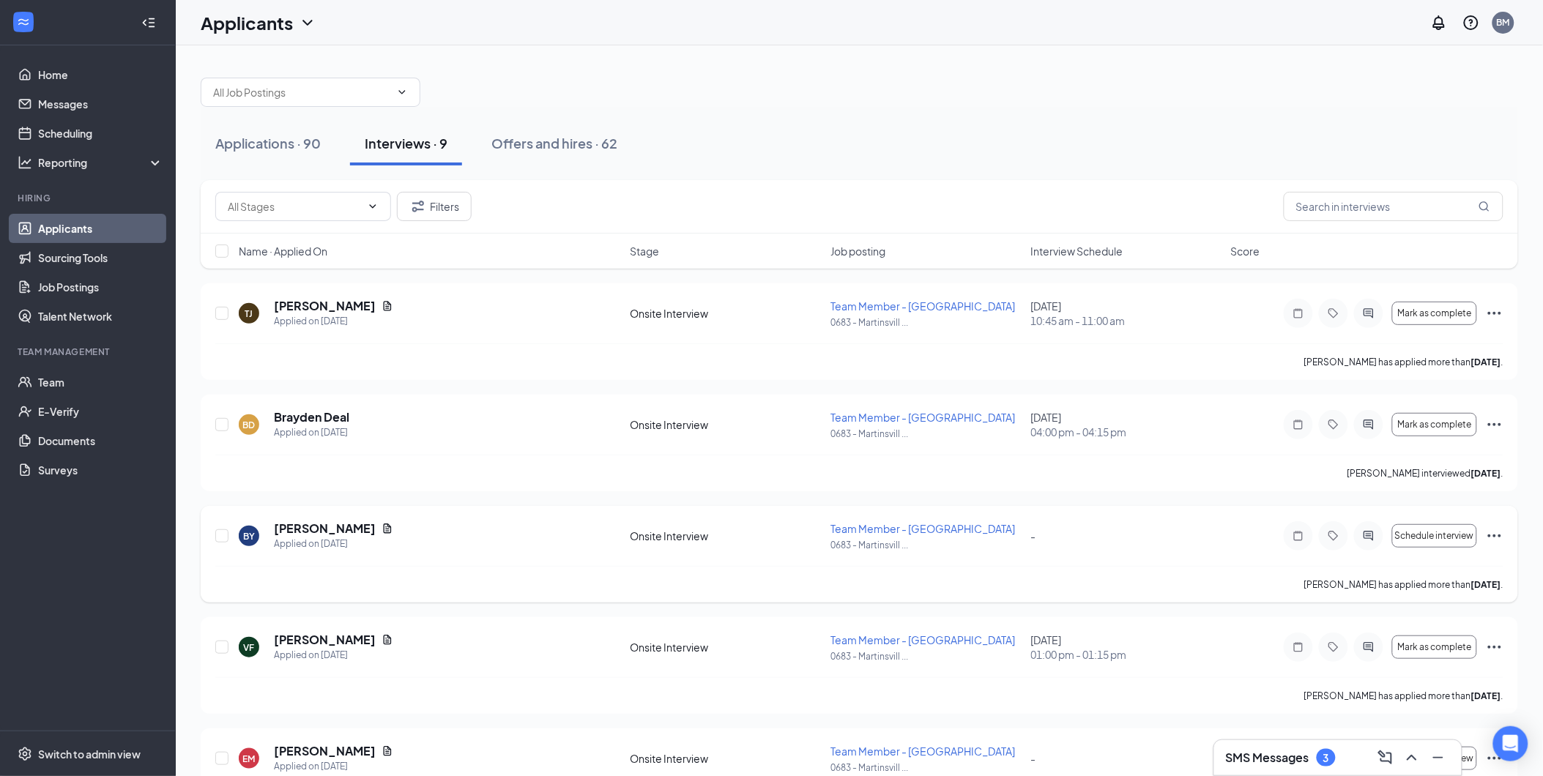
click at [1496, 531] on icon "Ellipses" at bounding box center [1495, 536] width 18 height 18
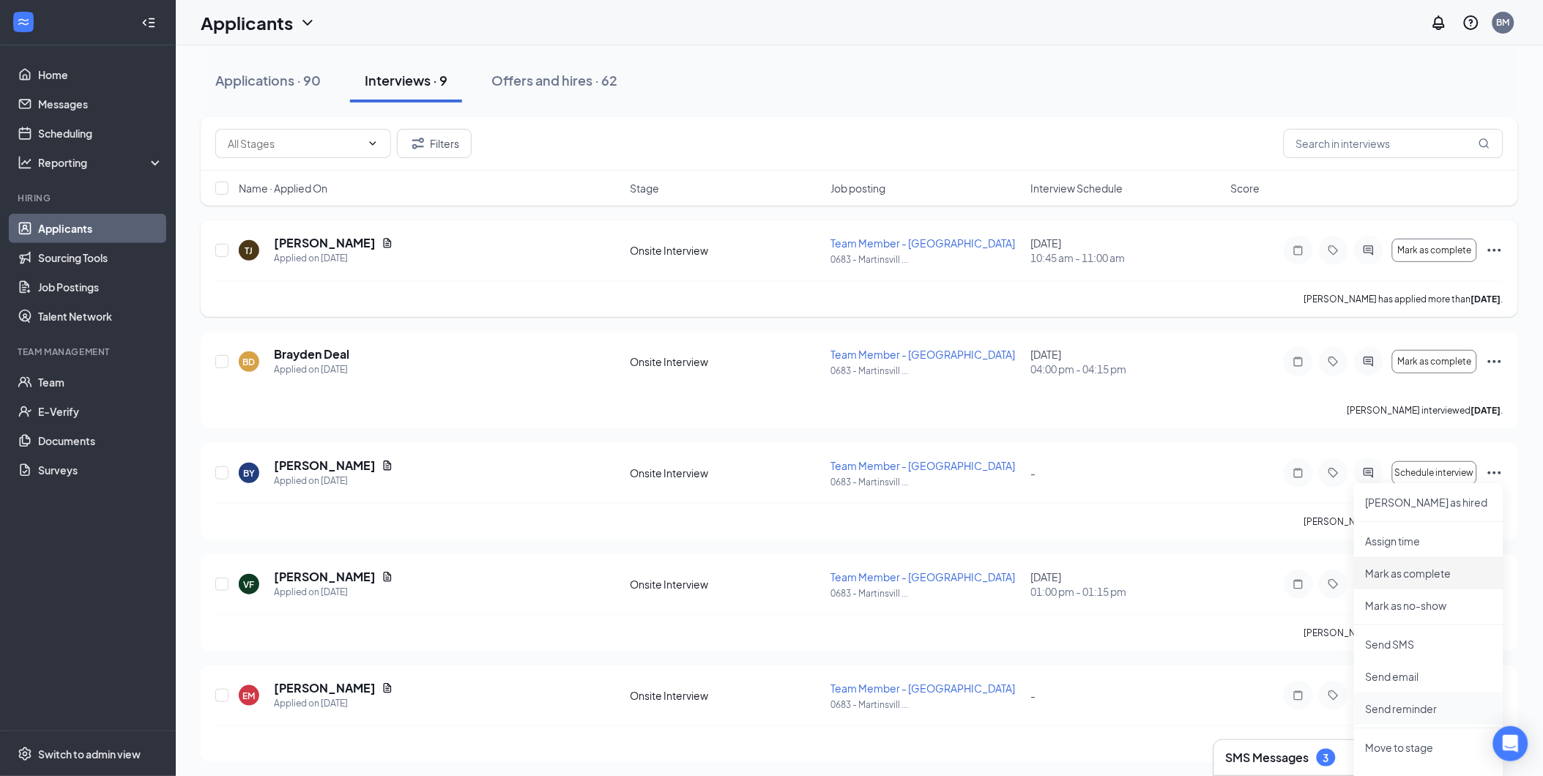
scroll to position [163, 0]
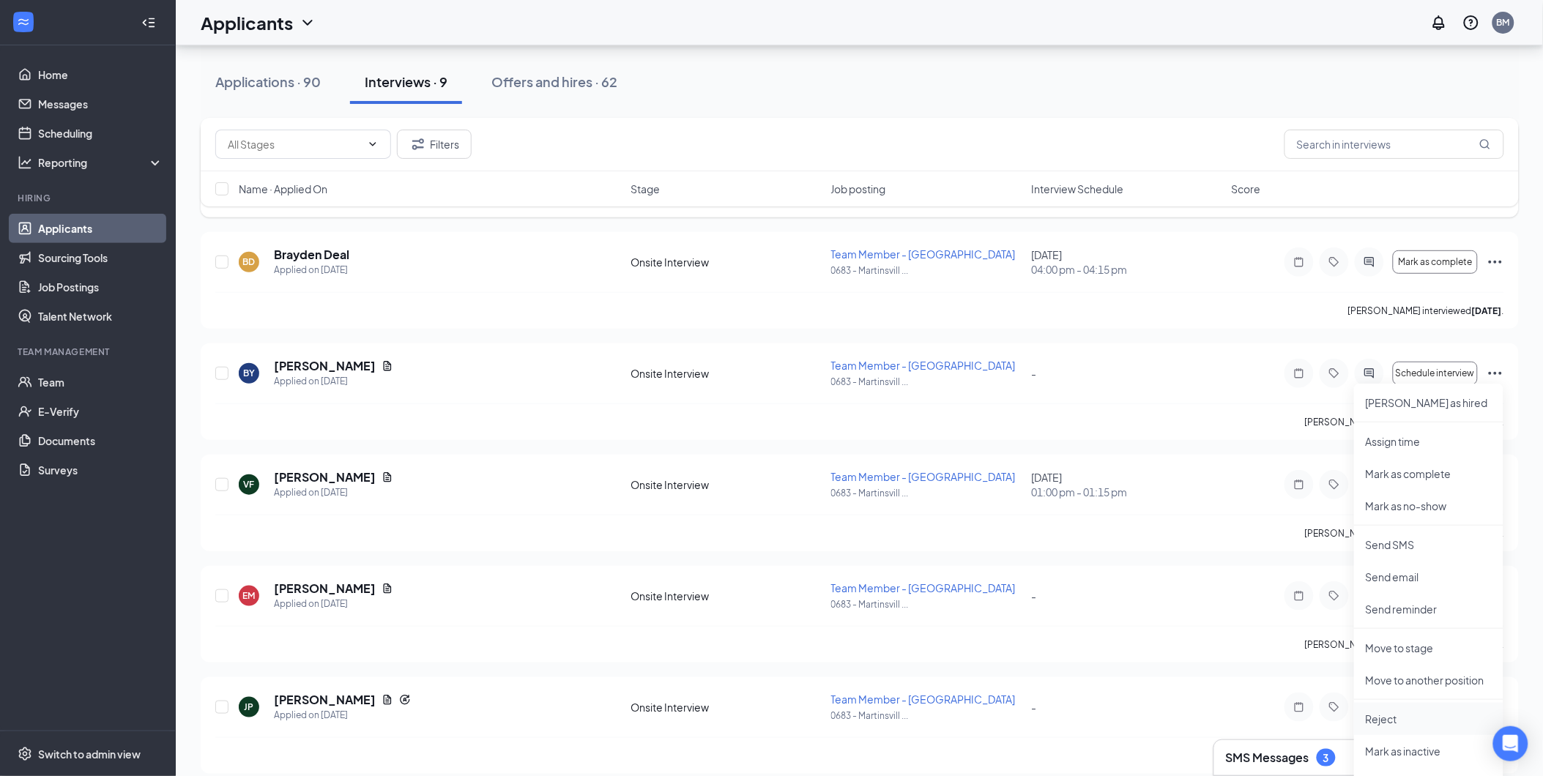
click at [1375, 720] on p "Reject" at bounding box center [1429, 719] width 126 height 15
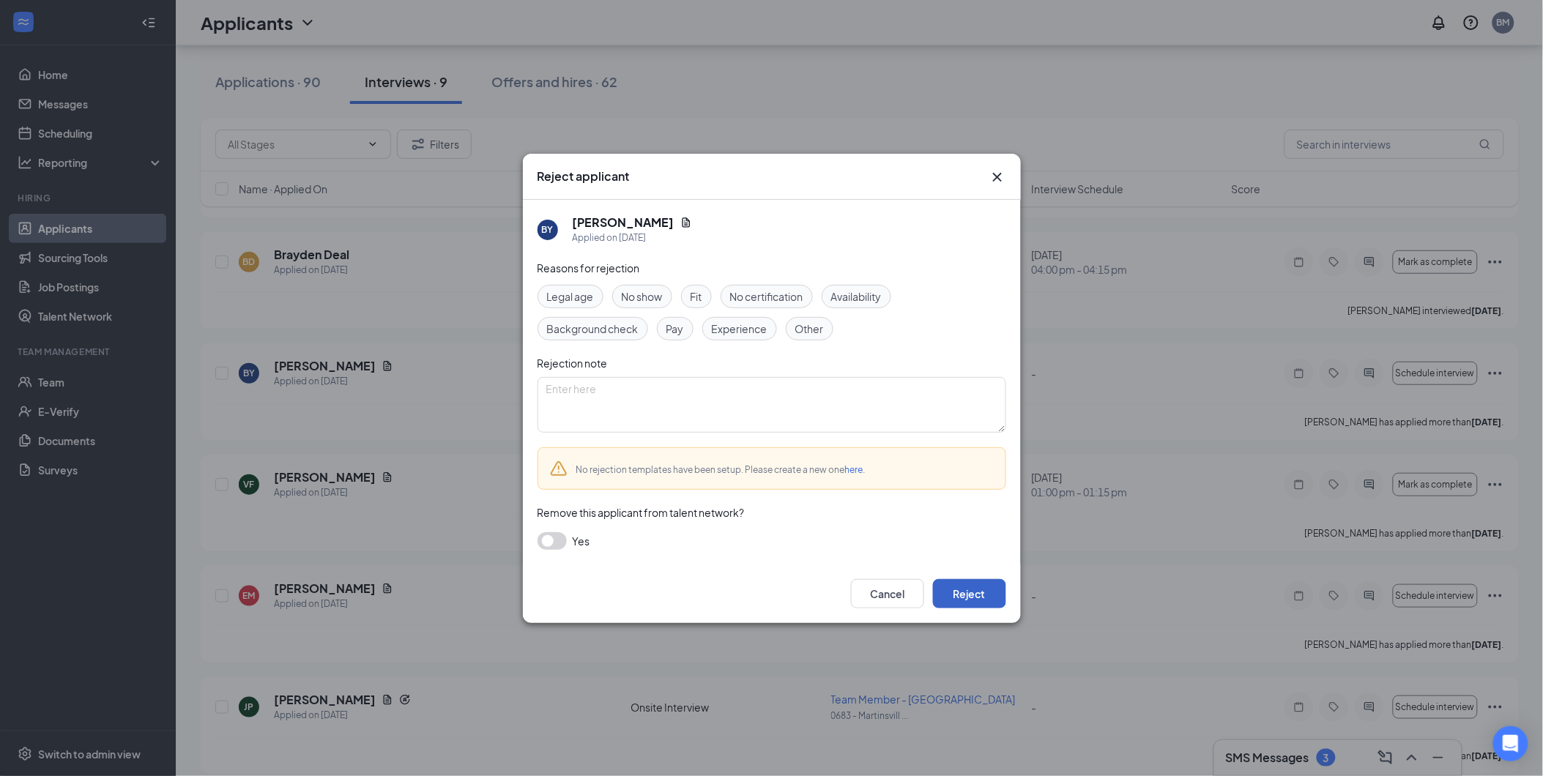
click at [954, 595] on button "Reject" at bounding box center [969, 593] width 73 height 29
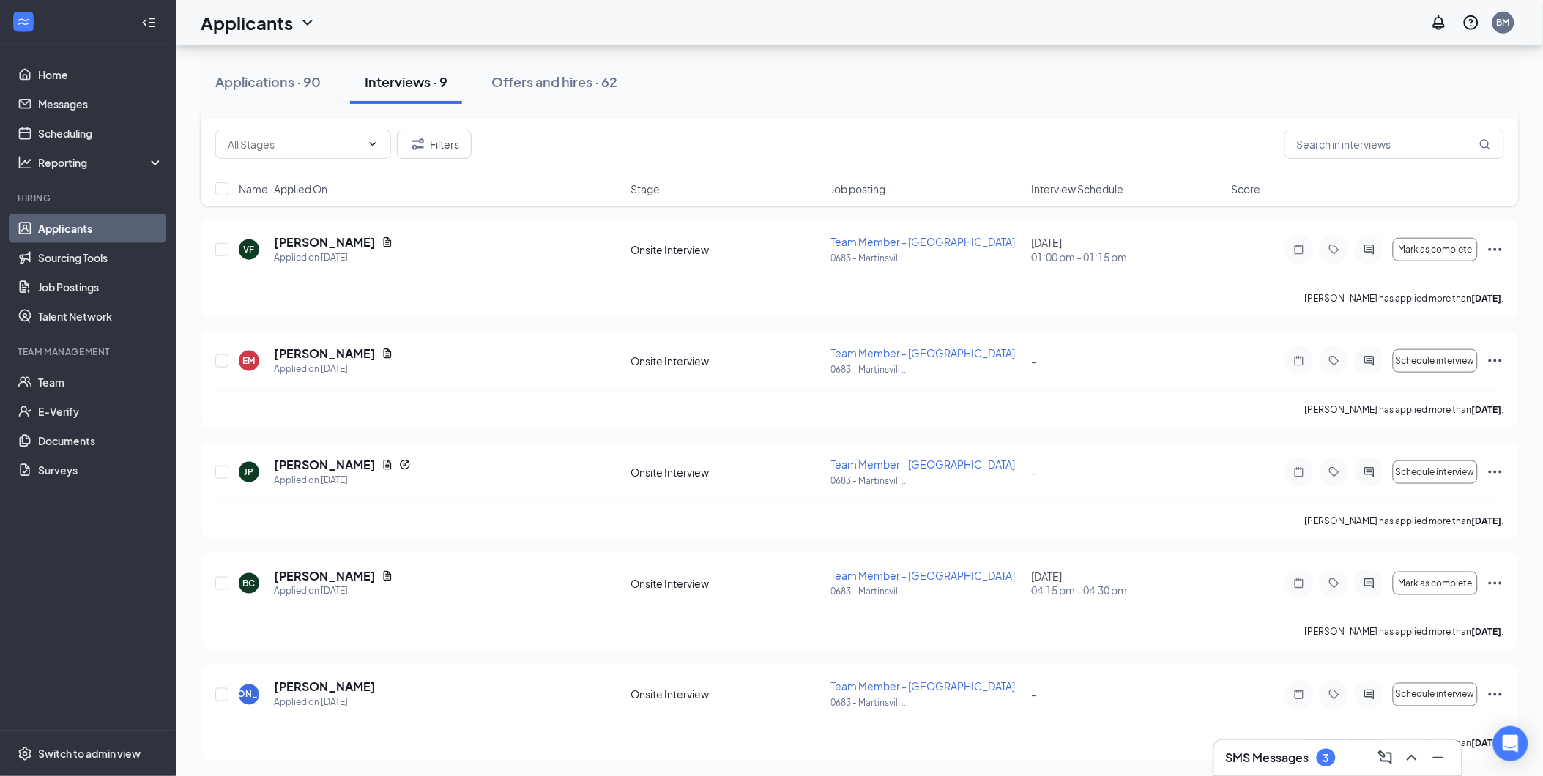
scroll to position [406, 0]
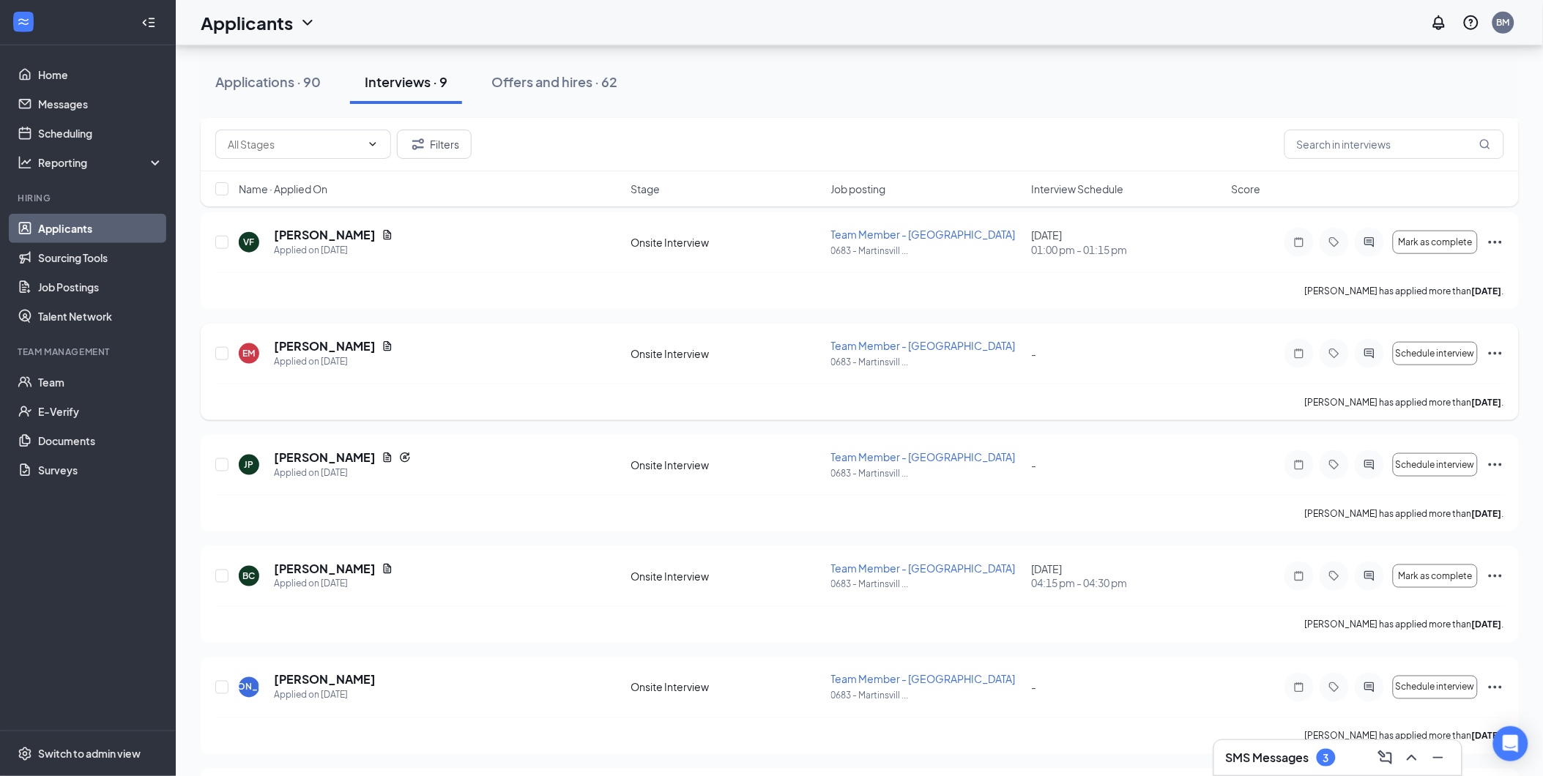
click at [1503, 354] on icon "Ellipses" at bounding box center [1496, 354] width 18 height 18
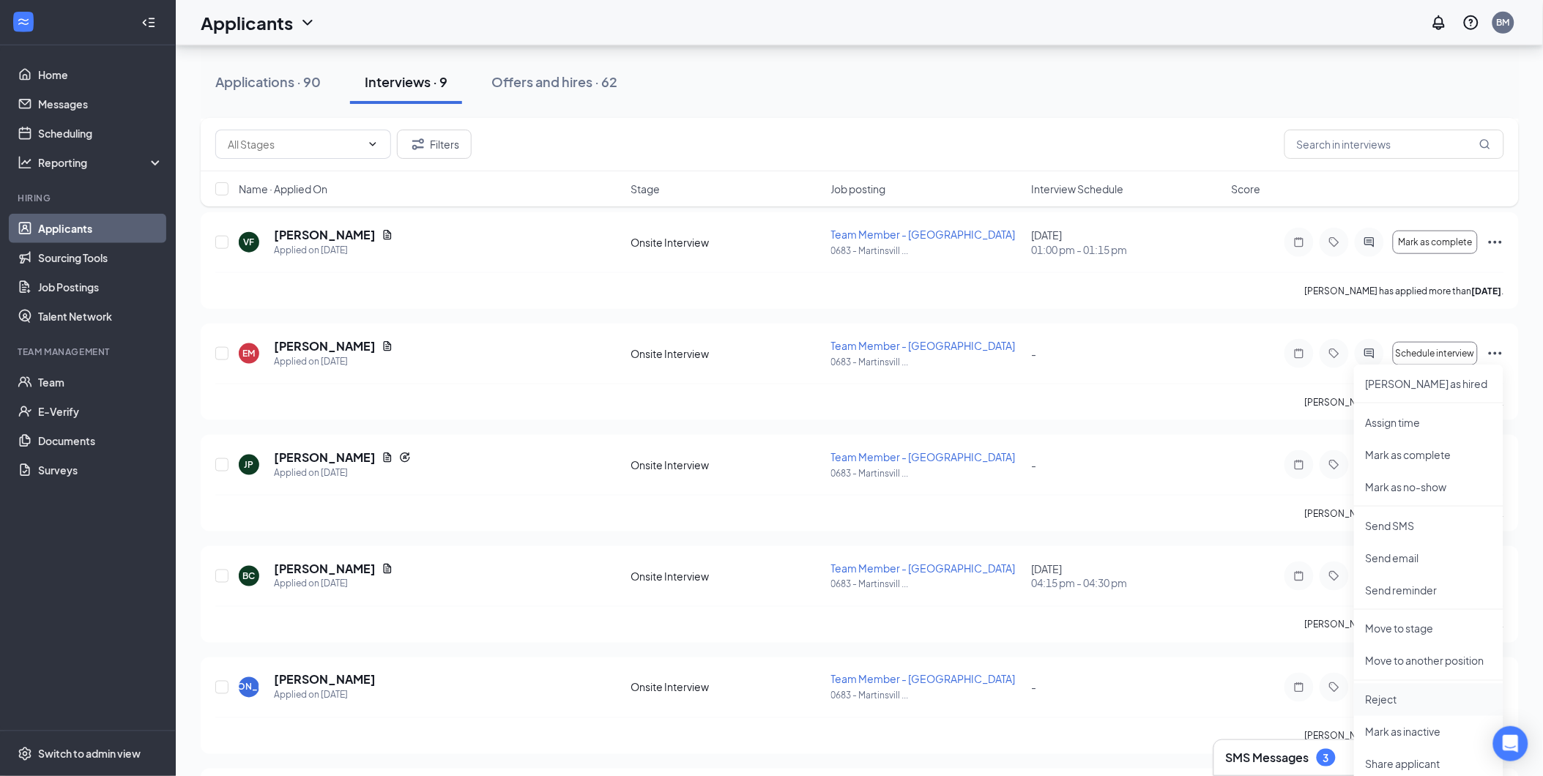
click at [1383, 696] on p "Reject" at bounding box center [1429, 700] width 126 height 15
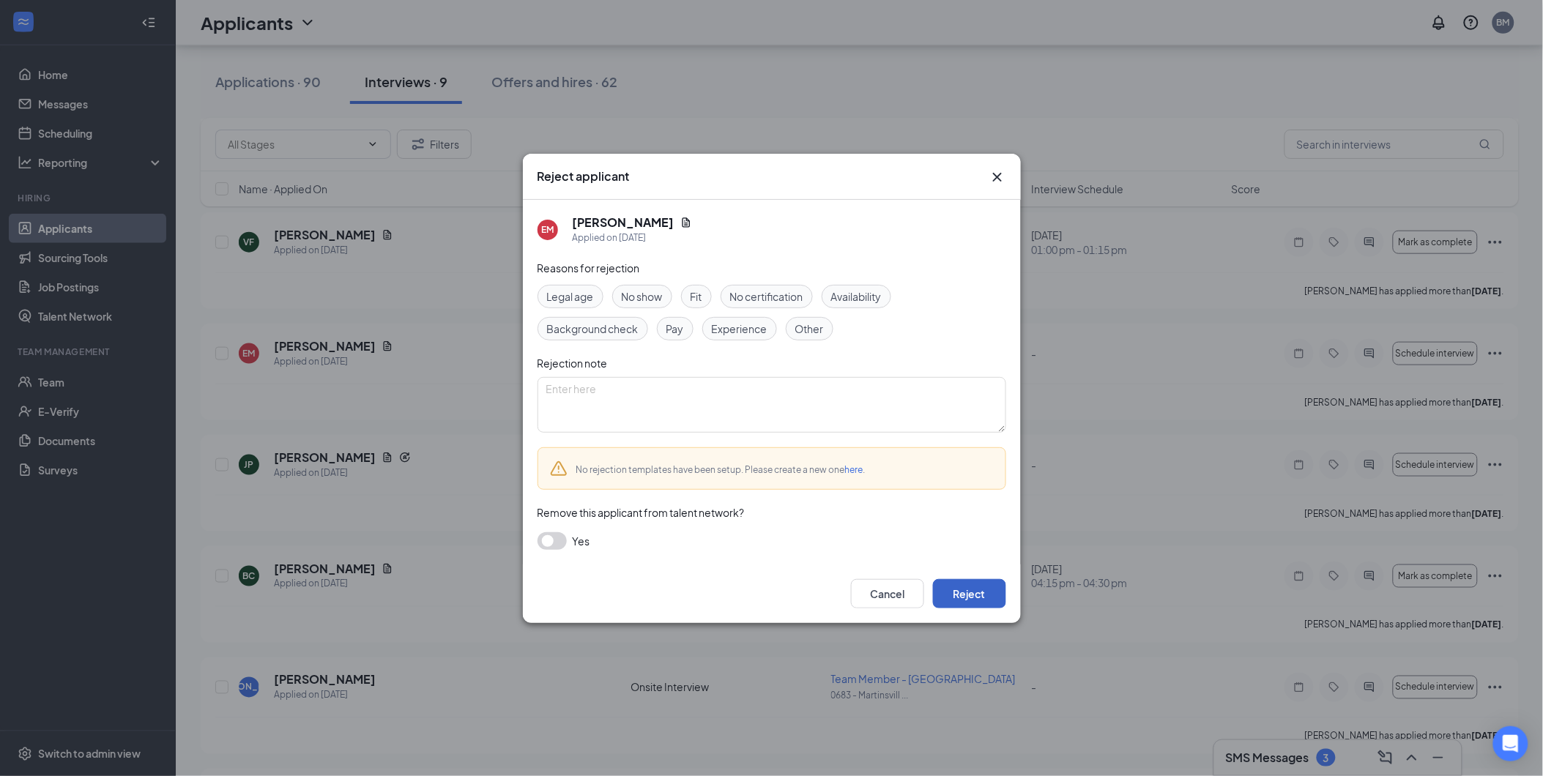
click at [971, 595] on button "Reject" at bounding box center [969, 593] width 73 height 29
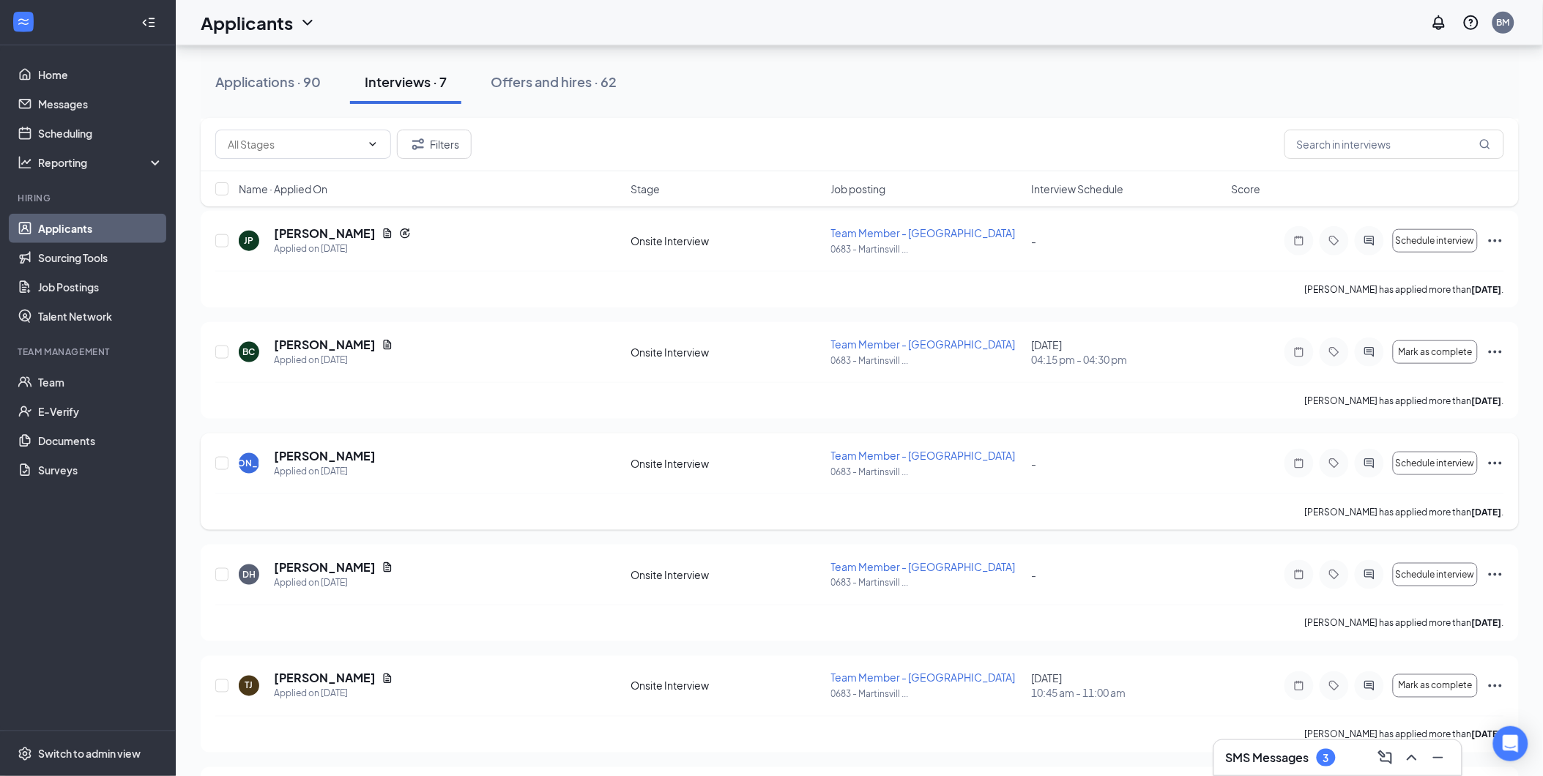
click at [1496, 464] on icon "Ellipses" at bounding box center [1496, 464] width 18 height 18
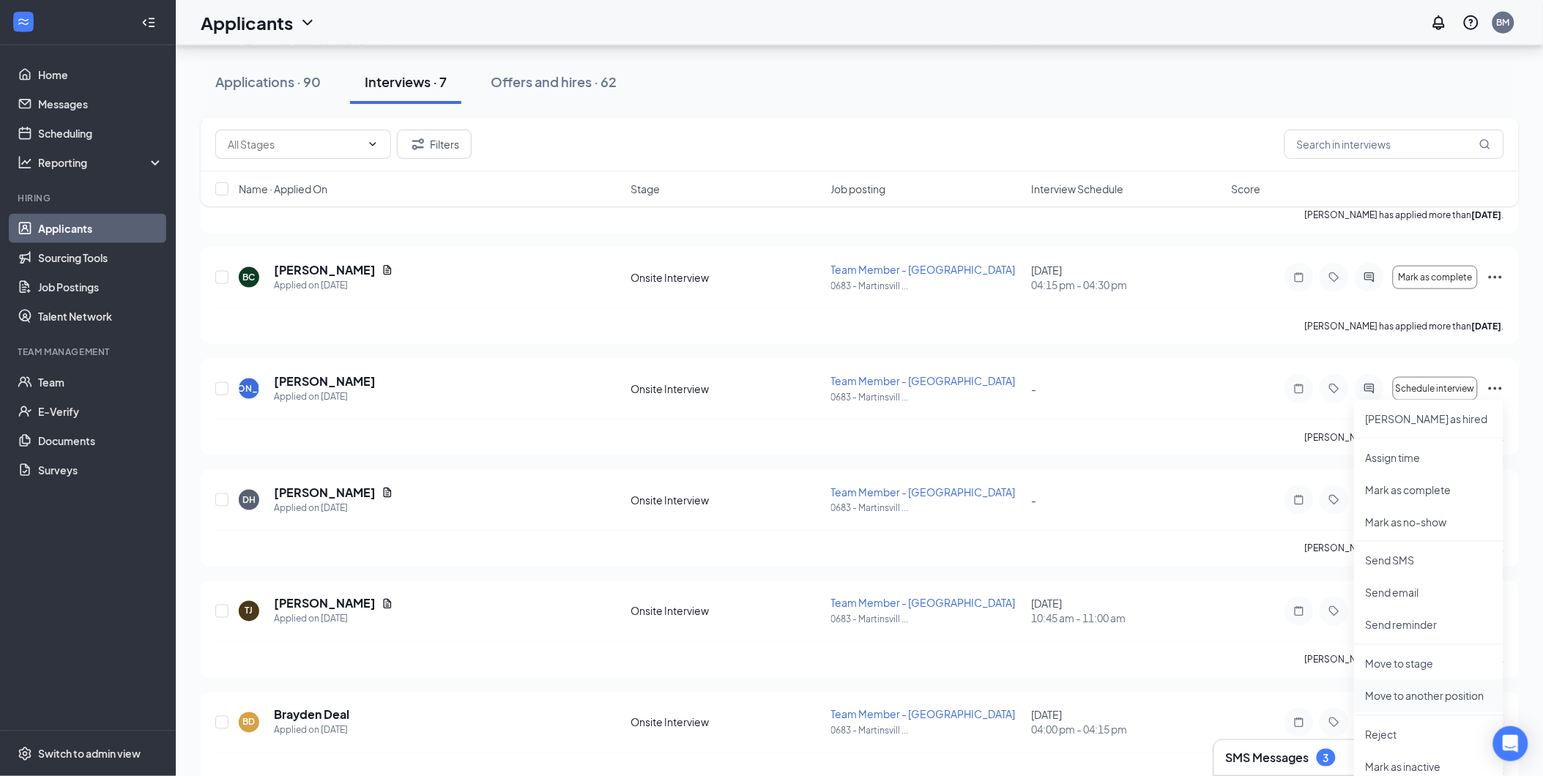
scroll to position [650, 0]
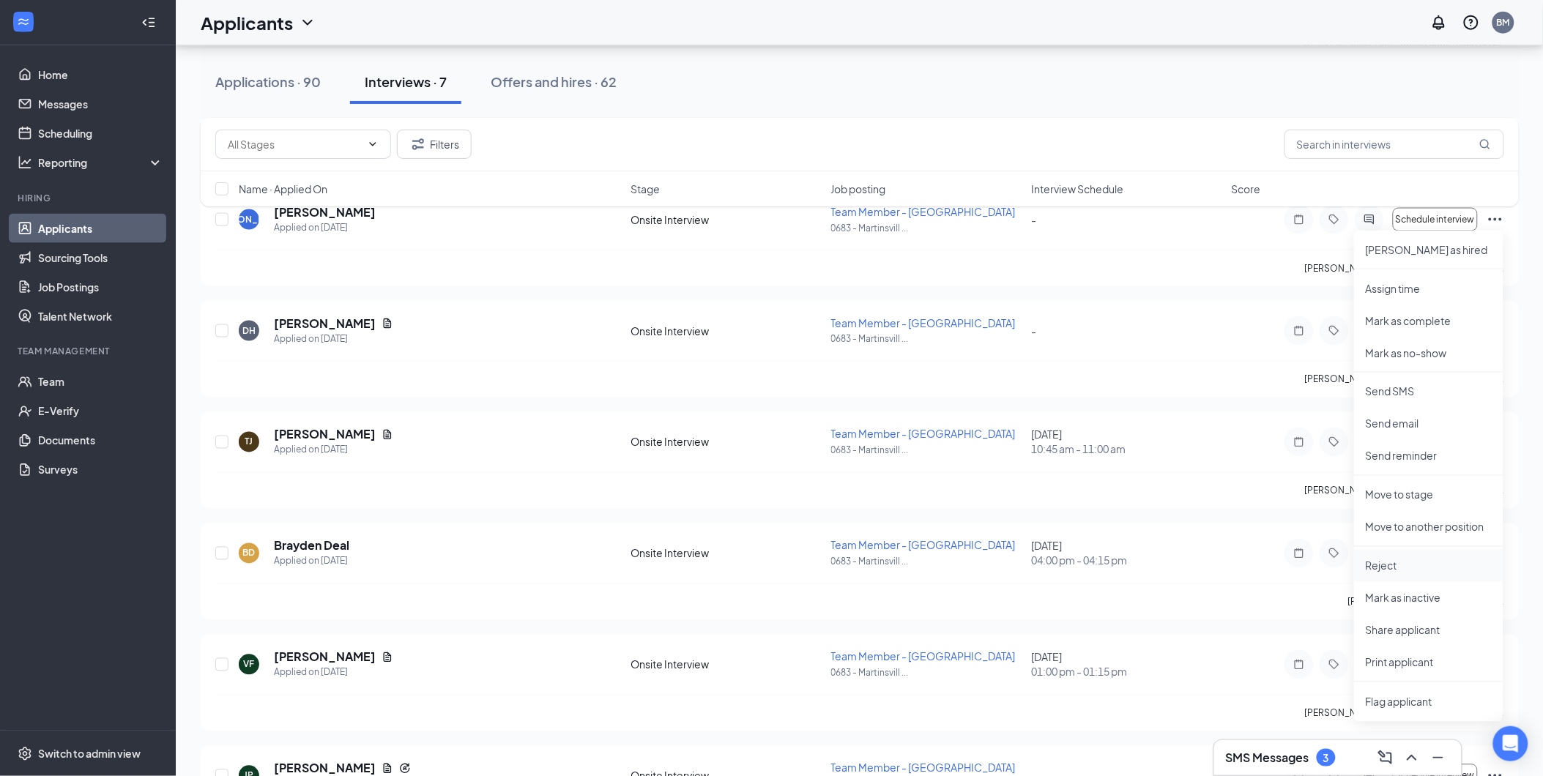
click at [1409, 557] on li "Reject" at bounding box center [1428, 566] width 149 height 32
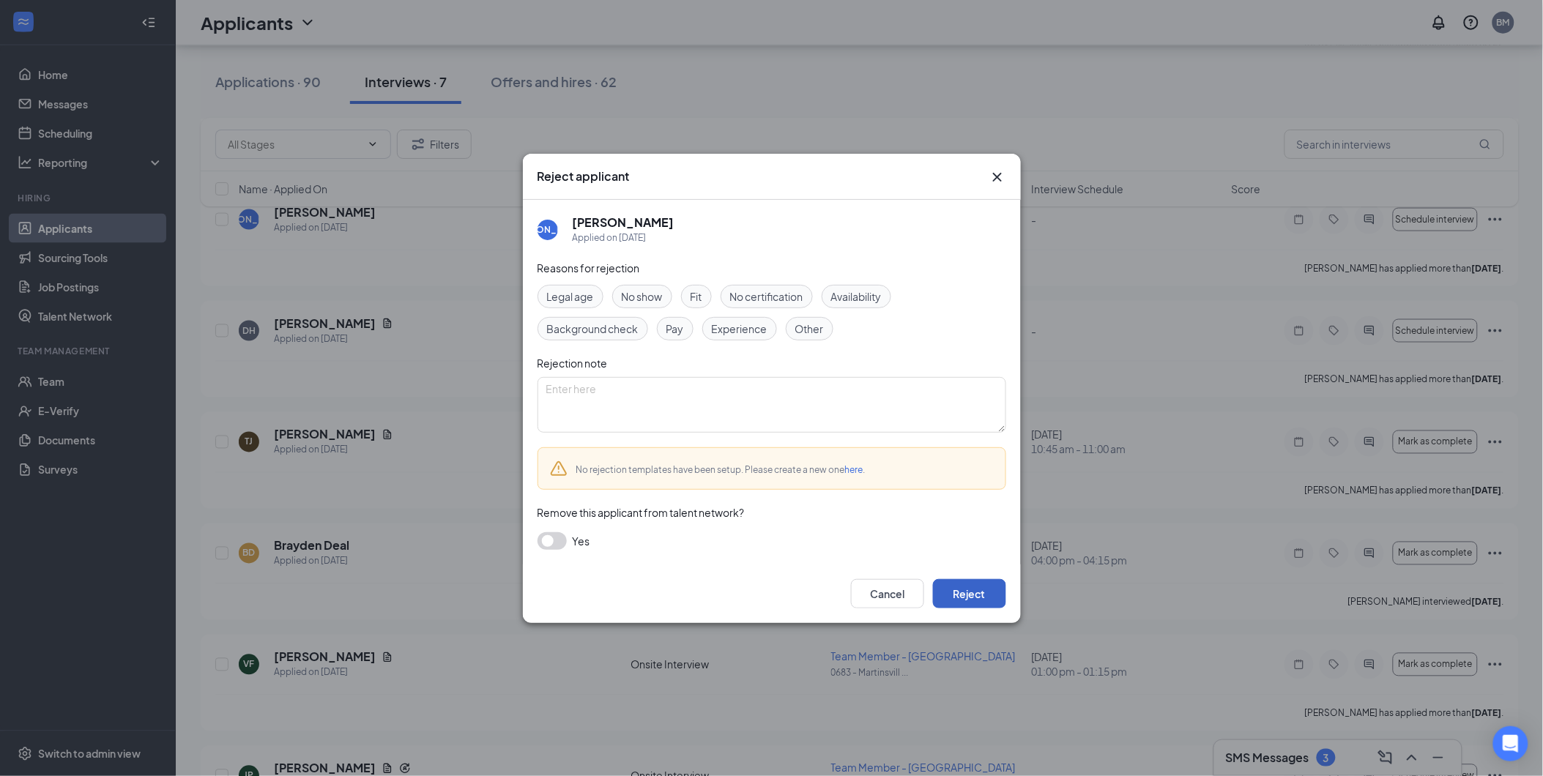
click at [989, 595] on button "Reject" at bounding box center [969, 593] width 73 height 29
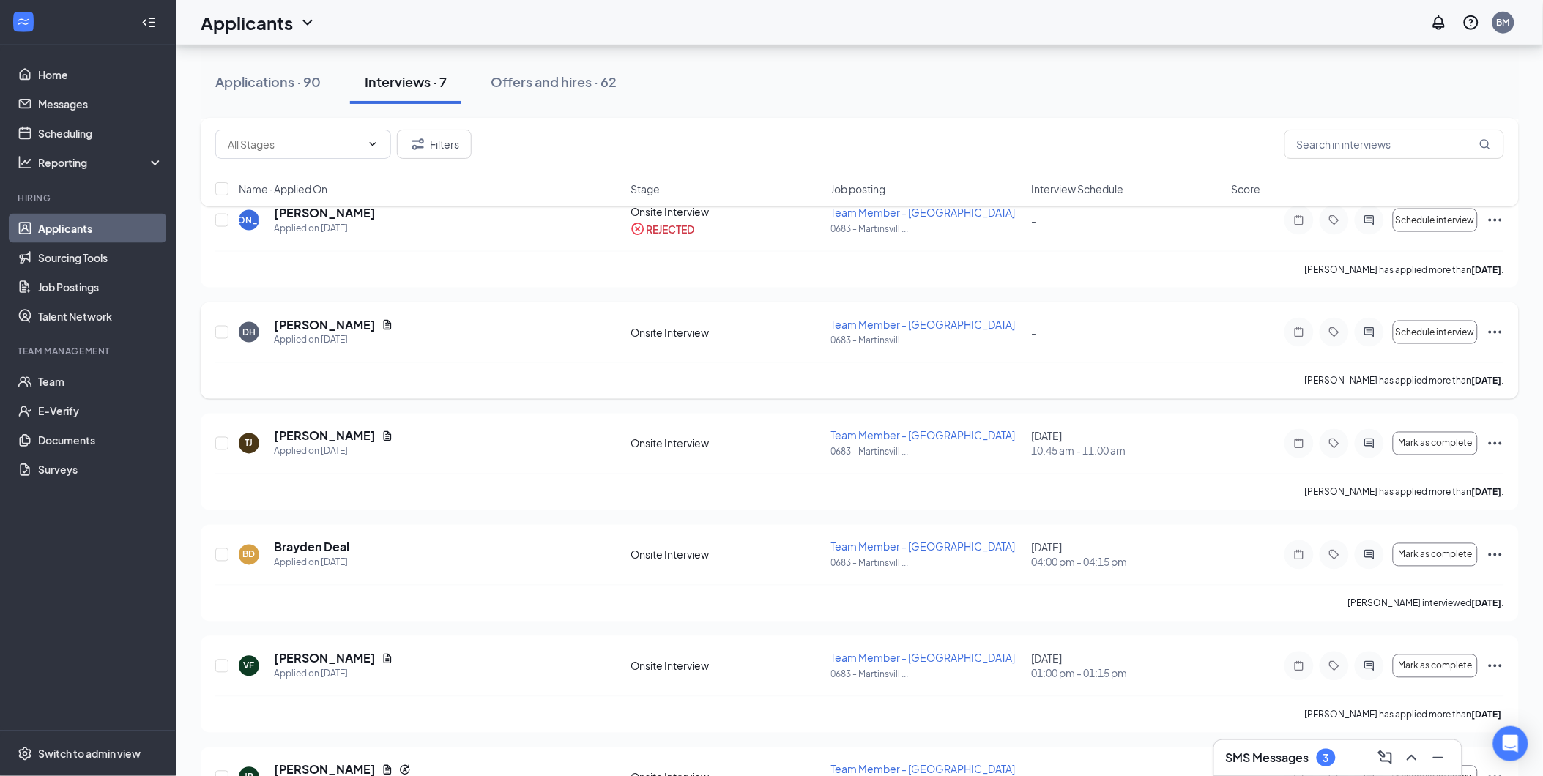
click at [1499, 330] on icon "Ellipses" at bounding box center [1496, 333] width 18 height 18
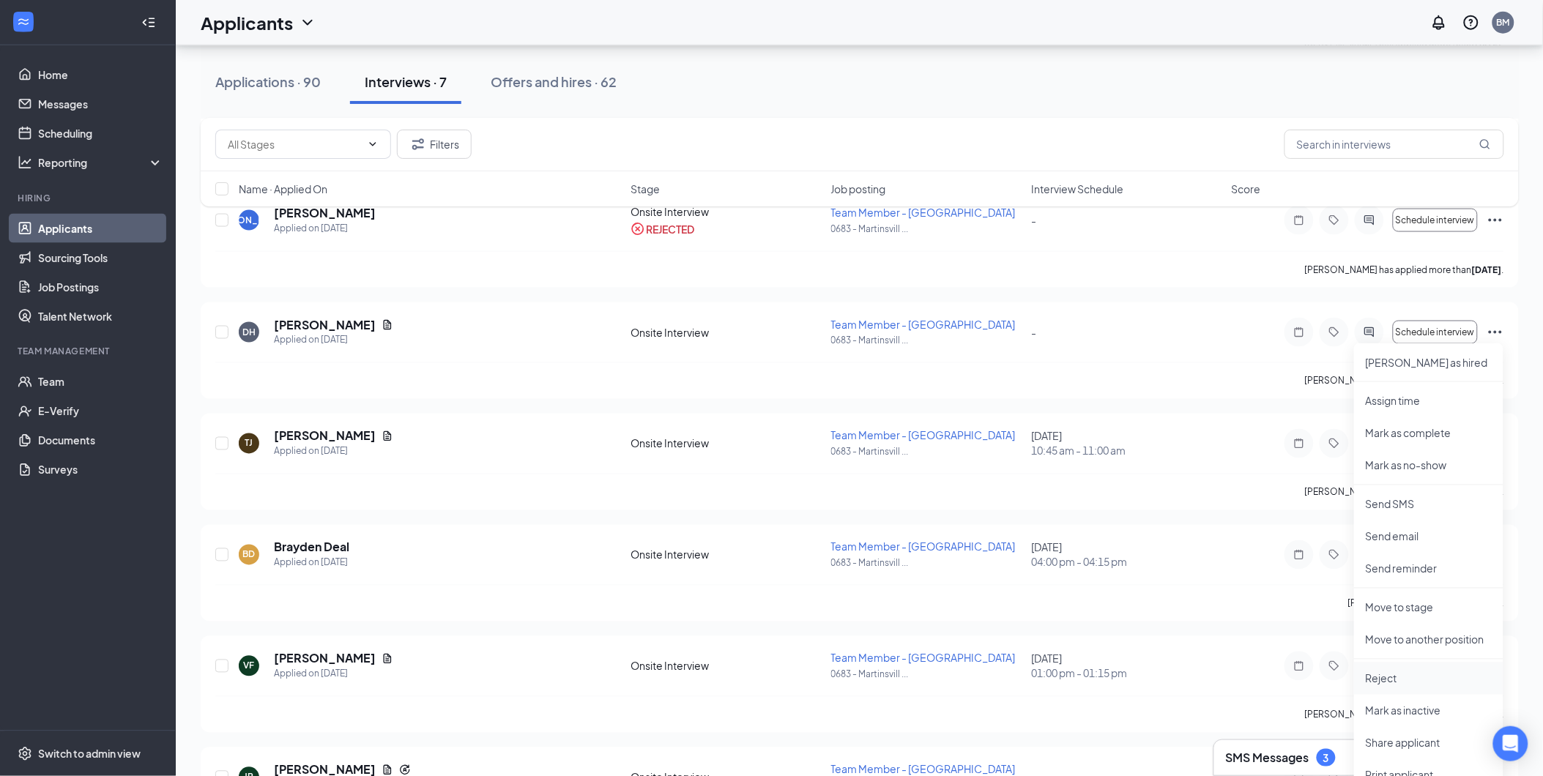
click at [1406, 669] on li "Reject" at bounding box center [1428, 679] width 149 height 32
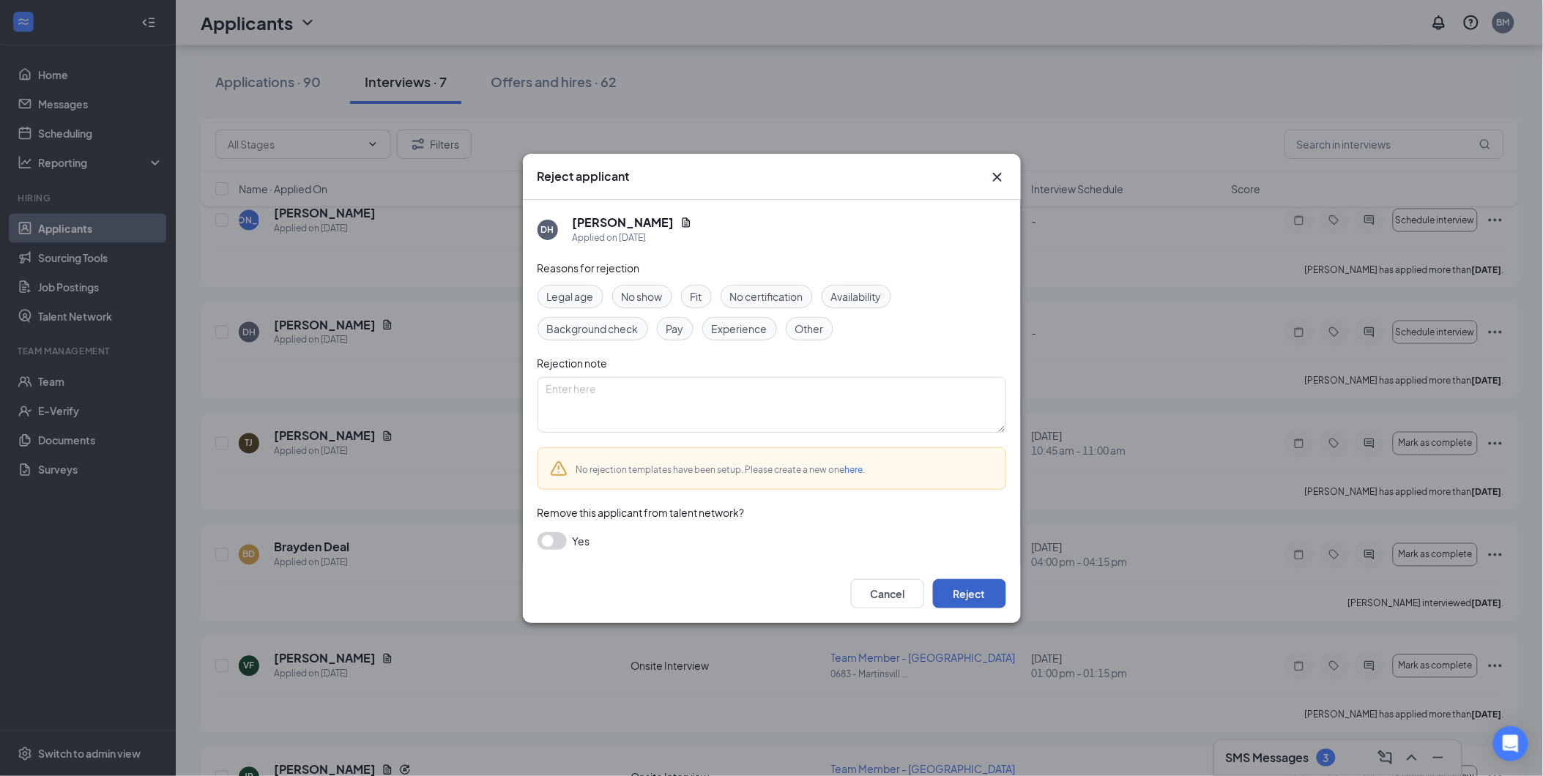
click at [983, 595] on button "Reject" at bounding box center [969, 593] width 73 height 29
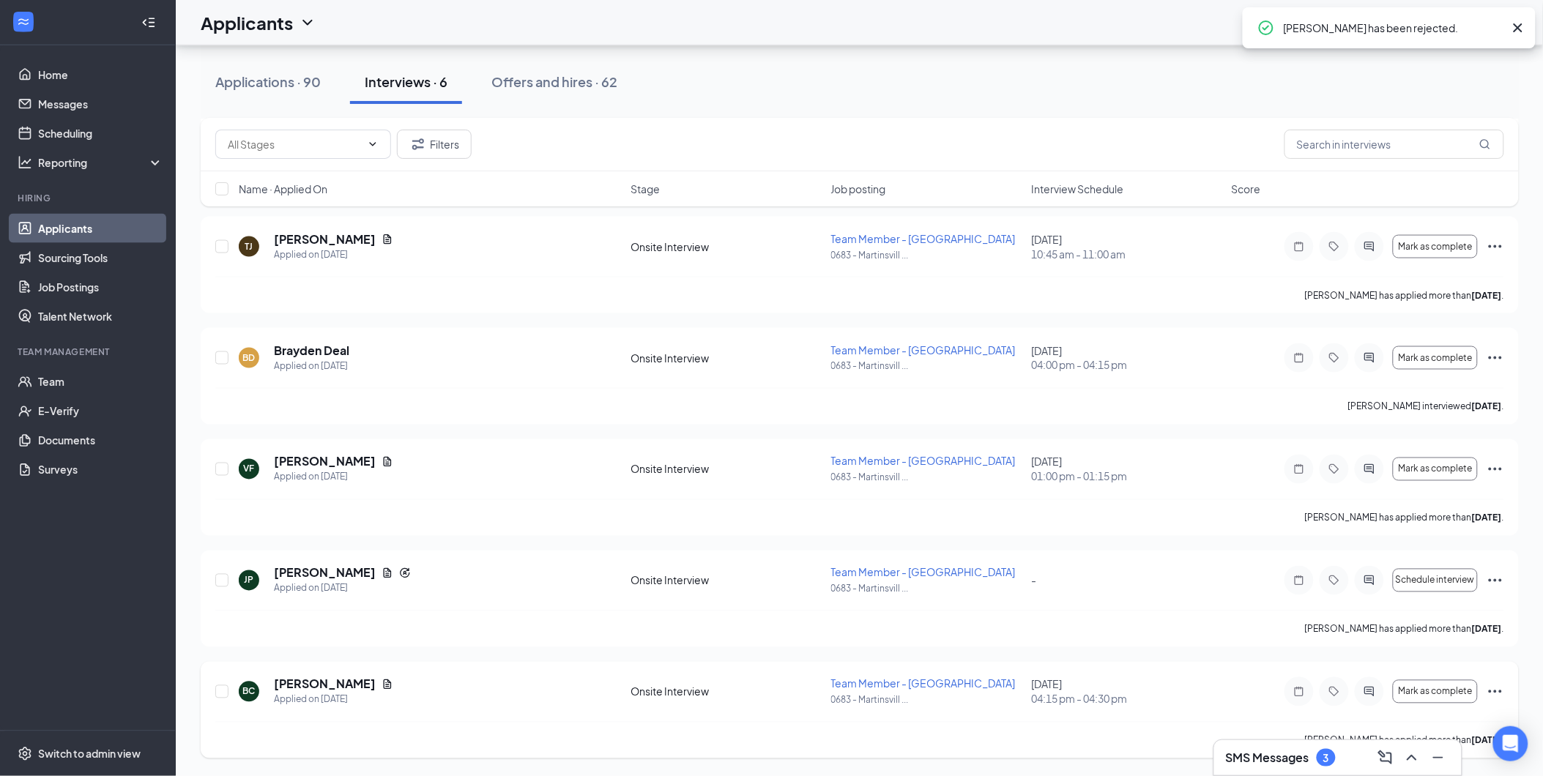
scroll to position [623, 0]
click at [1496, 577] on icon "Ellipses" at bounding box center [1496, 581] width 18 height 18
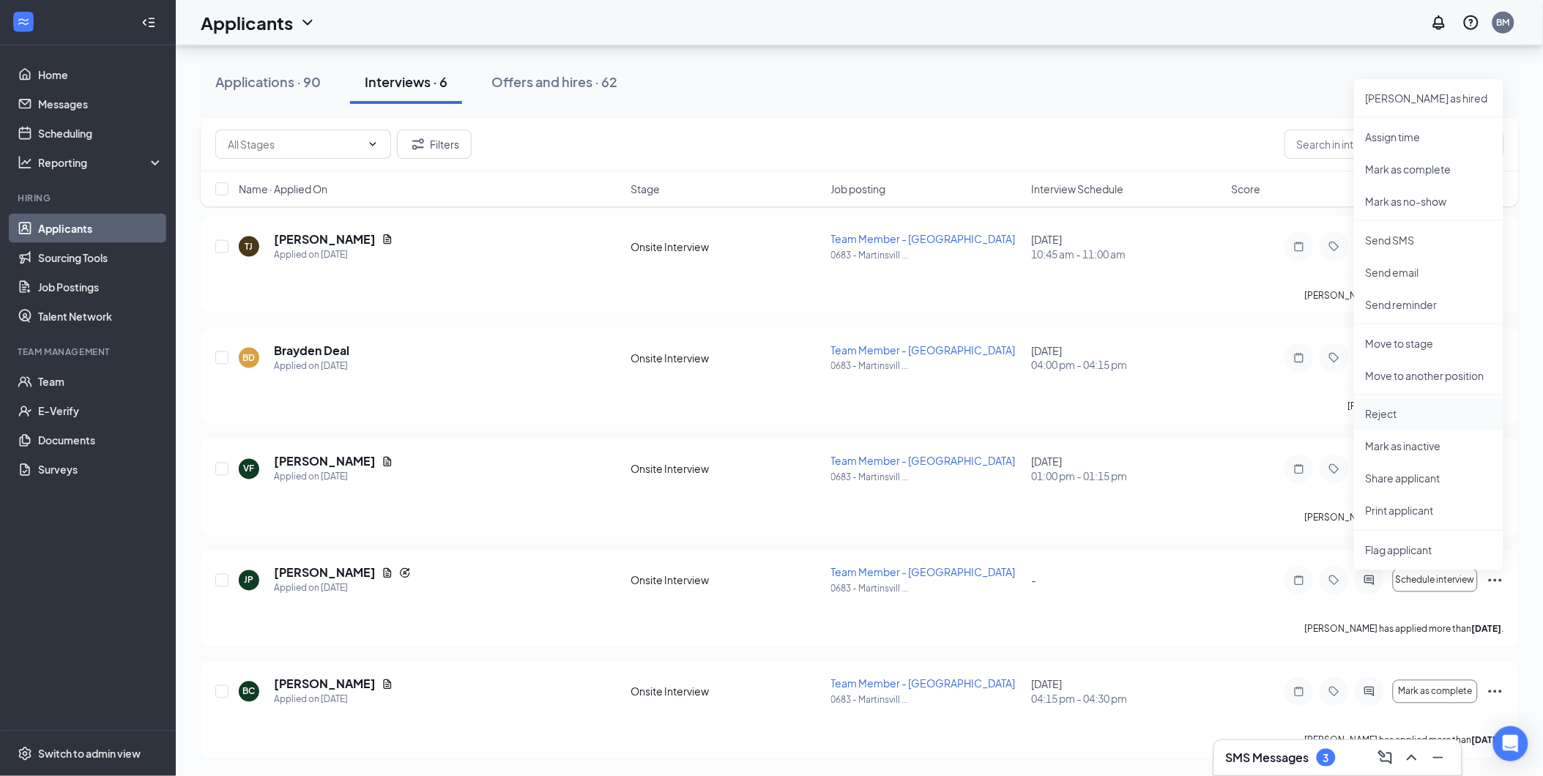
click at [1424, 415] on p "Reject" at bounding box center [1429, 414] width 126 height 15
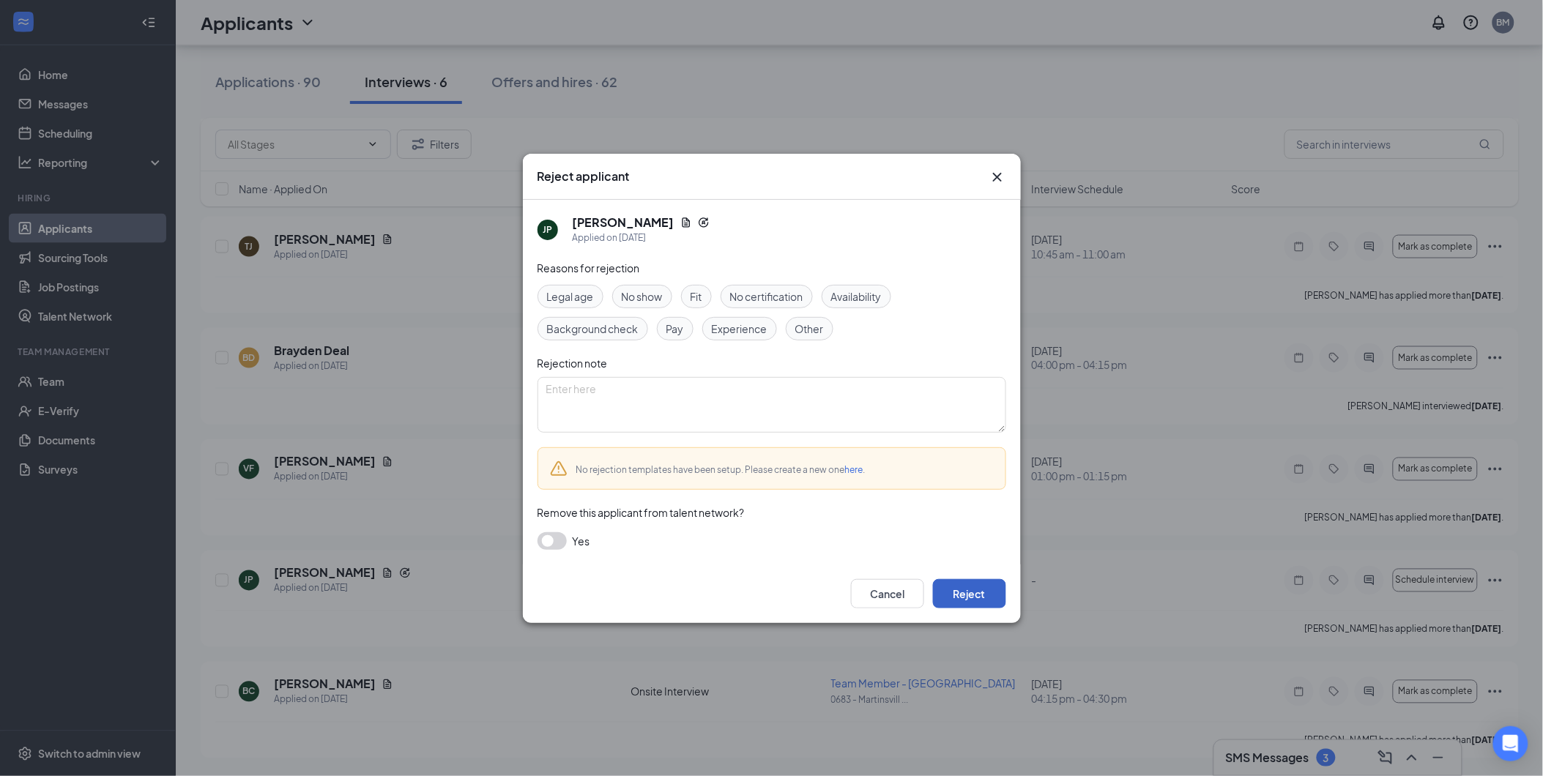
click at [978, 597] on button "Reject" at bounding box center [969, 593] width 73 height 29
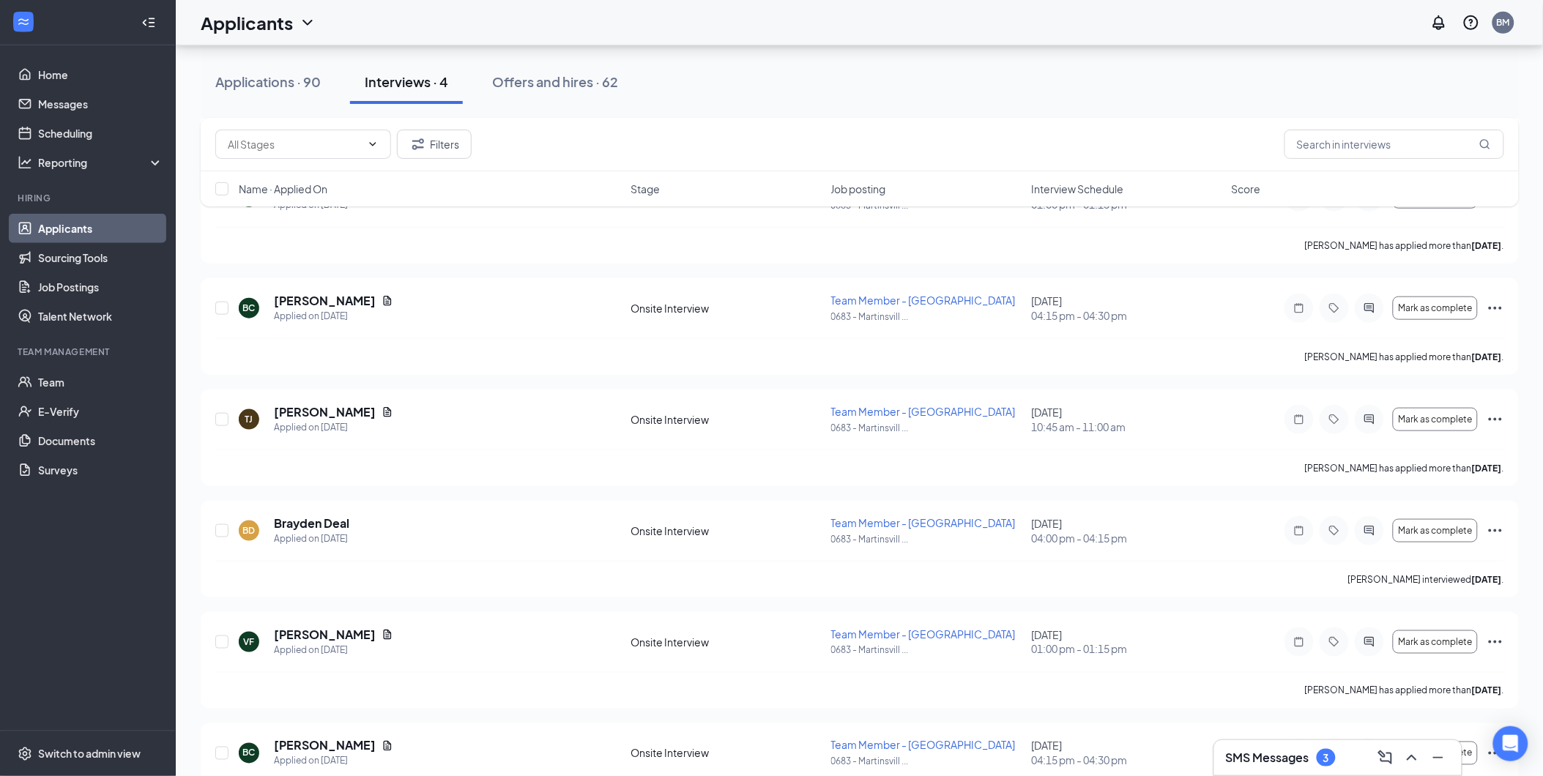
scroll to position [0, 0]
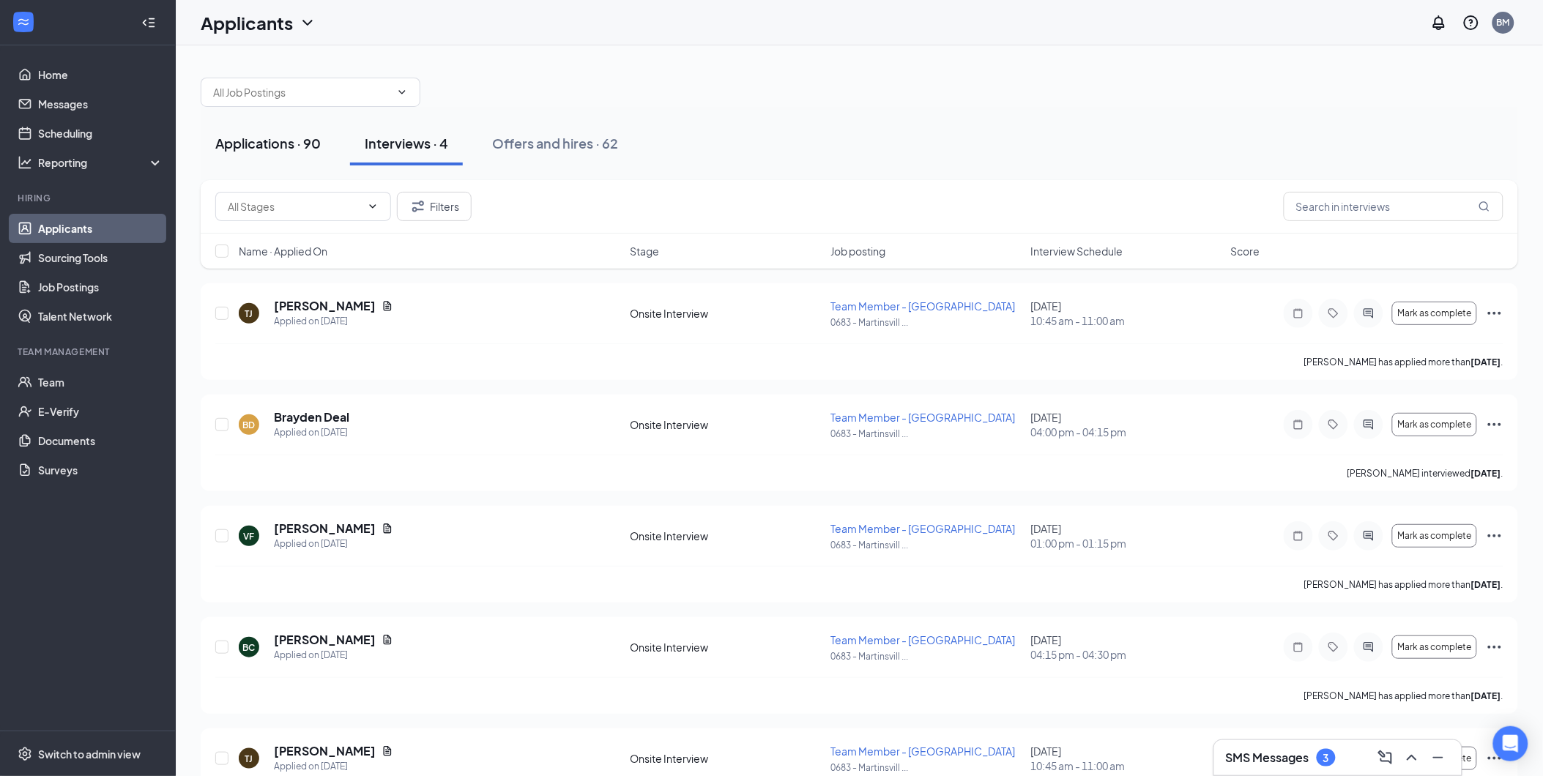
click at [271, 140] on div "Applications · 90" at bounding box center [267, 143] width 105 height 18
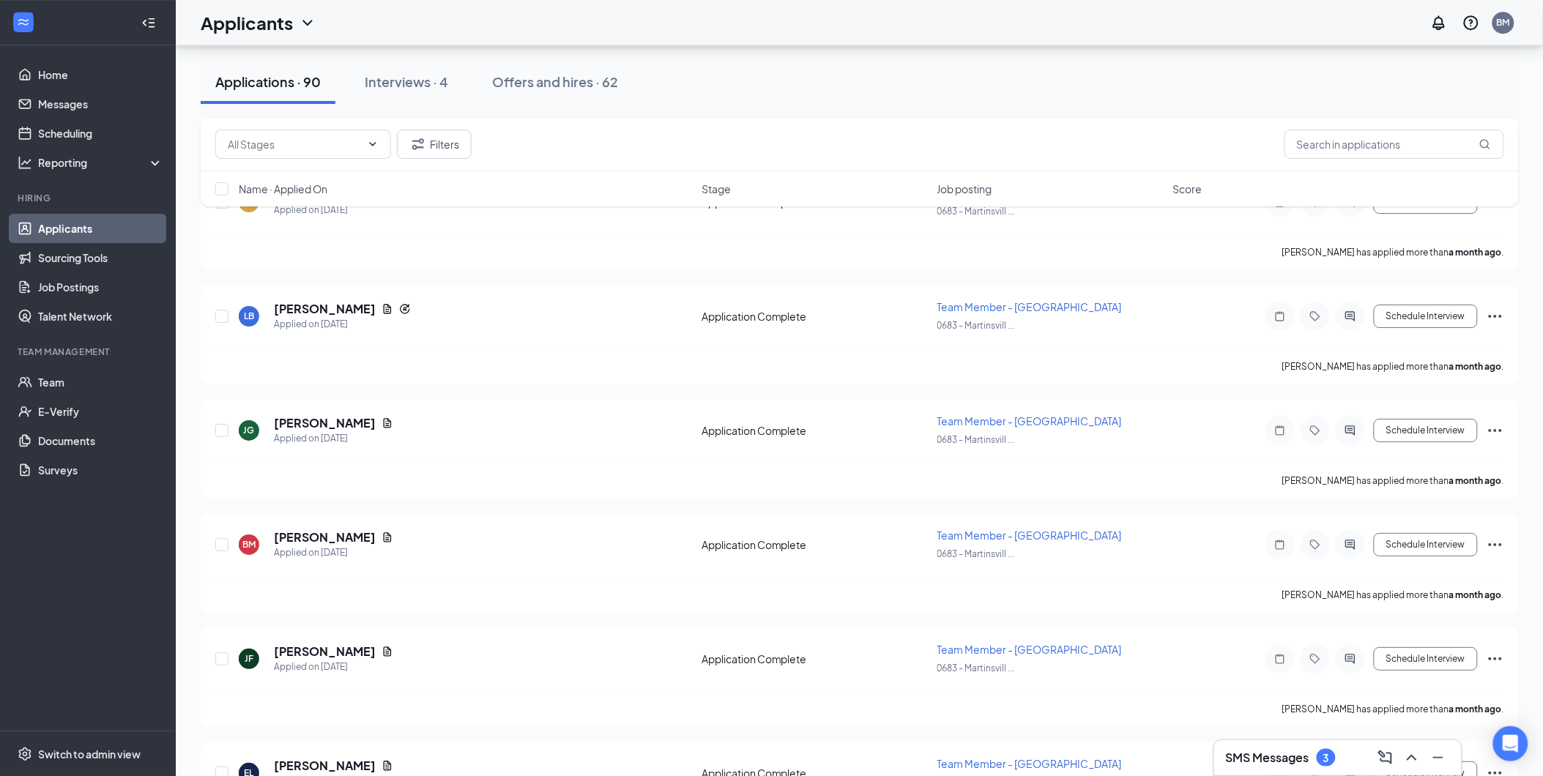
scroll to position [9738, 0]
